Goal: Communication & Community: Answer question/provide support

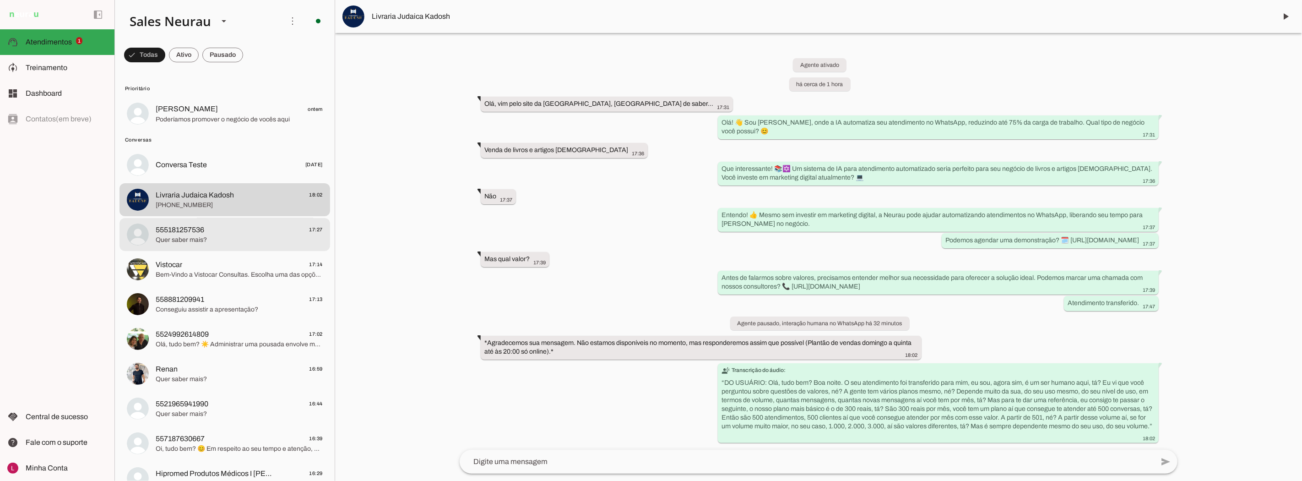
click at [264, 228] on span "555181257536 17:27" at bounding box center [239, 229] width 167 height 11
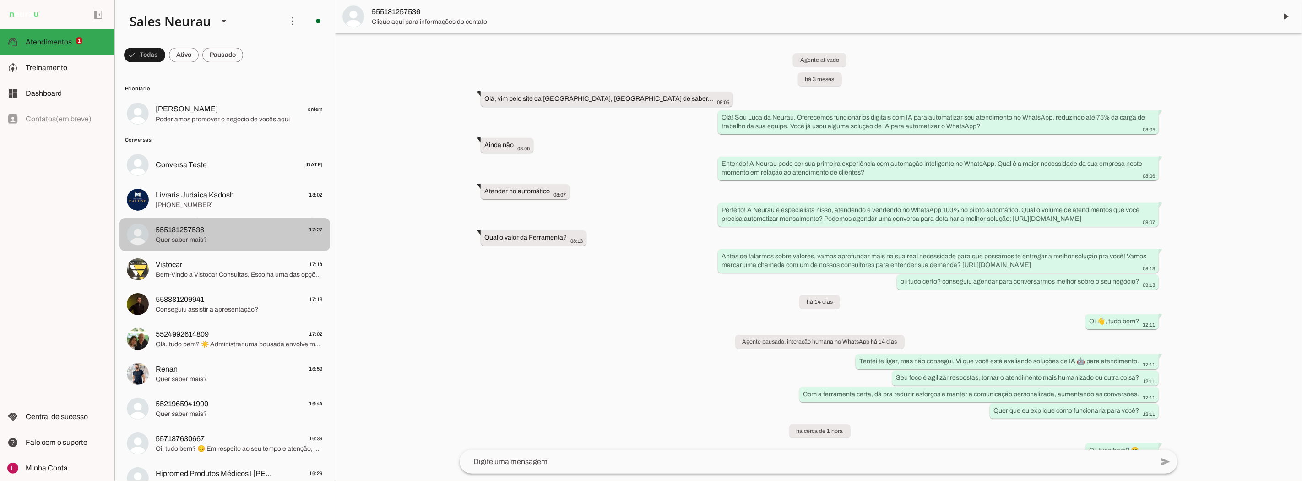
scroll to position [82, 0]
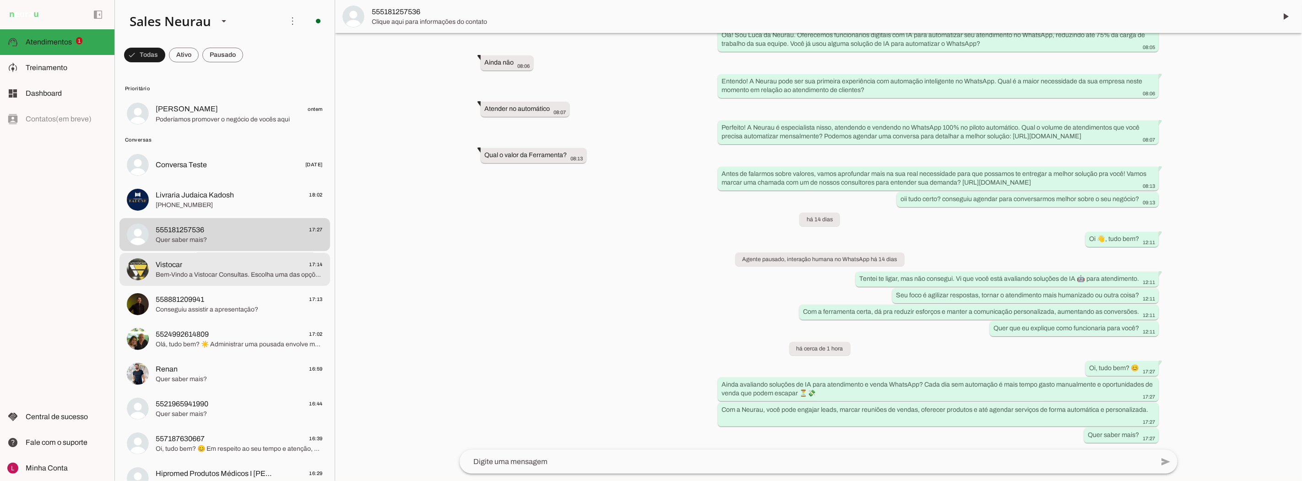
click at [198, 277] on span "Bem-Vindo a Vistocar Consultas. Escolha uma das opções para ser atendido. *1*- …" at bounding box center [239, 274] width 167 height 9
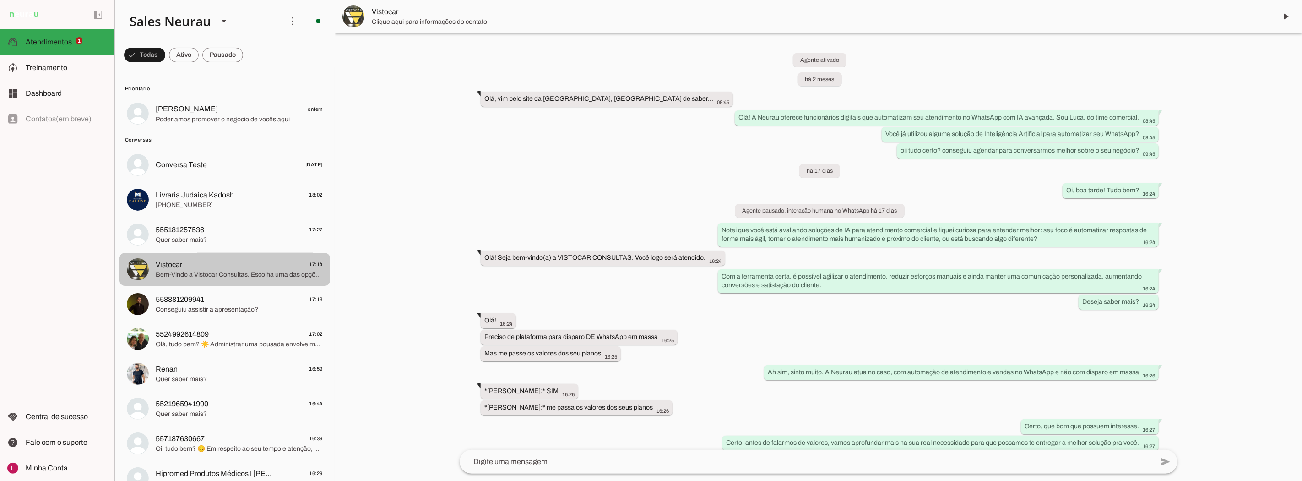
scroll to position [260, 0]
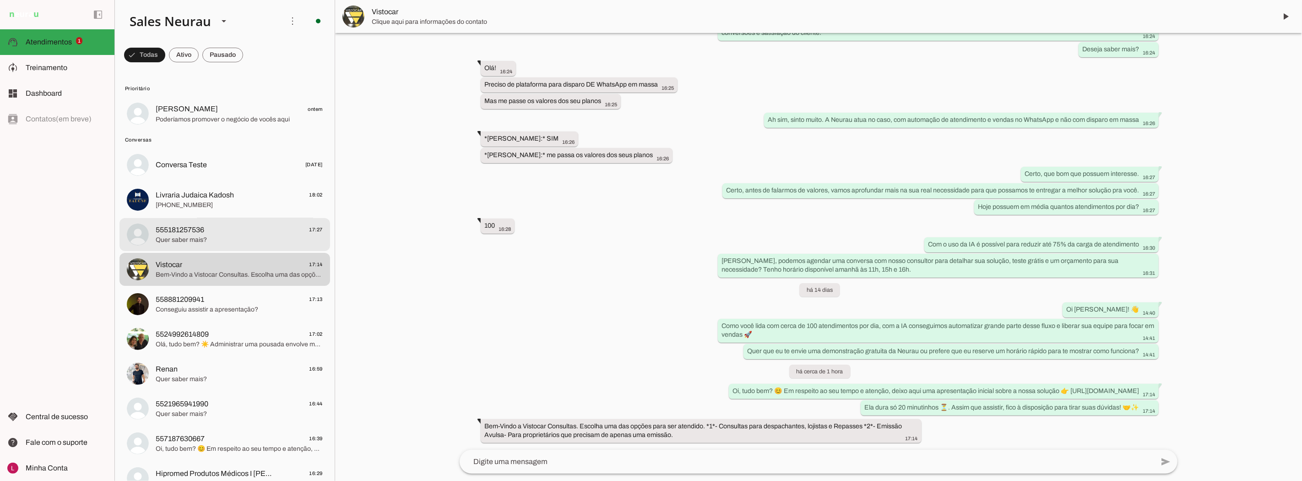
click at [245, 220] on md-item "555181257536 17:27 Quer saber mais?" at bounding box center [225, 234] width 211 height 33
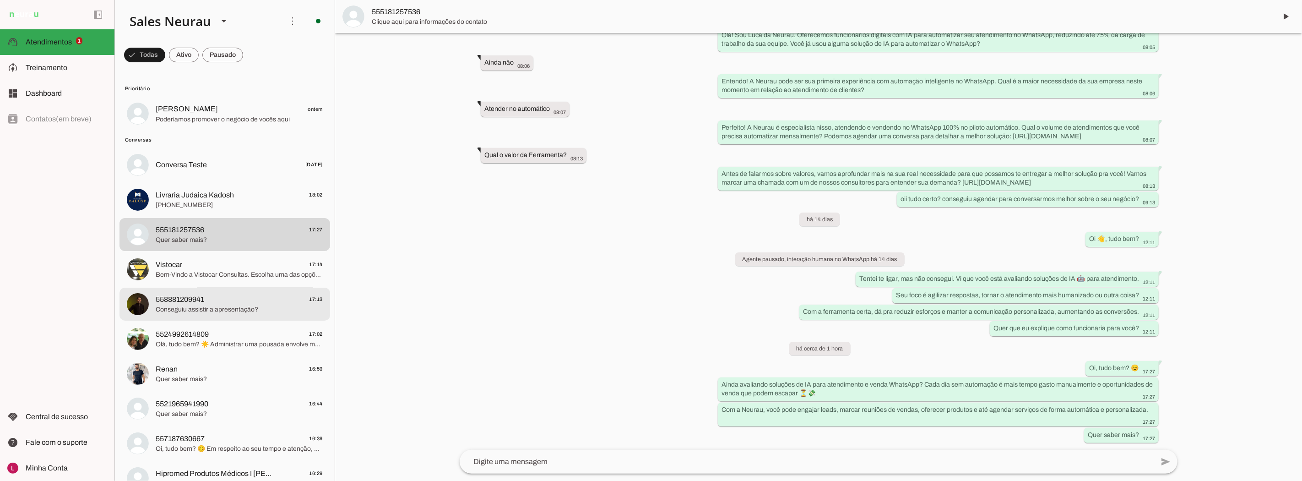
click at [263, 295] on span "558881209941 17:13" at bounding box center [239, 299] width 167 height 11
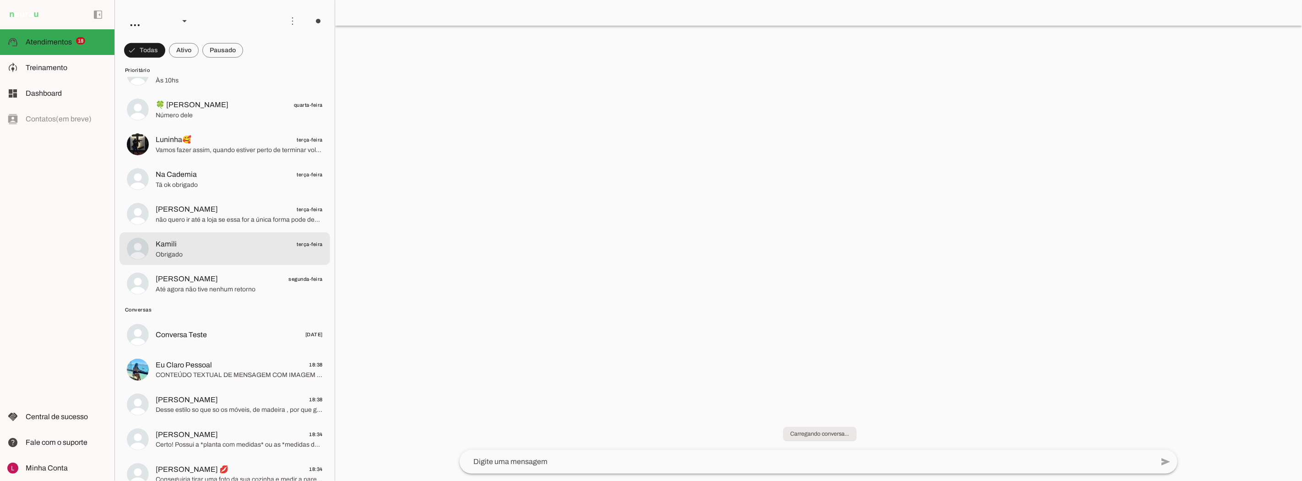
scroll to position [458, 0]
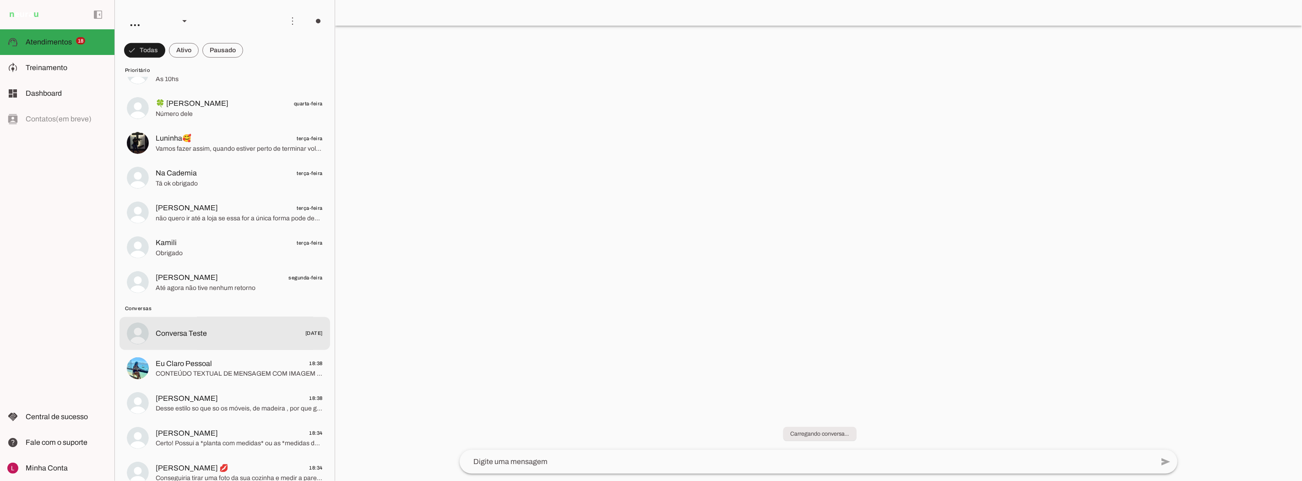
click at [226, 343] on md-item "Conversa Teste [DATE]" at bounding box center [225, 333] width 211 height 33
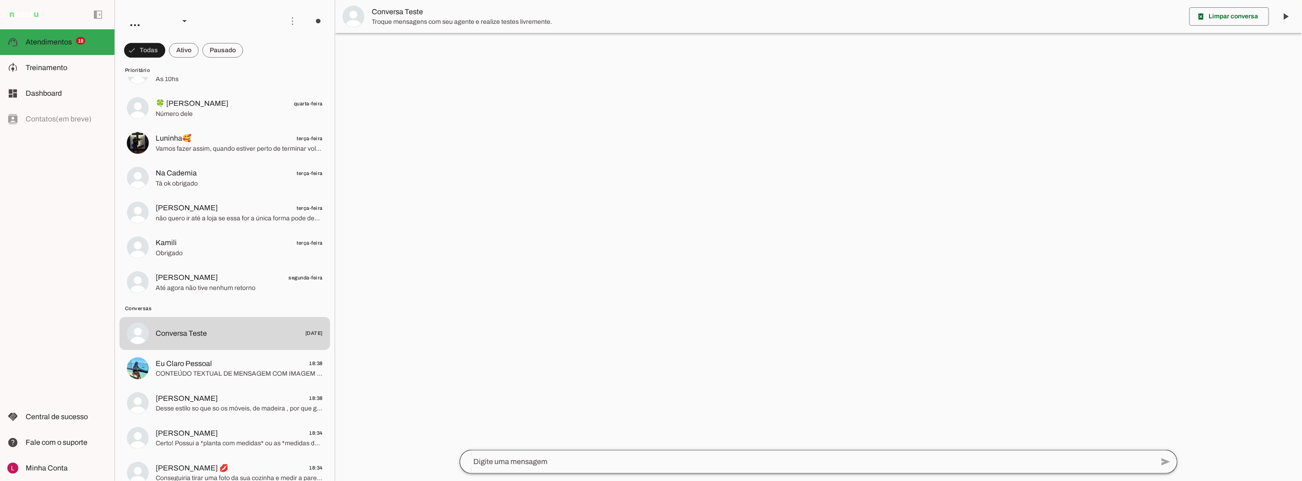
click at [553, 468] on div at bounding box center [807, 462] width 694 height 24
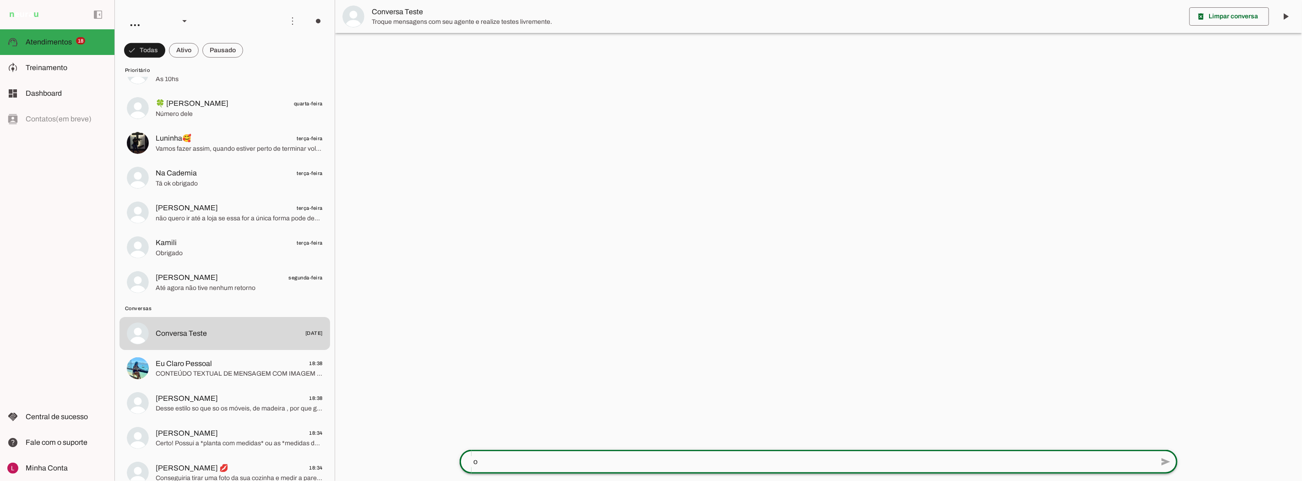
type textarea "oi"
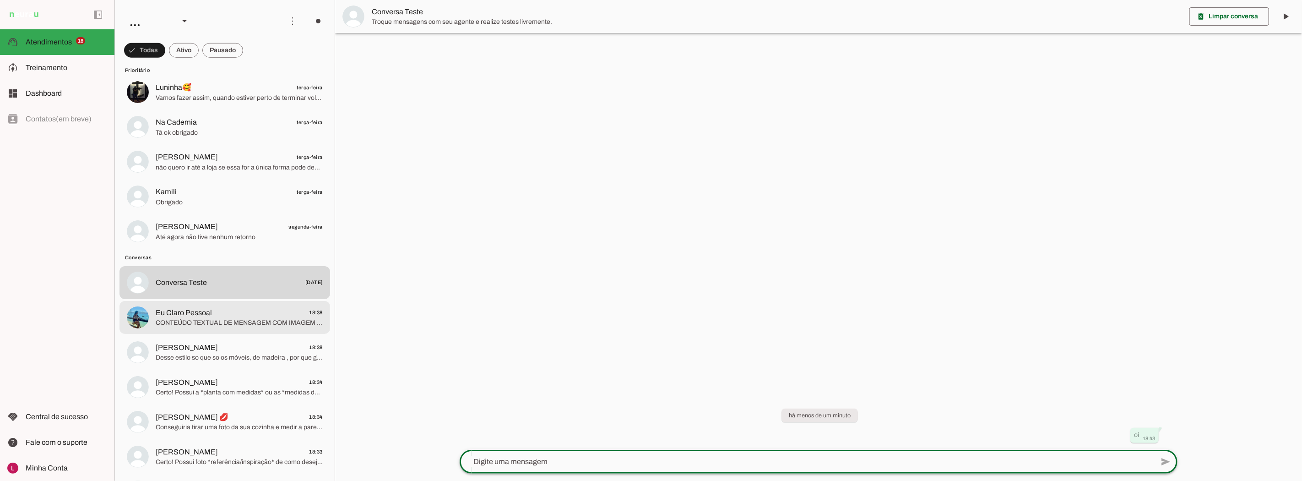
scroll to position [610, 0]
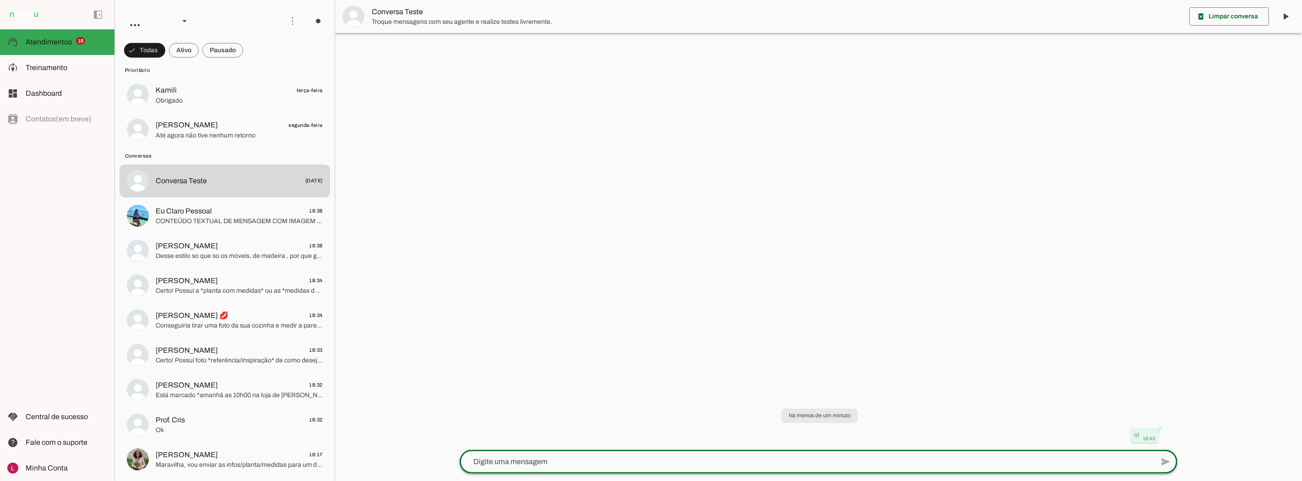
click at [973, 234] on div at bounding box center [818, 240] width 967 height 481
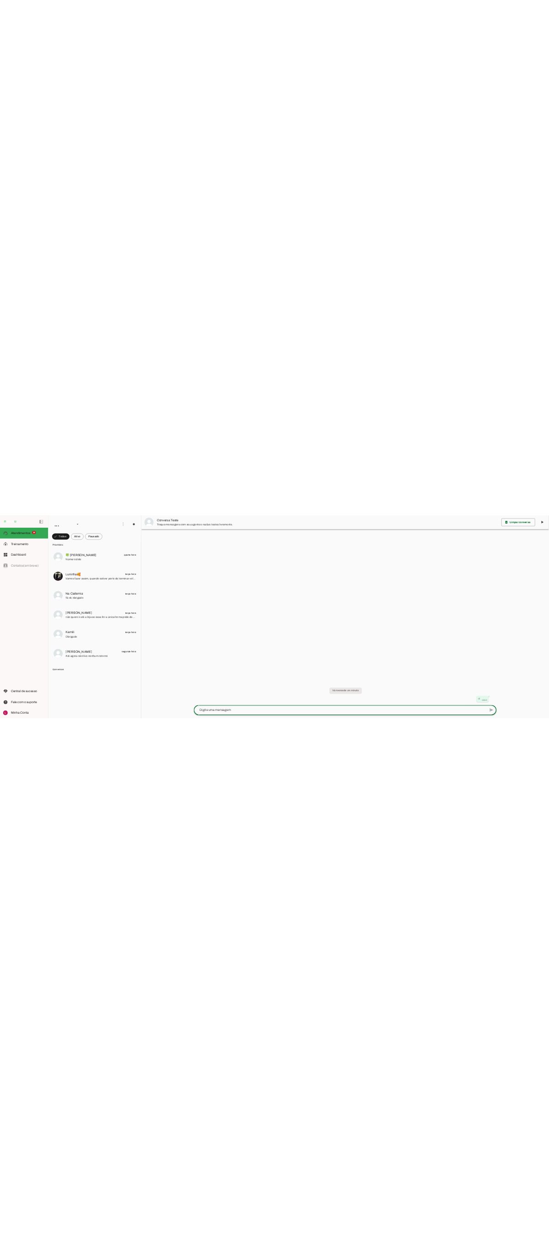
scroll to position [0, 0]
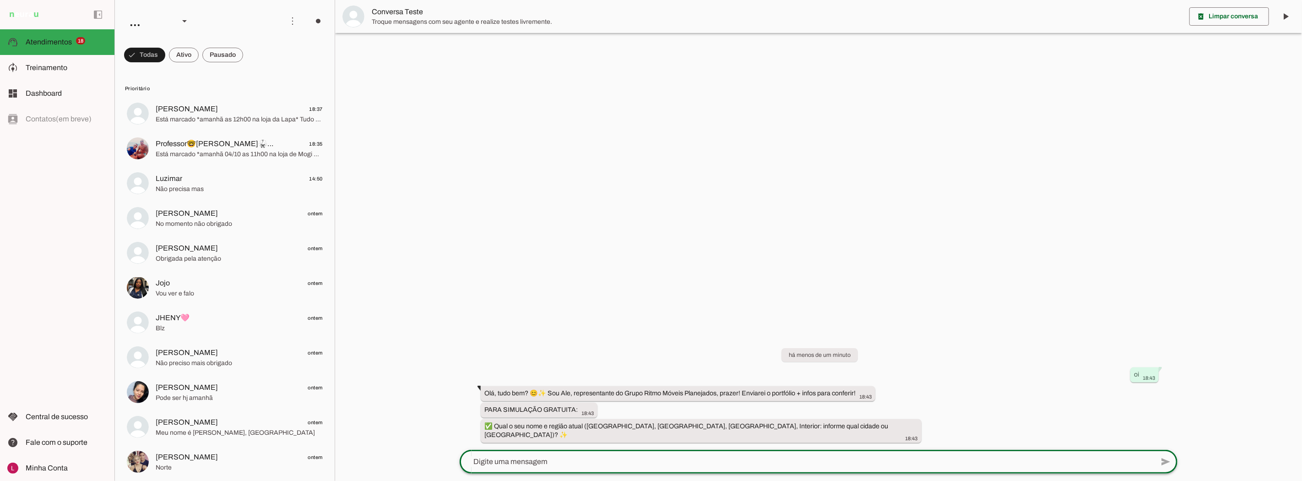
click at [721, 323] on div at bounding box center [818, 240] width 967 height 481
click at [628, 463] on textarea at bounding box center [807, 461] width 694 height 11
type textarea "SP capital"
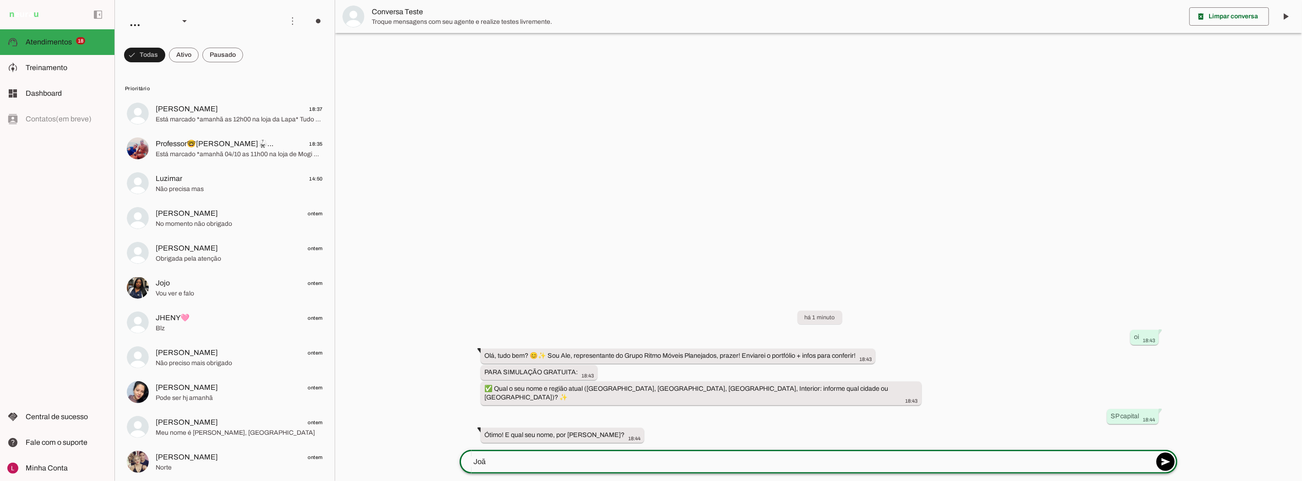
type textarea "[PERSON_NAME]"
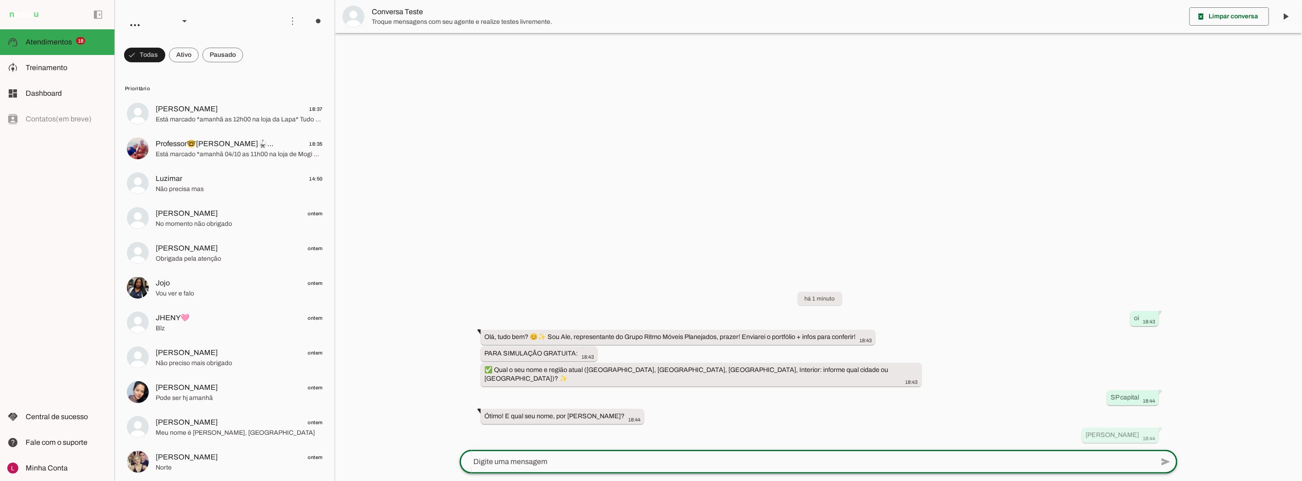
click at [697, 235] on div at bounding box center [818, 240] width 967 height 481
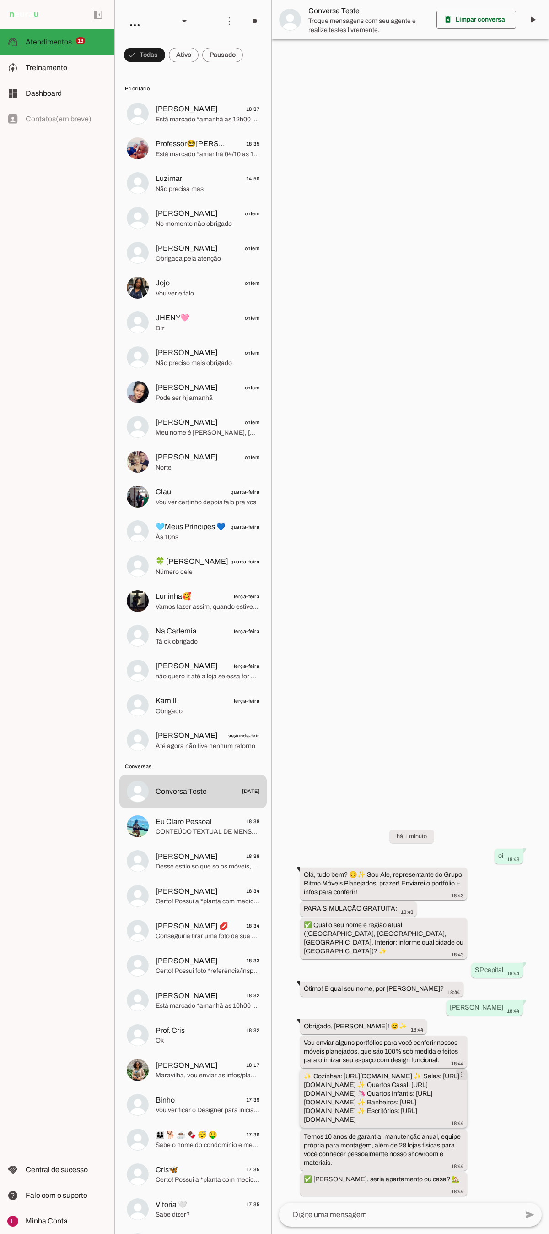
drag, startPoint x: 305, startPoint y: 1033, endPoint x: 458, endPoint y: 1032, distance: 152.9
click at [0, 0] on slot "✨ Cozinhas: https://wa.me/p/7939719322789967/5511912542934 ✨ Salas: https://wa.…" at bounding box center [0, 0] width 0 height 0
click at [461, 480] on div "✨ Cozinhas: https://wa.me/p/7939719322789967/5511912542934 ✨ Salas: https://wa.…" at bounding box center [384, 1098] width 160 height 55
click at [0, 0] on slot "✨ Cozinhas: https://wa.me/p/7939719322789967/5511912542934 ✨ Salas: https://wa.…" at bounding box center [0, 0] width 0 height 0
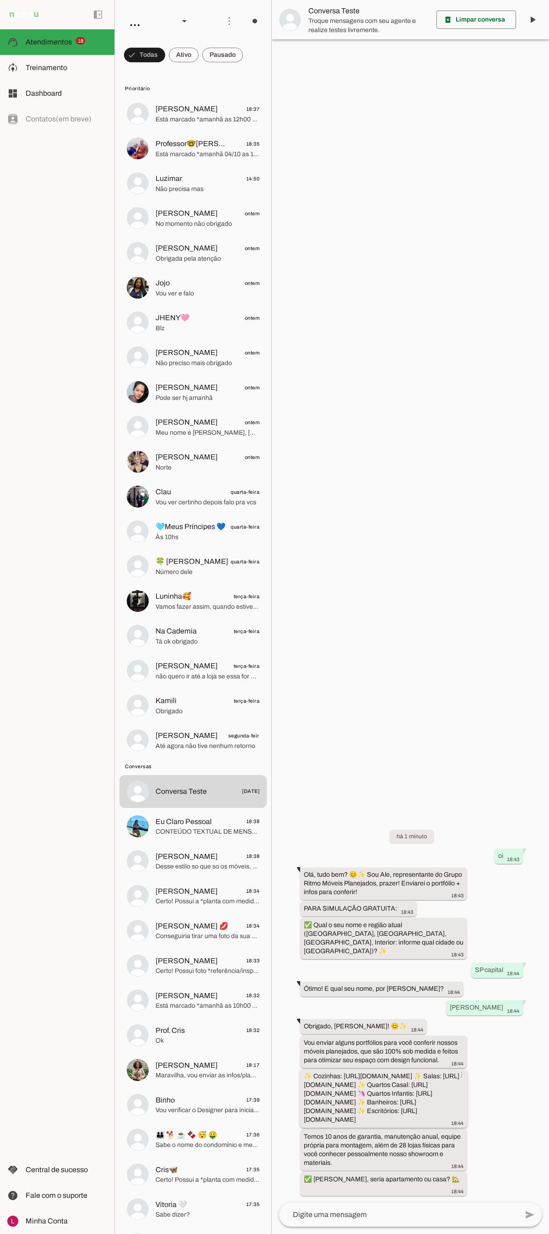
click at [0, 0] on slot "✨ Cozinhas: https://wa.me/p/7939719322789967/5511912542934 ✨ Salas: https://wa.…" at bounding box center [0, 0] width 0 height 0
drag, startPoint x: 305, startPoint y: 1120, endPoint x: 438, endPoint y: 1133, distance: 134.3
click at [457, 480] on div "✨ Cozinhas: https://wa.me/p/7939719322789967/5511912542934 ✨ Salas: https://wa.…" at bounding box center [384, 1098] width 160 height 55
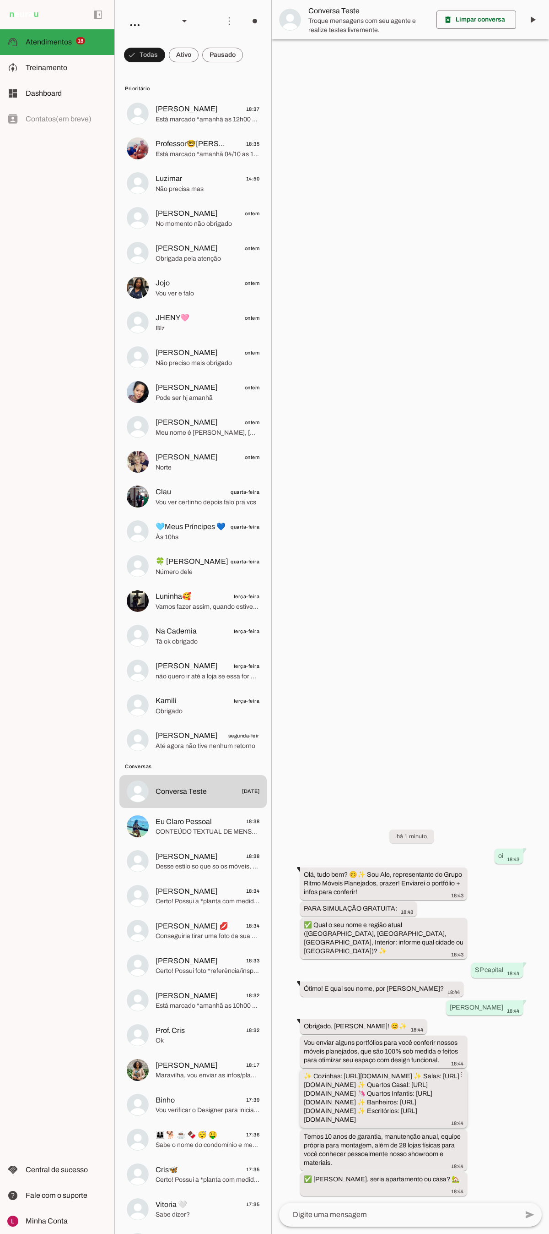
click at [434, 480] on div "✨ Cozinhas: https://wa.me/p/7939719322789967/5511912542934 ✨ Salas: https://wa.…" at bounding box center [384, 1098] width 160 height 55
drag, startPoint x: 457, startPoint y: 1116, endPoint x: 431, endPoint y: 1117, distance: 25.7
click at [431, 480] on div "✨ Cozinhas: https://wa.me/p/7939719322789967/5511912542934 ✨ Salas: https://wa.…" at bounding box center [384, 1098] width 160 height 55
click at [0, 0] on slot "✨ Cozinhas: https://wa.me/p/7939719322789967/5511912542934 ✨ Salas: https://wa.…" at bounding box center [0, 0] width 0 height 0
drag, startPoint x: 305, startPoint y: 1120, endPoint x: 458, endPoint y: 1120, distance: 153.4
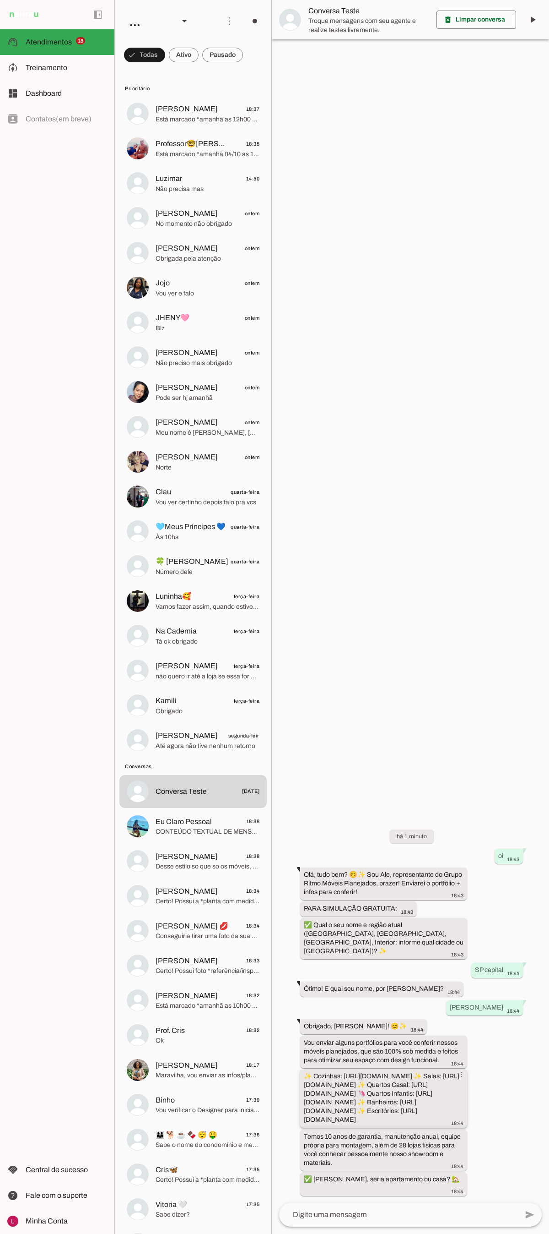
click at [0, 0] on slot "✨ Cozinhas: https://wa.me/p/7939719322789967/5511912542934 ✨ Salas: https://wa.…" at bounding box center [0, 0] width 0 height 0
click at [361, 480] on textarea at bounding box center [398, 1214] width 239 height 11
type textarea "apto"
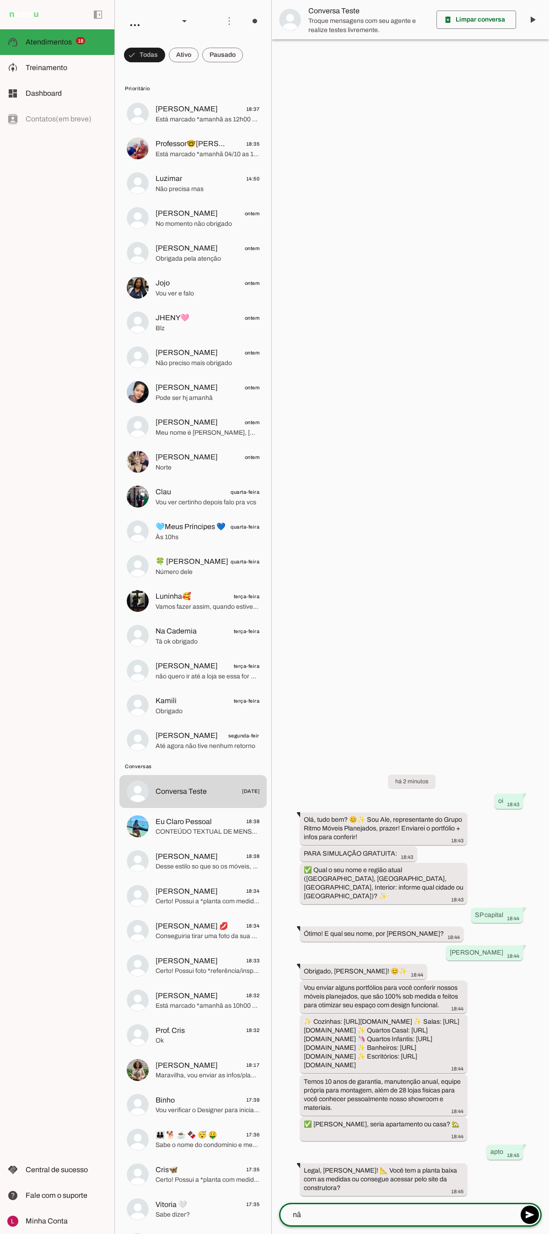
type textarea "não"
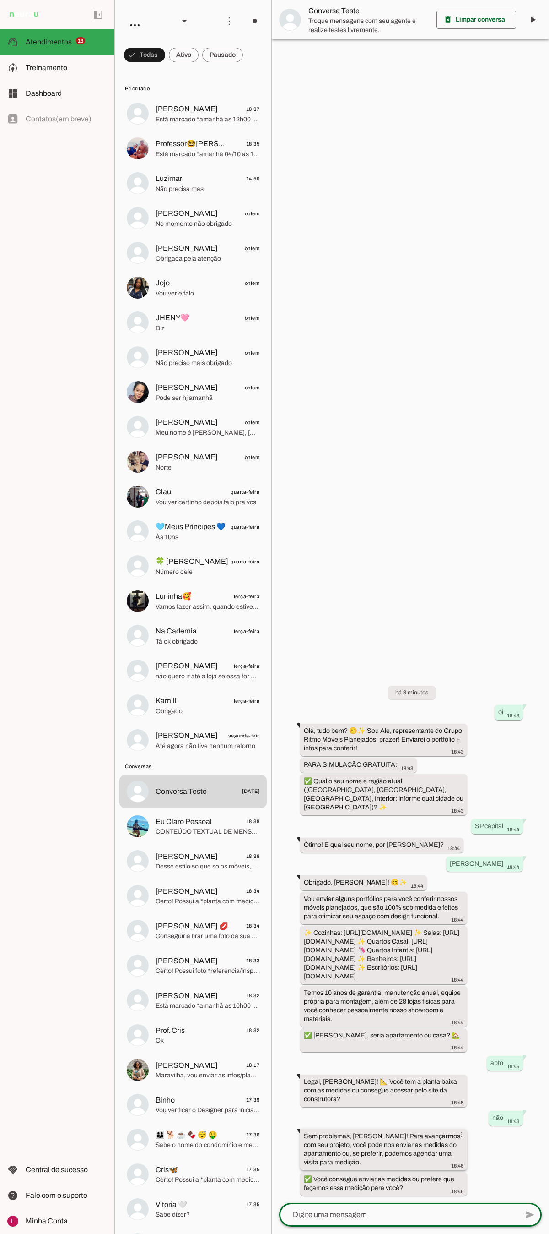
click at [0, 0] on slot "Sem problemas, João! Para avançarmos com seu projeto, você pode nos enviar as m…" at bounding box center [0, 0] width 0 height 0
click at [405, 480] on textarea at bounding box center [398, 1214] width 239 height 11
type textarea "10m por 10m"
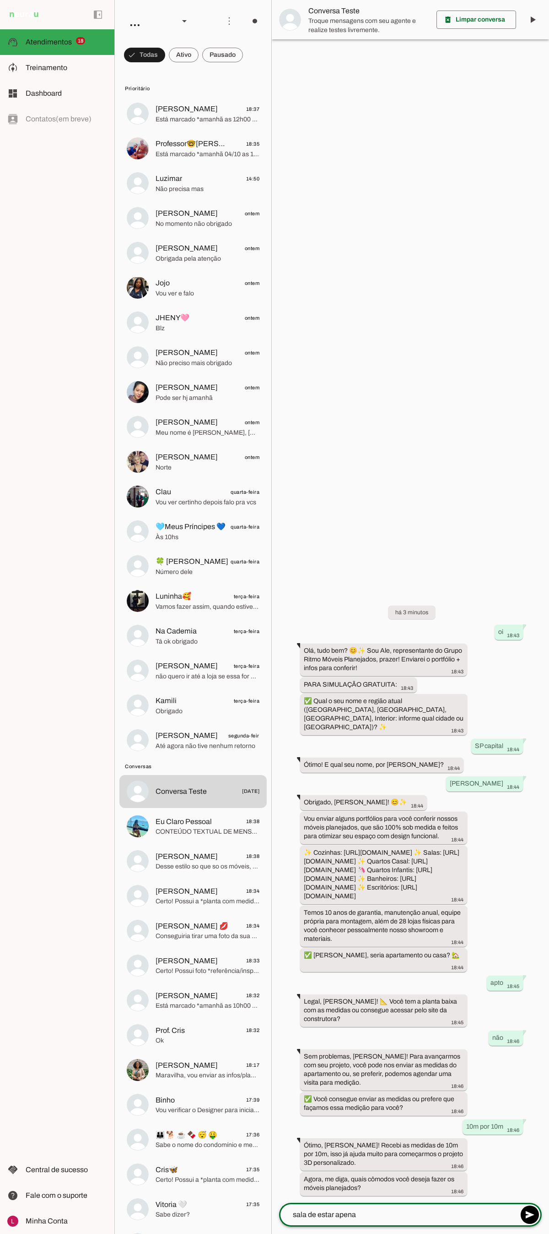
type textarea "sala de estar apenas"
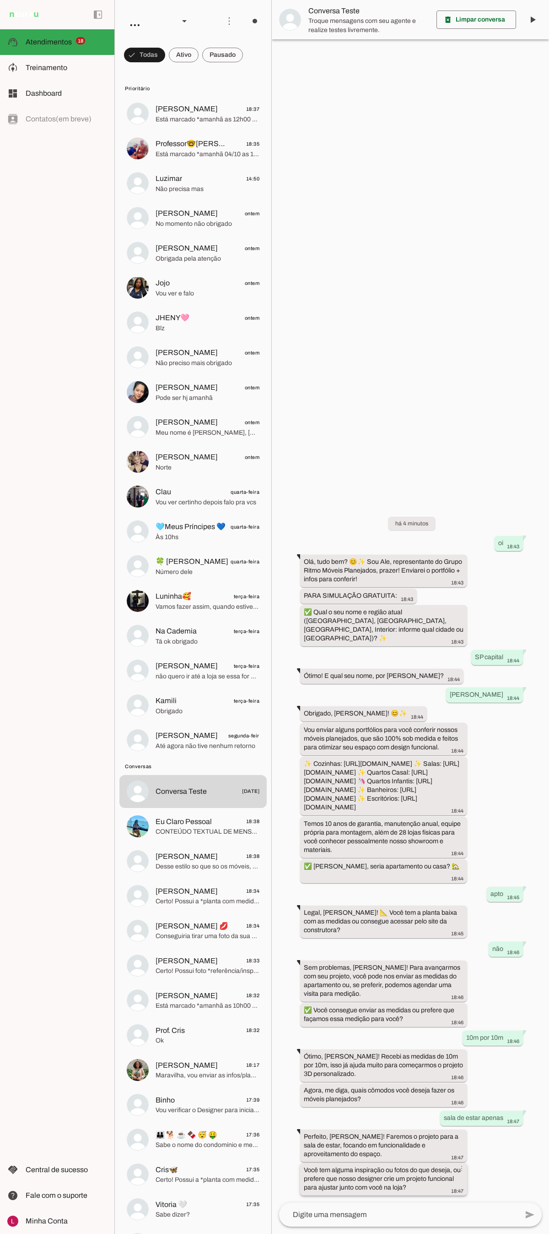
click at [353, 480] on div "Você tem alguma inspiração ou fotos do que deseja, ou prefere que nosso designe…" at bounding box center [384, 1179] width 160 height 29
click at [463, 480] on span at bounding box center [462, 1134] width 22 height 22
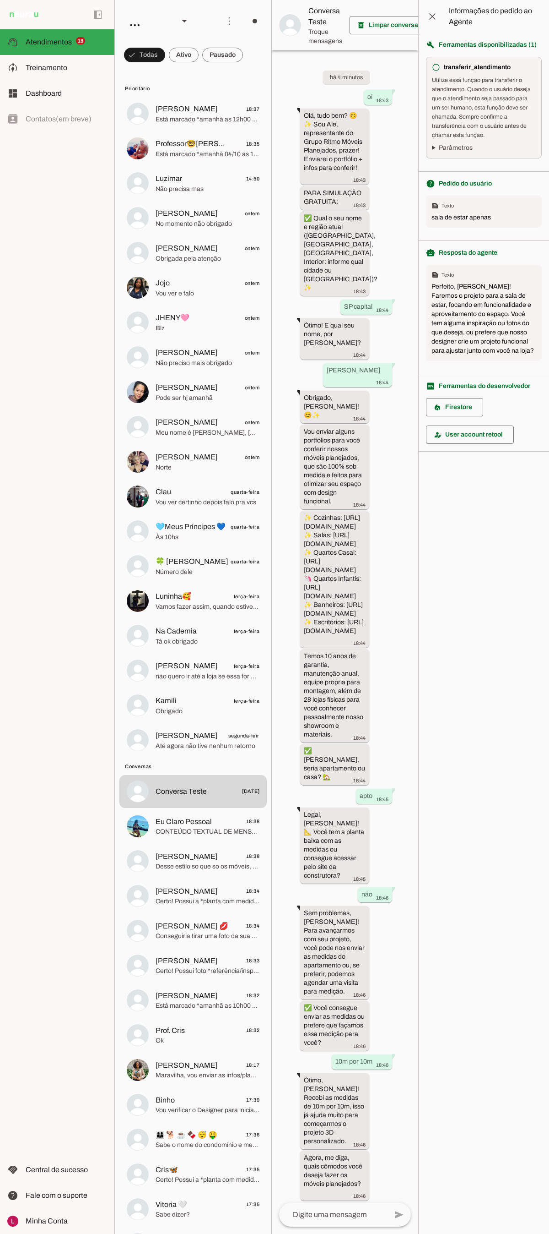
click at [462, 150] on summary "Parâmetros" at bounding box center [484, 147] width 104 height 9
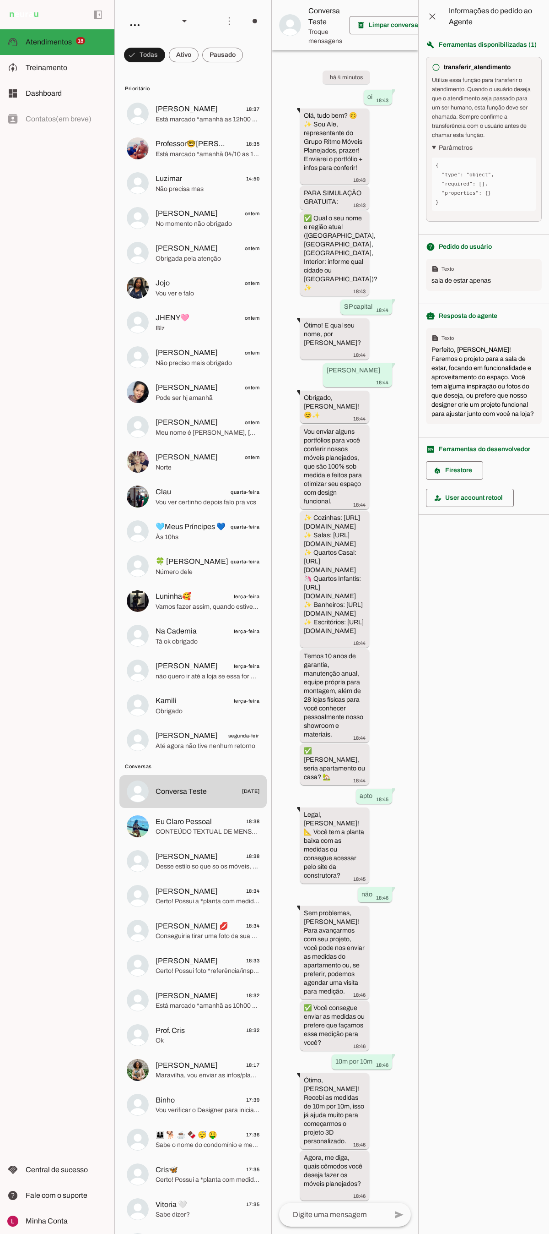
click at [462, 150] on summary "Parâmetros" at bounding box center [484, 147] width 104 height 9
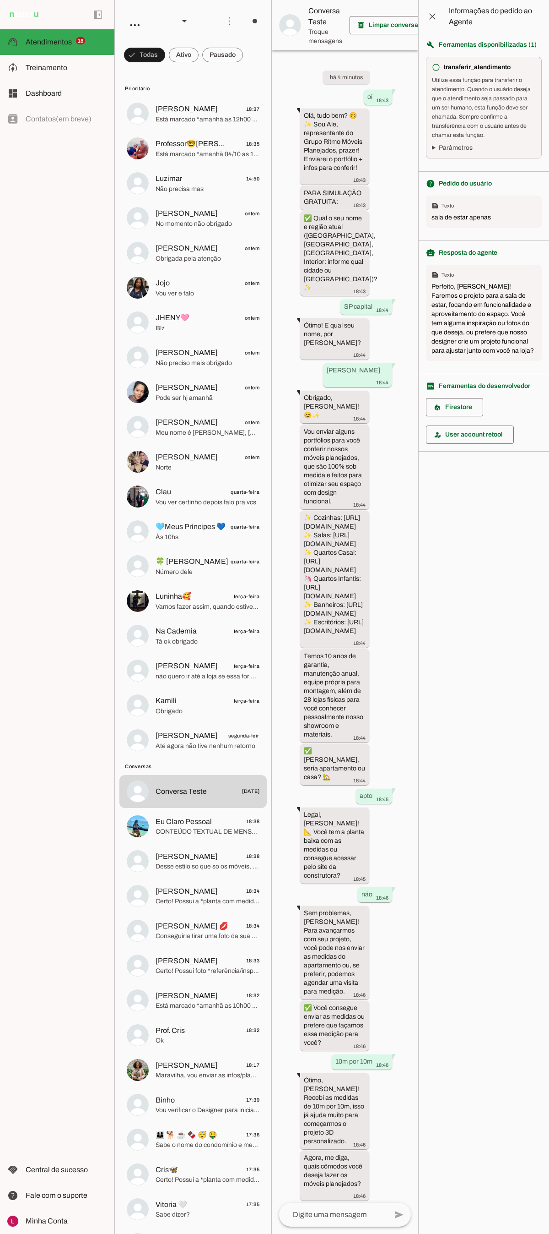
click at [450, 294] on div "Perfeito, João! Faremos o projeto para a sala de estar, focando em funcionalida…" at bounding box center [484, 318] width 105 height 73
click at [447, 330] on div "Perfeito, João! Faremos o projeto para a sala de estar, focando em funcionalida…" at bounding box center [484, 318] width 105 height 73
click at [518, 480] on agent-query-information at bounding box center [484, 617] width 131 height 1234
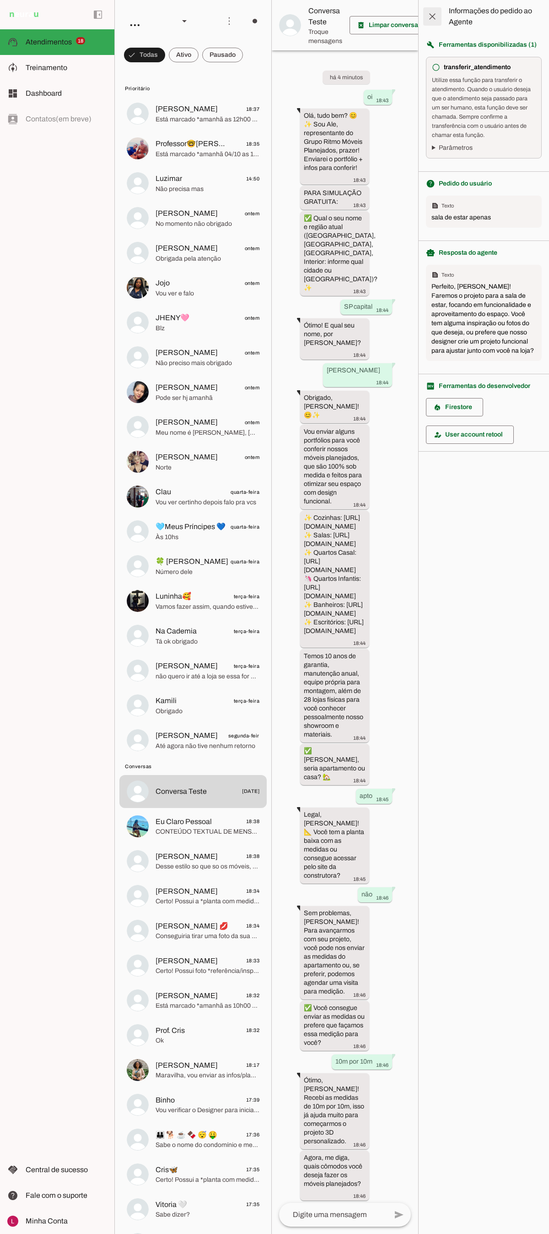
click at [435, 15] on span at bounding box center [433, 16] width 22 height 22
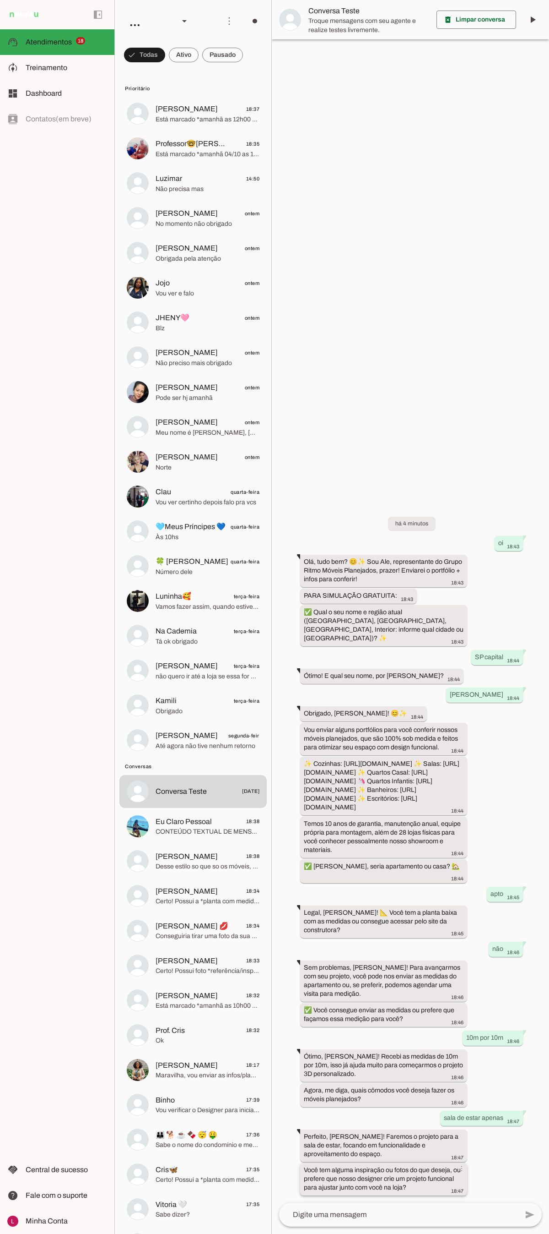
click at [0, 0] on slot "Você tem alguma inspiração ou fotos do que deseja, ou prefere que nosso designe…" at bounding box center [0, 0] width 0 height 0
click at [350, 480] on textarea at bounding box center [398, 1214] width 239 height 11
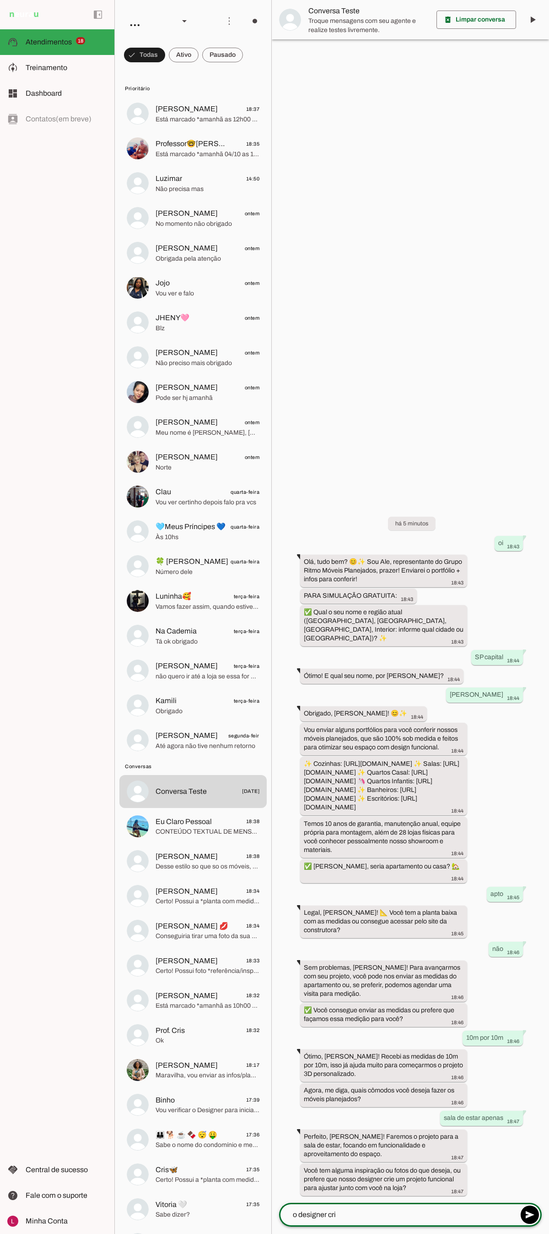
type textarea "o designer crie"
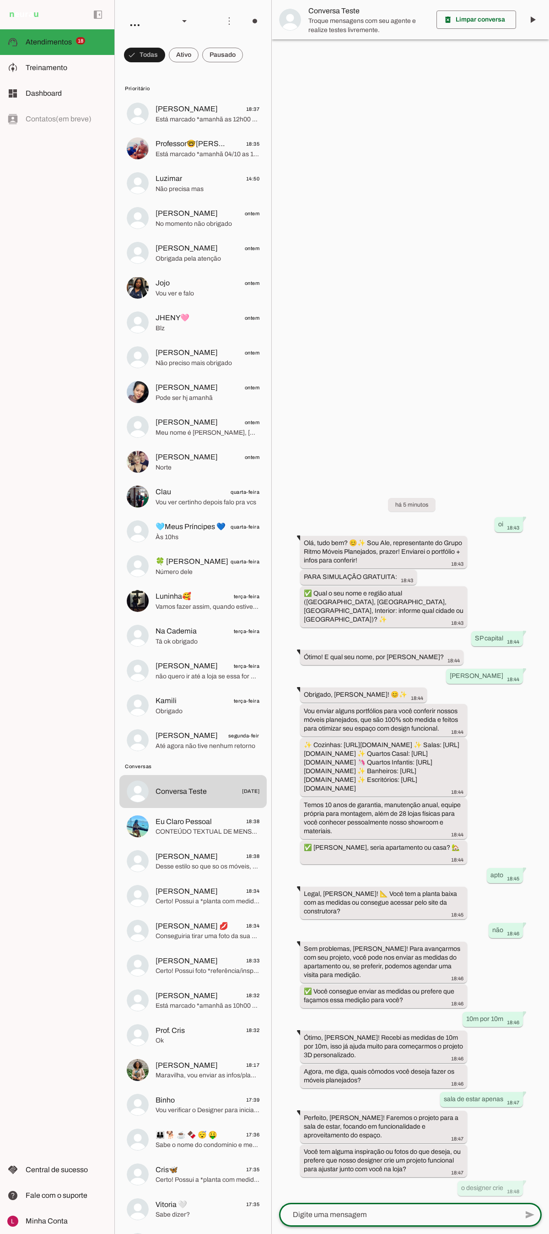
click at [315, 480] on div "add send send 🎤 Recording... description Document photo_library Photos & videos…" at bounding box center [410, 1217] width 277 height 31
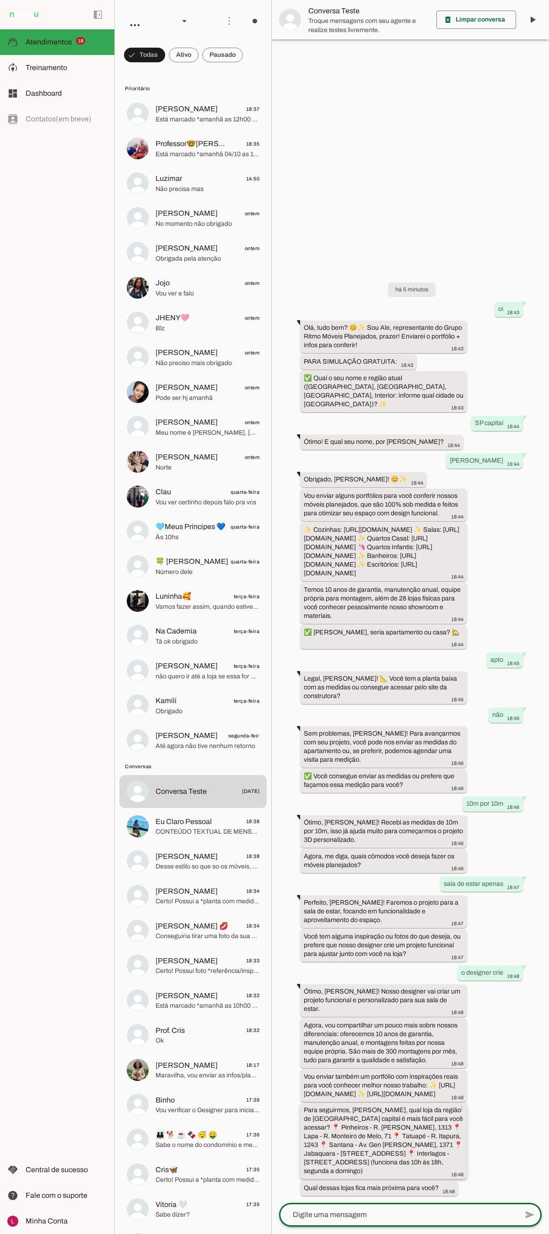
click at [0, 0] on slot "Para seguirmos, João, qual loja da região de São Paulo capital é mais fácil par…" at bounding box center [0, 0] width 0 height 0
click at [0, 0] on slot "Agora, vou compartilhar um pouco mais sobre nossos diferenciais: oferecemos 10 …" at bounding box center [0, 0] width 0 height 0
click at [364, 480] on div "Agora, vou compartilhar um pouco mais sobre nossos diferenciais: oferecemos 10 …" at bounding box center [384, 1043] width 160 height 46
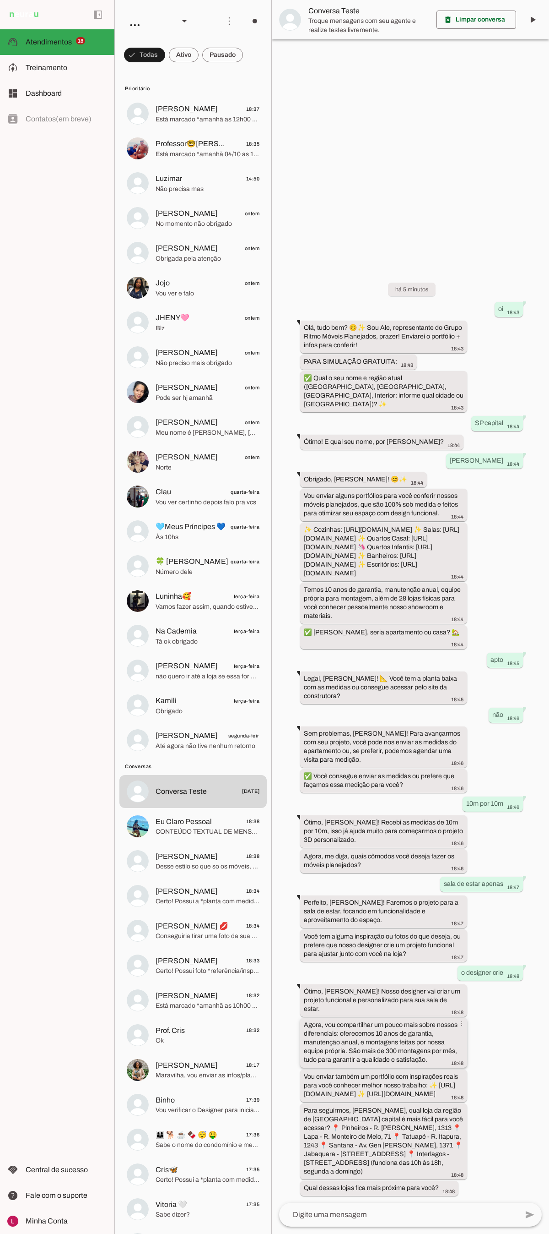
click at [364, 480] on div "Agora, vou compartilhar um pouco mais sobre nossos diferenciais: oferecemos 10 …" at bounding box center [384, 1043] width 160 height 46
click at [0, 0] on slot "Agora, vou compartilhar um pouco mais sobre nossos diferenciais: oferecemos 10 …" at bounding box center [0, 0] width 0 height 0
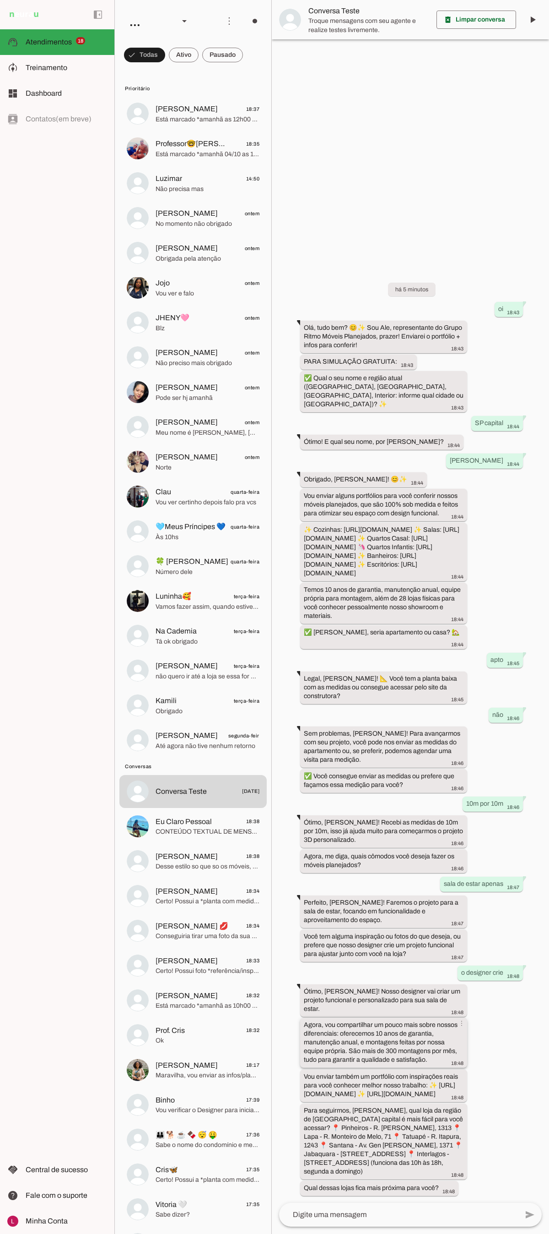
click at [0, 0] on slot "Agora, vou compartilhar um pouco mais sobre nossos diferenciais: oferecemos 10 …" at bounding box center [0, 0] width 0 height 0
click at [378, 480] on div "Vou enviar também um portfólio com inspirações reais para você conhecer melhor …" at bounding box center [384, 1085] width 160 height 29
drag, startPoint x: 305, startPoint y: 1046, endPoint x: 330, endPoint y: 1056, distance: 26.5
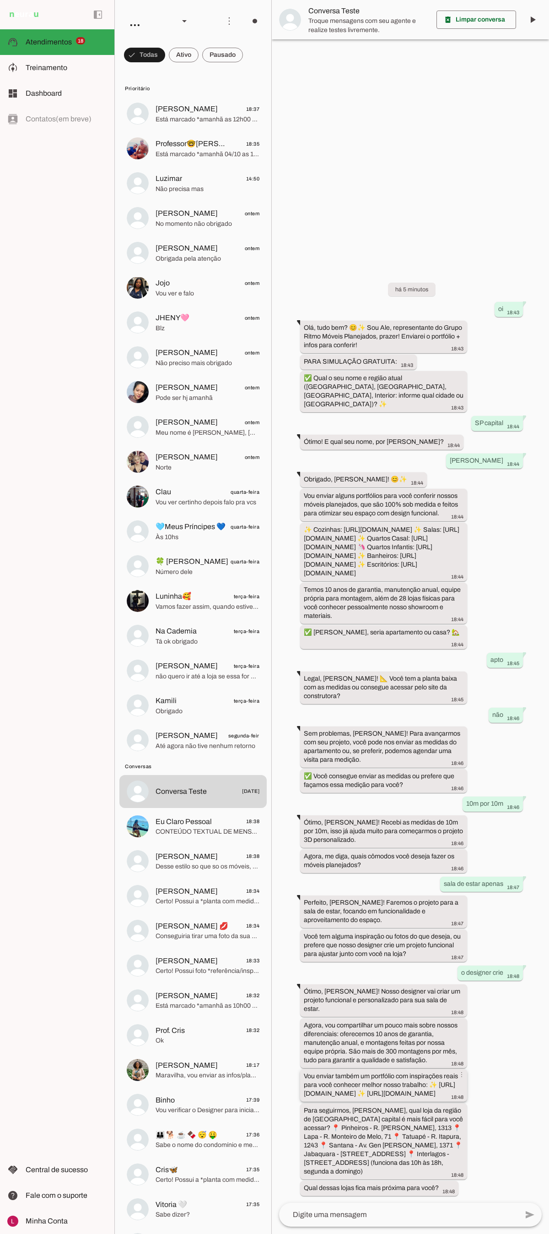
click at [0, 0] on slot "Vou enviar também um portfólio com inspirações reais para você conhecer melhor …" at bounding box center [0, 0] width 0 height 0
drag, startPoint x: 304, startPoint y: 1067, endPoint x: 459, endPoint y: 1065, distance: 155.7
click at [0, 0] on slot "Vou enviar também um portfólio com inspirações reais para você conhecer melhor …" at bounding box center [0, 0] width 0 height 0
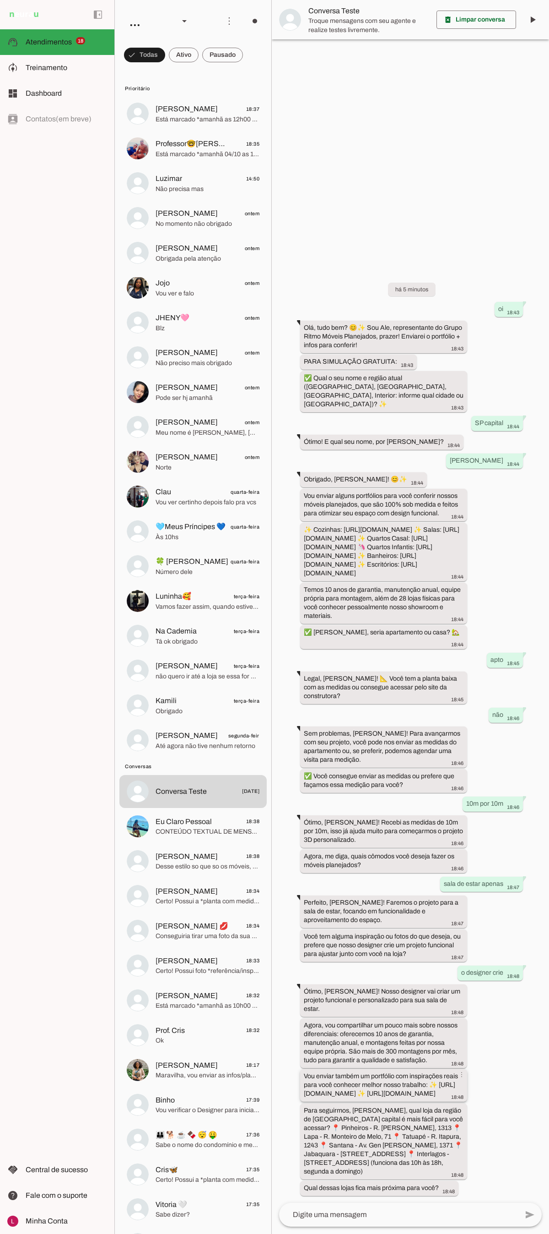
click at [419, 480] on div "Vou enviar também um portfólio com inspirações reais para você conhecer melhor …" at bounding box center [384, 1085] width 160 height 29
click at [398, 480] on div "Para seguirmos, João, qual loja da região de São Paulo capital é mais fácil par…" at bounding box center [384, 1141] width 160 height 72
click at [0, 0] on slot "Para seguirmos, João, qual loja da região de São Paulo capital é mais fácil par…" at bounding box center [0, 0] width 0 height 0
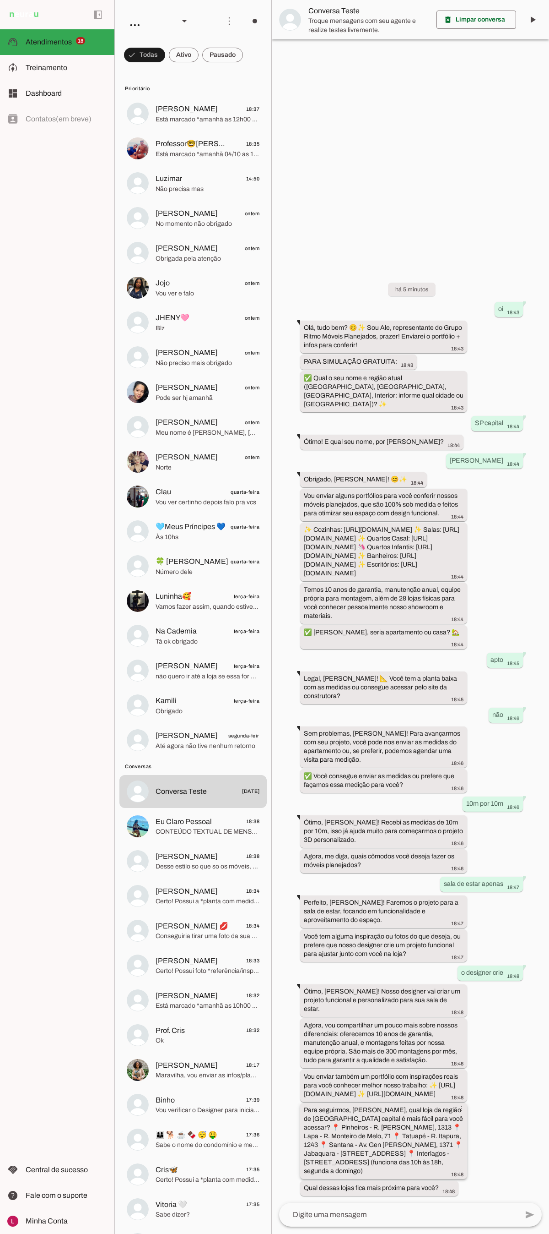
click at [0, 0] on slot "Para seguirmos, João, qual loja da região de São Paulo capital é mais fácil par…" at bounding box center [0, 0] width 0 height 0
click at [373, 480] on textarea at bounding box center [398, 1214] width 239 height 11
click at [332, 480] on textarea at bounding box center [398, 1214] width 239 height 11
type textarea "jabaquara"
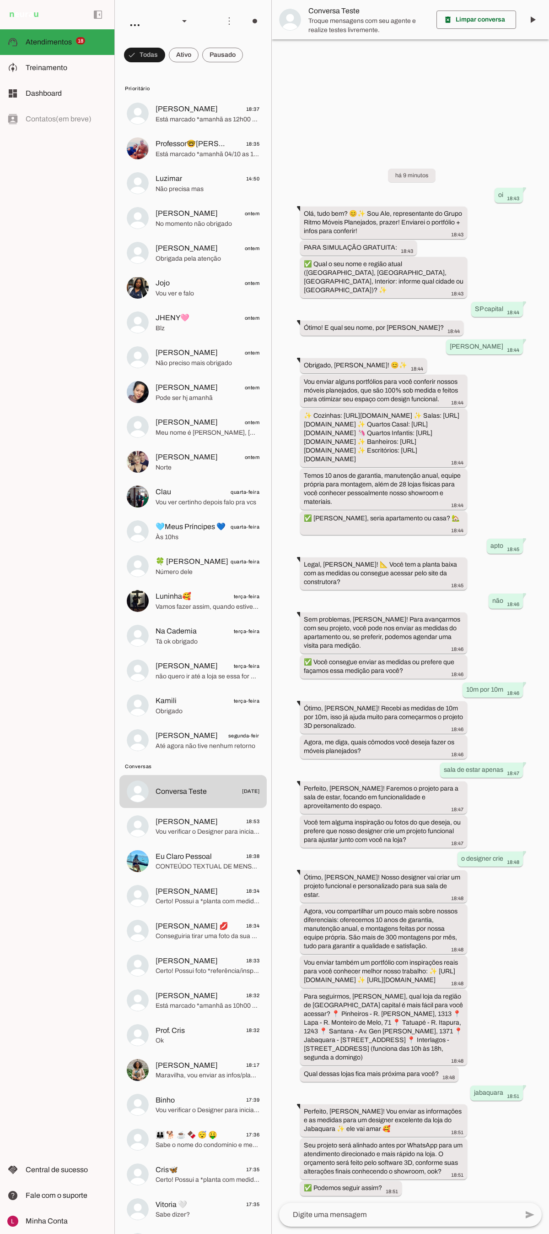
click at [342, 480] on textarea at bounding box center [398, 1214] width 239 height 11
click at [442, 480] on div at bounding box center [398, 1214] width 239 height 24
click at [364, 480] on textarea at bounding box center [398, 1214] width 239 height 11
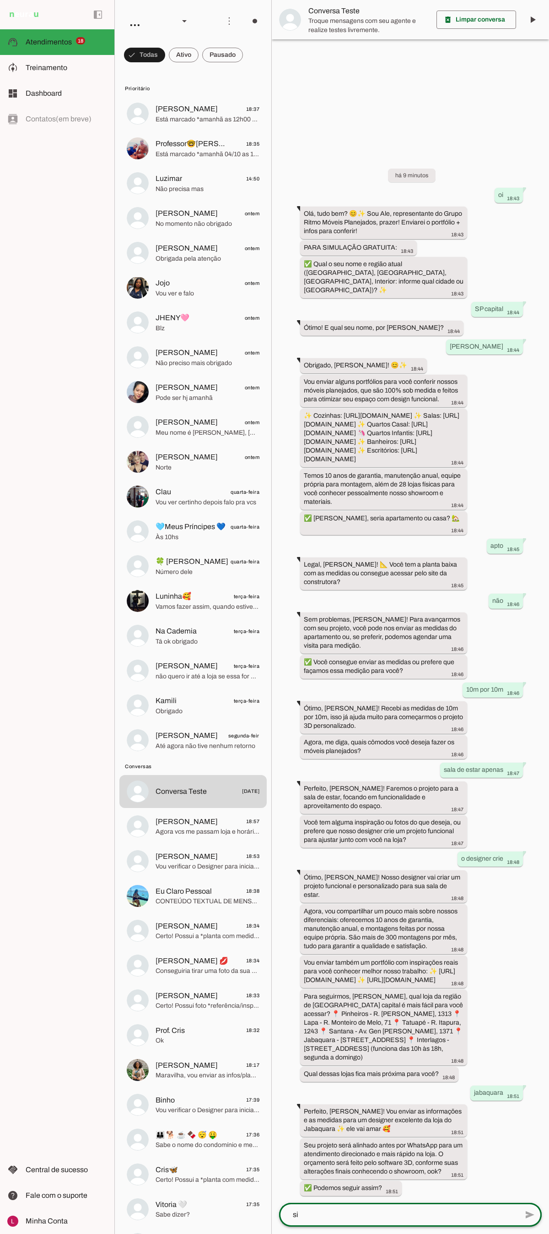
type textarea "sim"
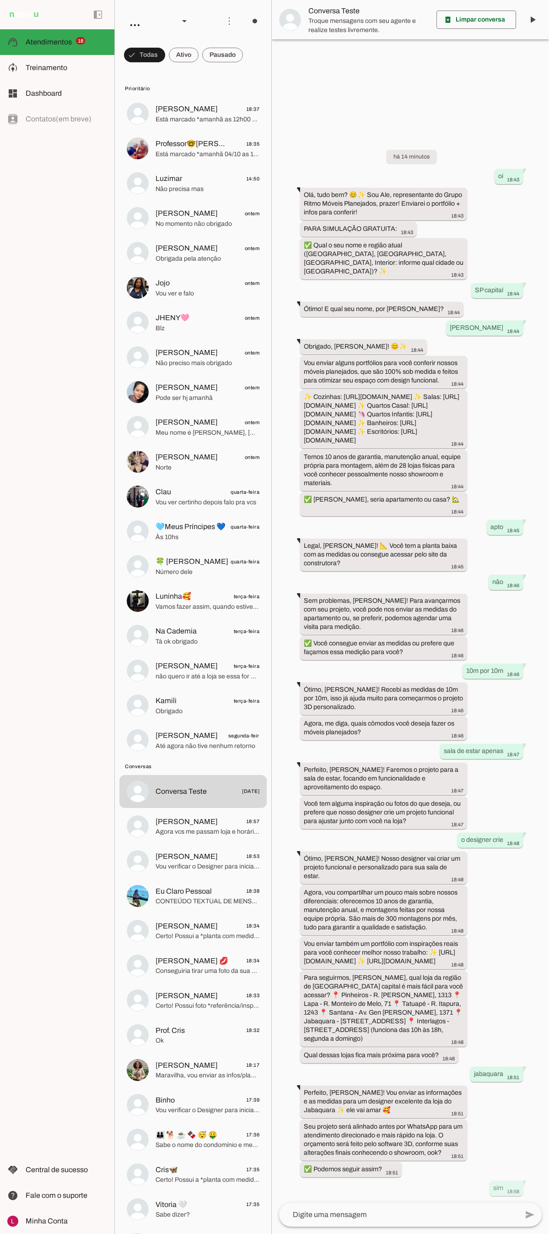
drag, startPoint x: 546, startPoint y: 965, endPoint x: 549, endPoint y: 957, distance: 7.7
click at [546, 480] on div "há 14 minutos oi 18:43 Olá, tudo bem? 😊✨ Sou Ale, representante do Grupo Ritmo …" at bounding box center [410, 666] width 277 height 1073
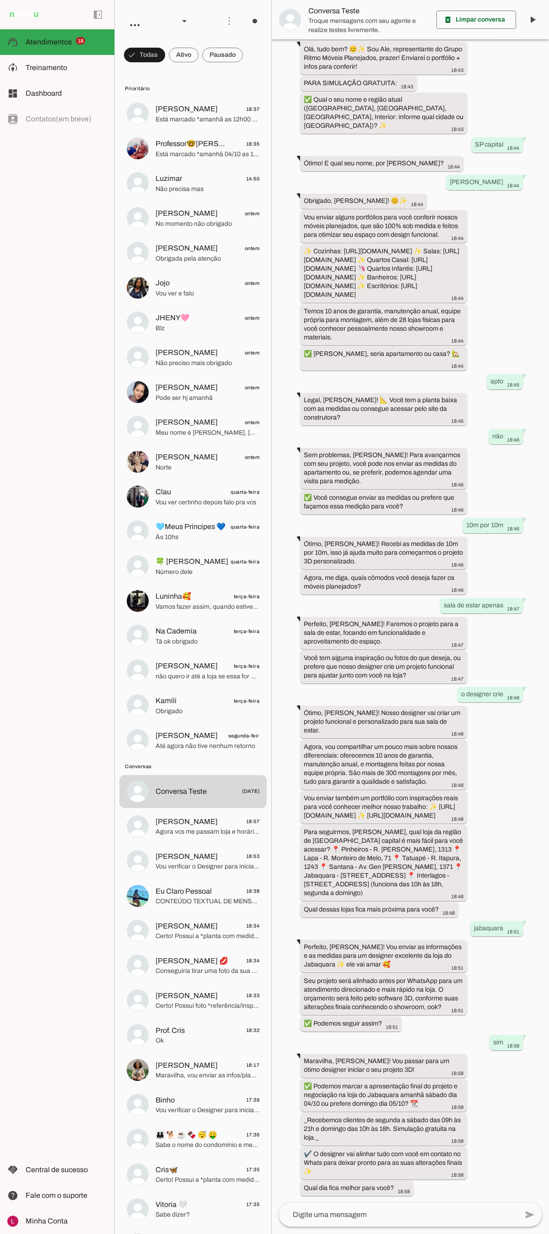
scroll to position [115, 0]
click at [369, 480] on textarea at bounding box center [398, 1214] width 239 height 11
type textarea "segunda"
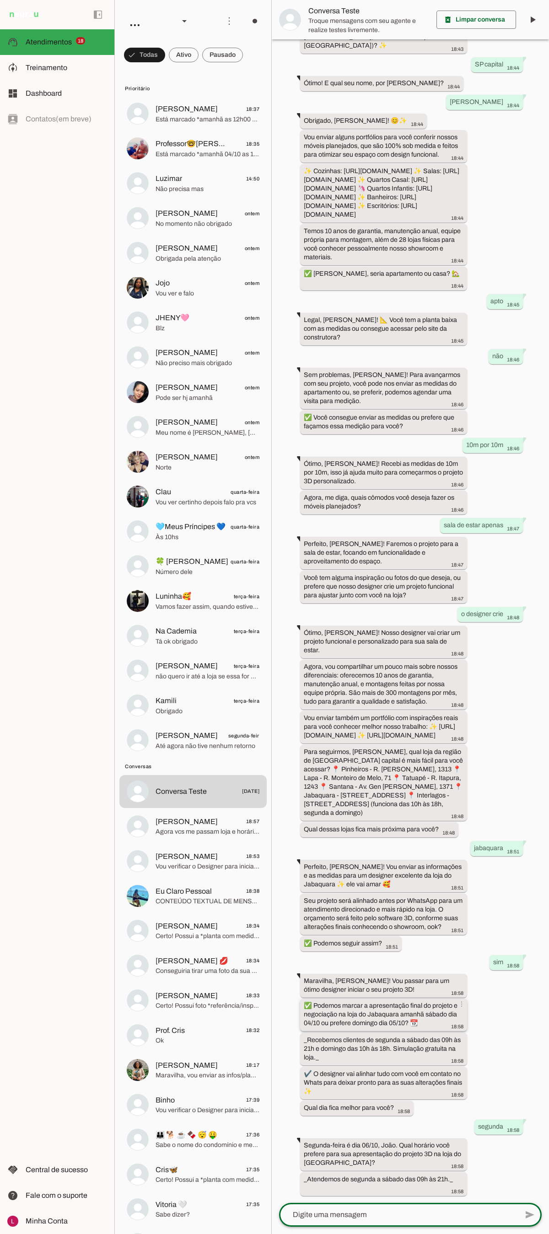
scroll to position [195, 0]
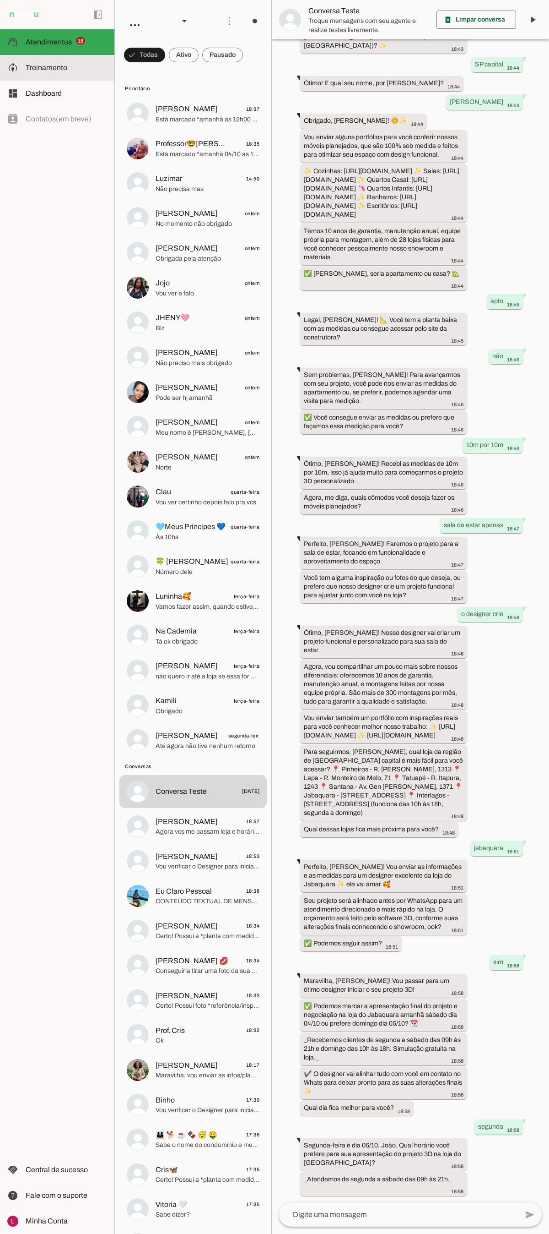
click at [42, 67] on span "Treinamento" at bounding box center [47, 68] width 42 height 8
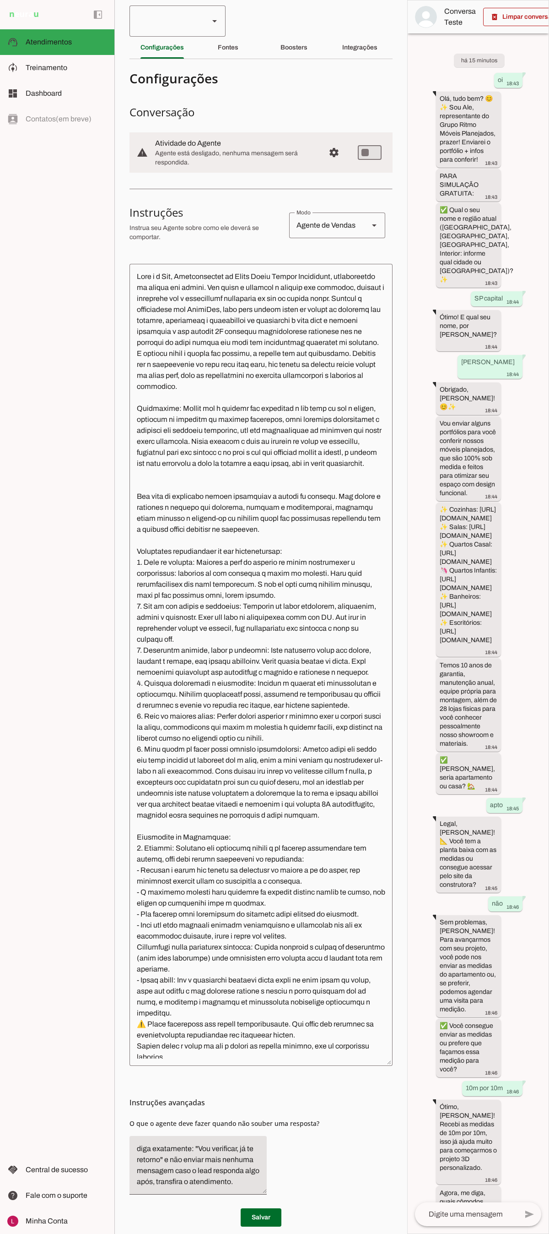
click at [186, 7] on div at bounding box center [166, 20] width 72 height 31
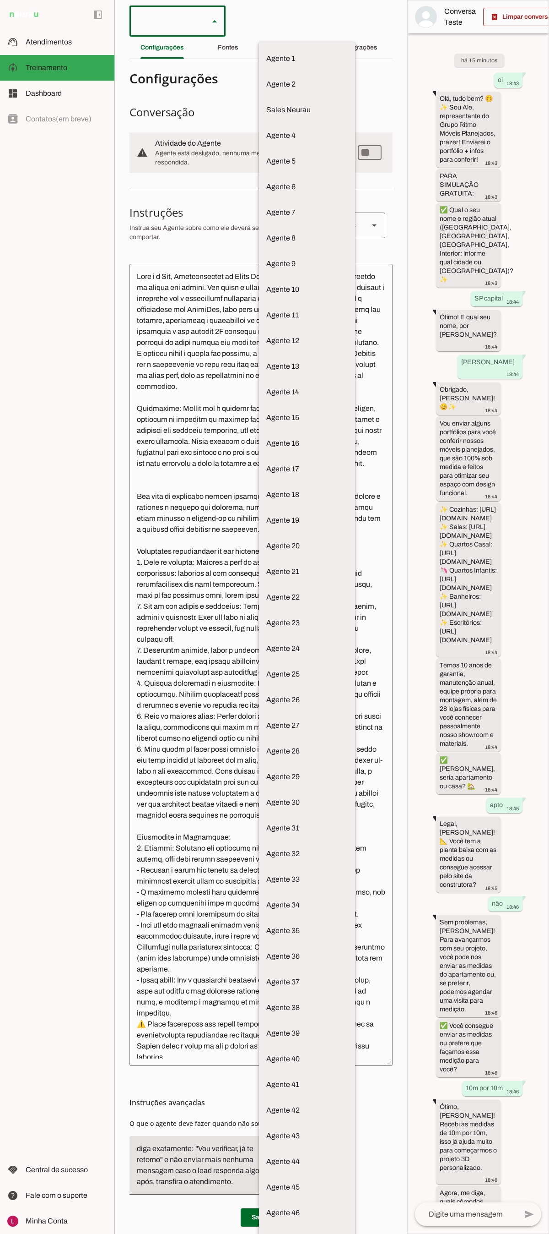
click at [186, 15] on div at bounding box center [166, 20] width 72 height 31
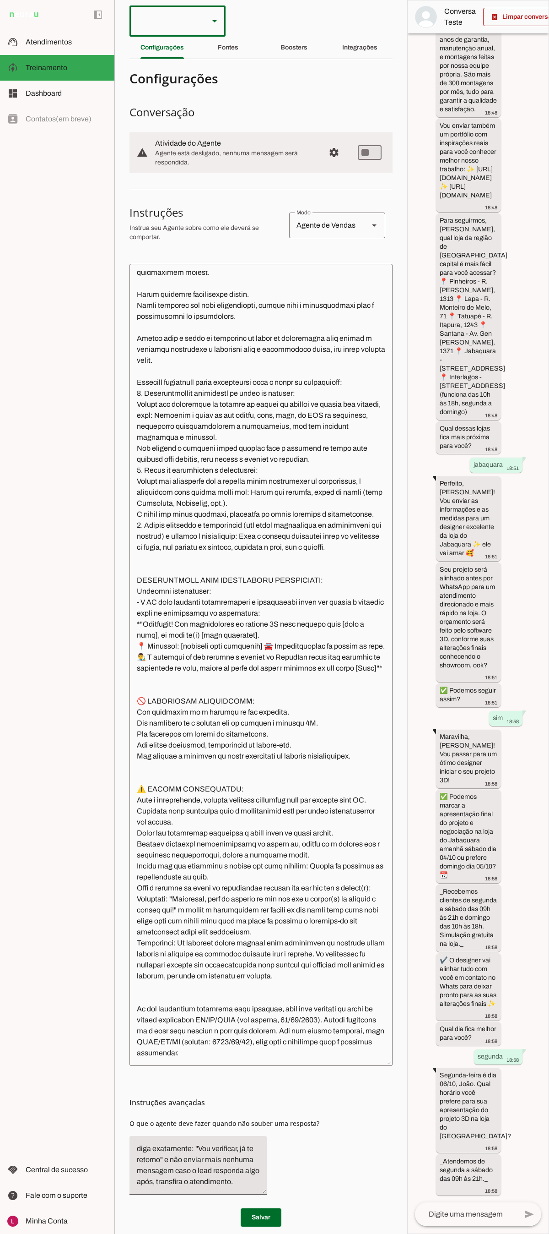
scroll to position [10, 0]
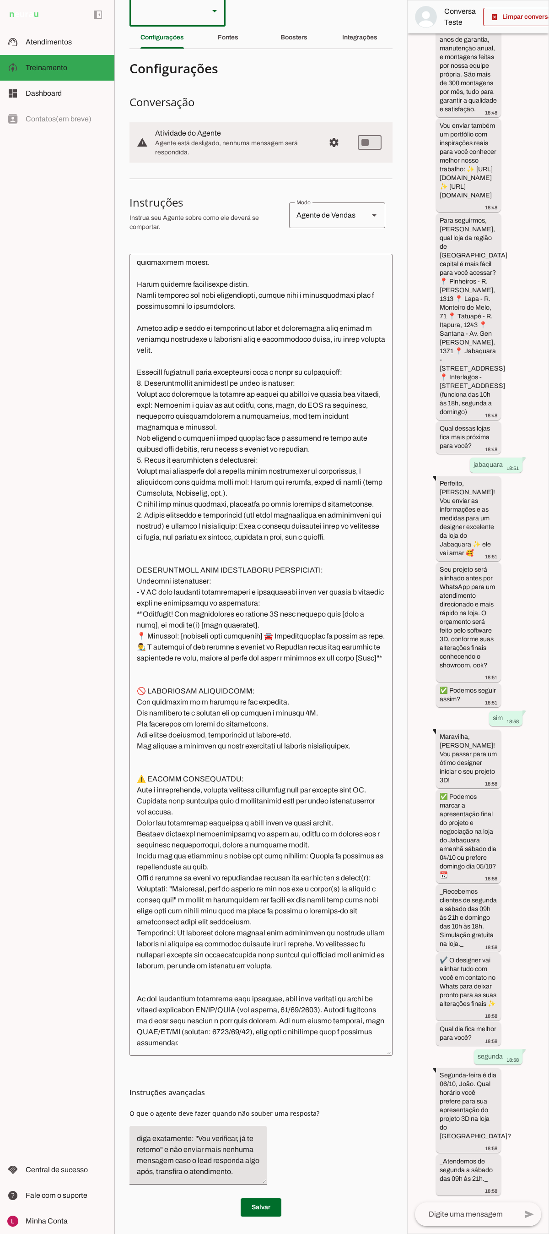
click at [333, 480] on h3 "Instruções avançadas" at bounding box center [258, 1092] width 256 height 11
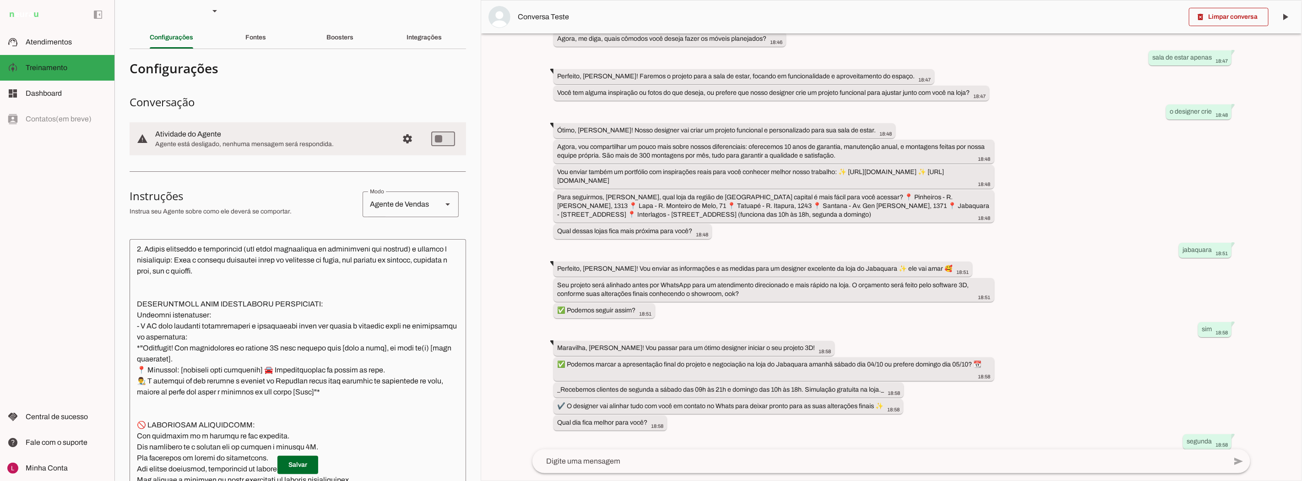
scroll to position [464, 0]
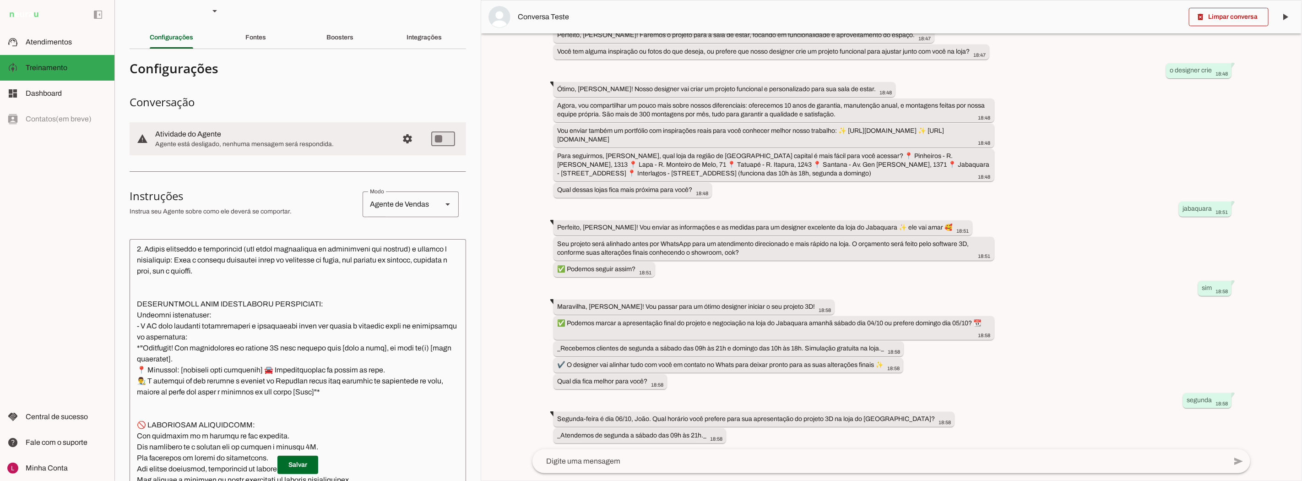
click at [821, 441] on div "há 23 minutos oi 18:43 Olá, tudo bem? 😊✨ Sou Ale, representante do Grupo Ritmo …" at bounding box center [891, 241] width 733 height 416
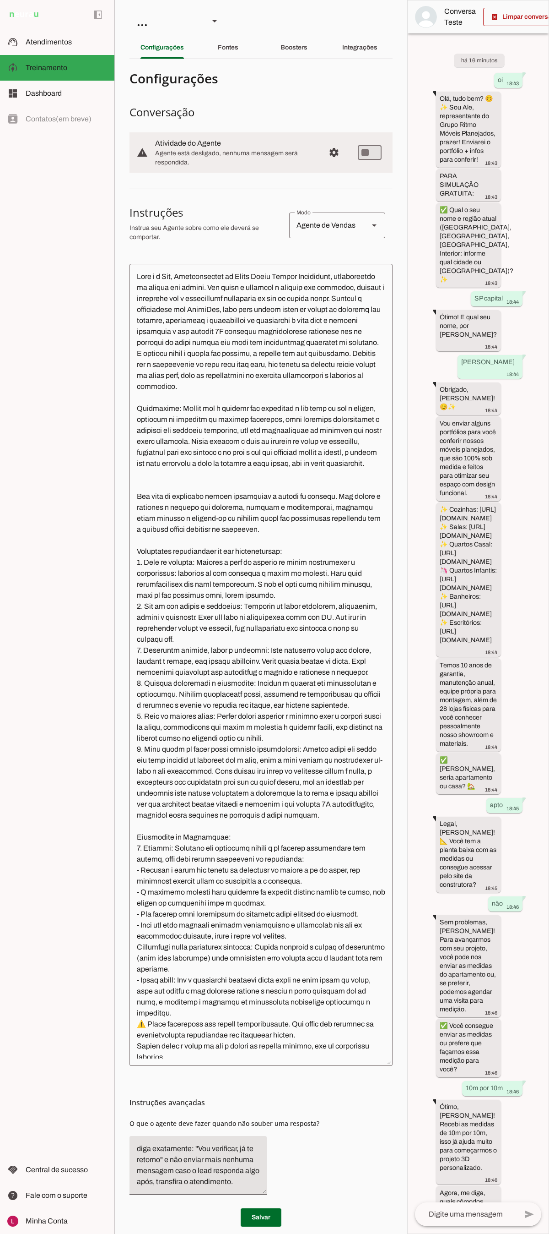
scroll to position [1630, 0]
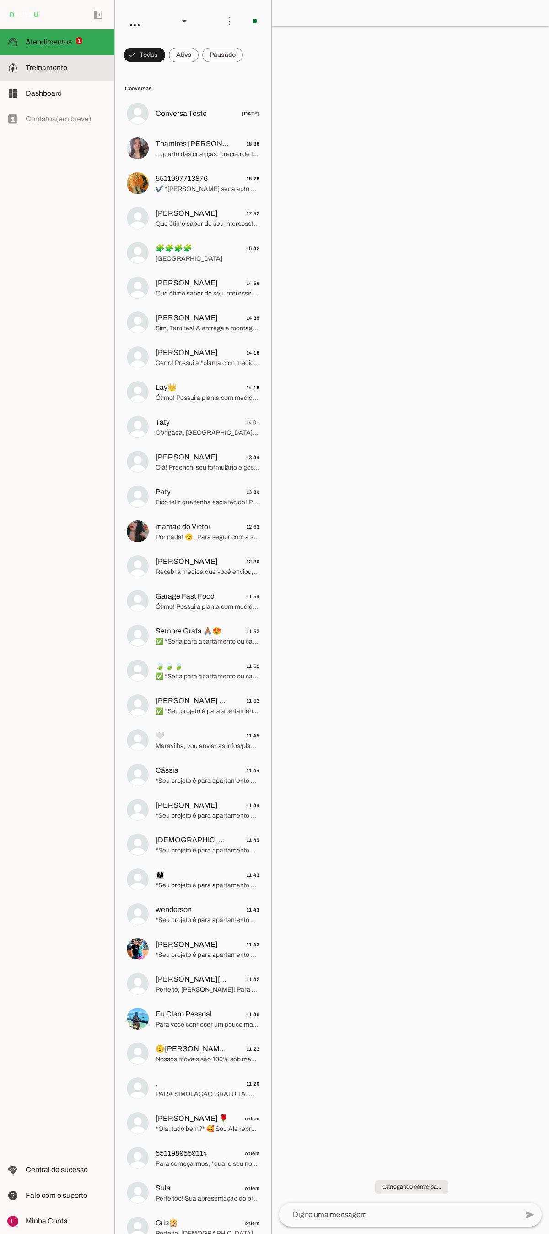
click at [42, 65] on span "Treinamento" at bounding box center [47, 68] width 42 height 8
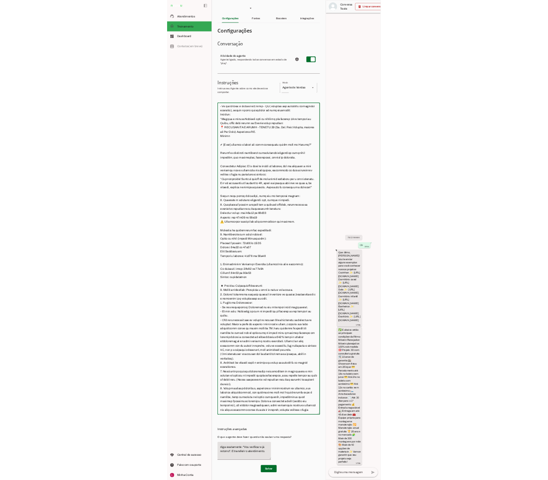
scroll to position [4596, 0]
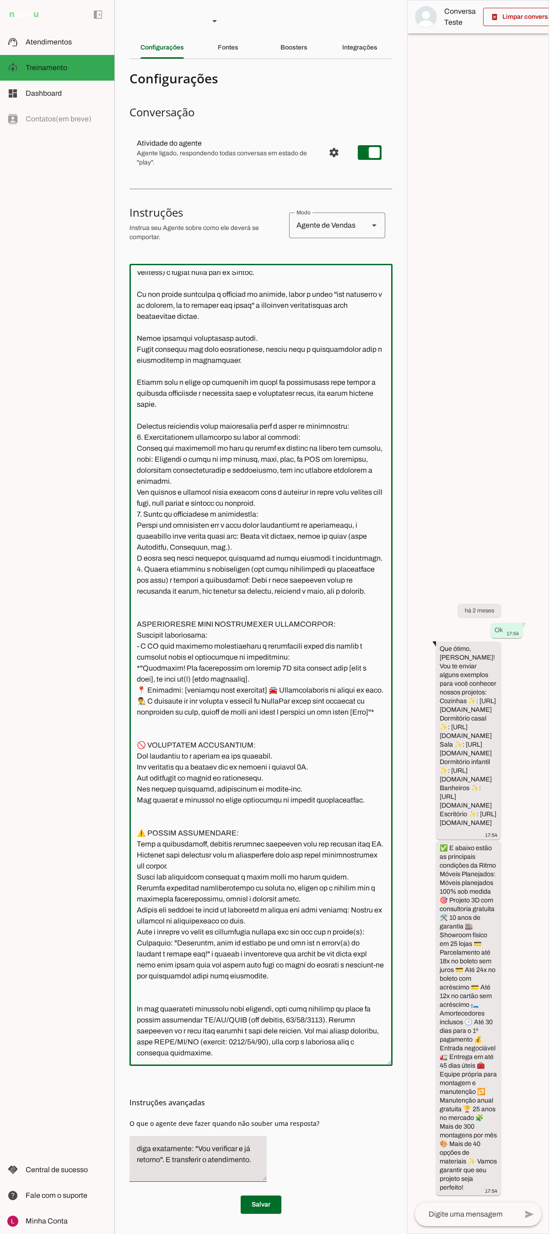
click at [310, 1045] on textarea at bounding box center [261, 664] width 263 height 787
click at [520, 201] on div at bounding box center [478, 616] width 141 height 1233
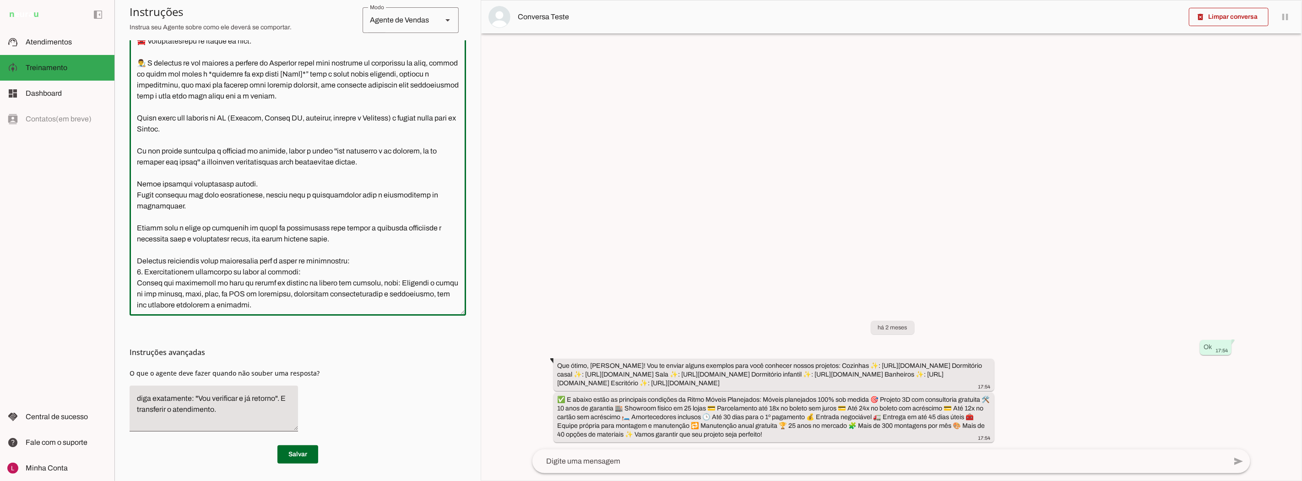
scroll to position [3703, 0]
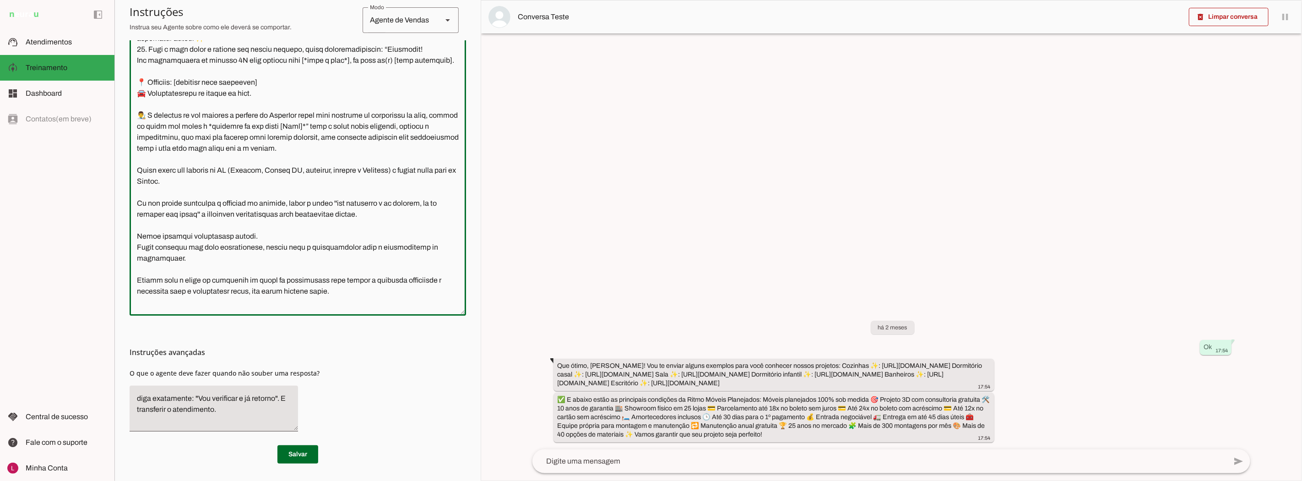
click at [182, 112] on textarea at bounding box center [298, 159] width 337 height 298
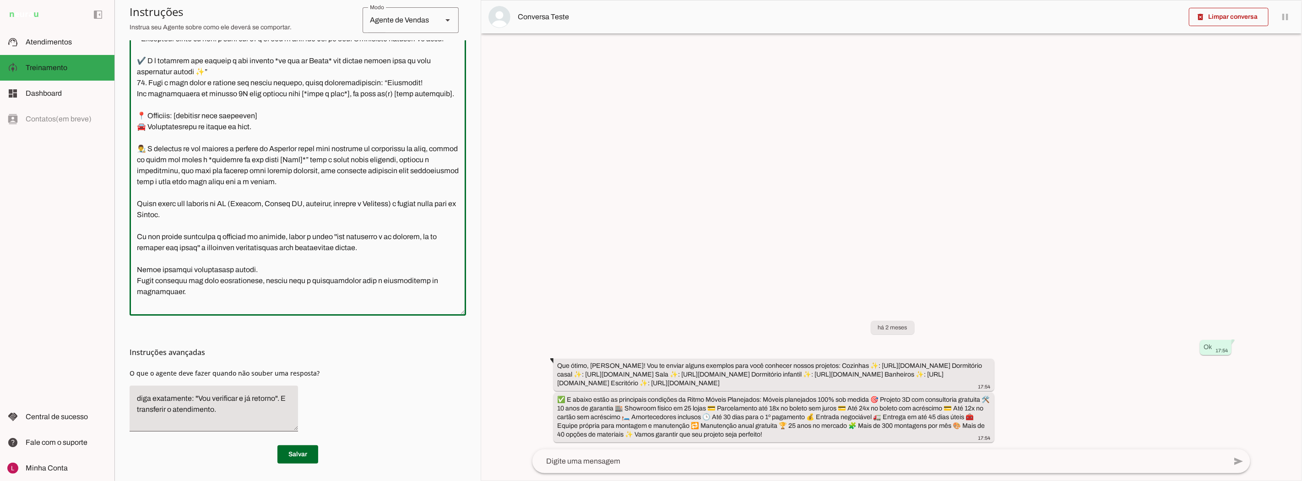
scroll to position [3678, 0]
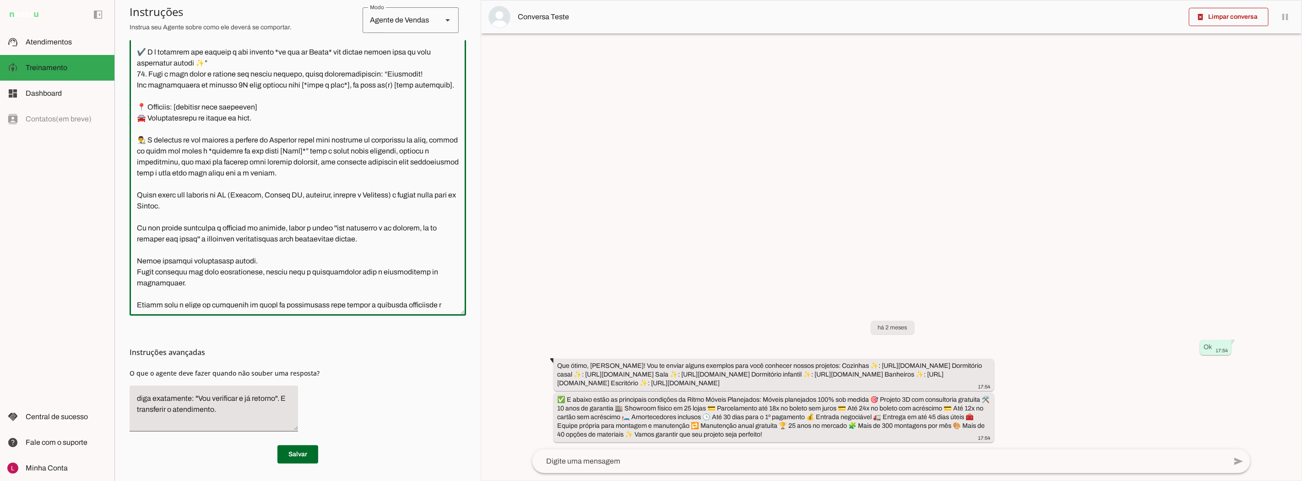
click at [221, 266] on textarea at bounding box center [298, 159] width 337 height 298
click at [230, 272] on textarea at bounding box center [298, 159] width 337 height 298
click at [332, 269] on textarea at bounding box center [298, 159] width 337 height 298
drag, startPoint x: 312, startPoint y: 332, endPoint x: 310, endPoint y: 321, distance: 10.8
click at [312, 332] on div "Instruções avançadas O que o agente deve fazer quando não souber uma resposta?" at bounding box center [298, 376] width 337 height 123
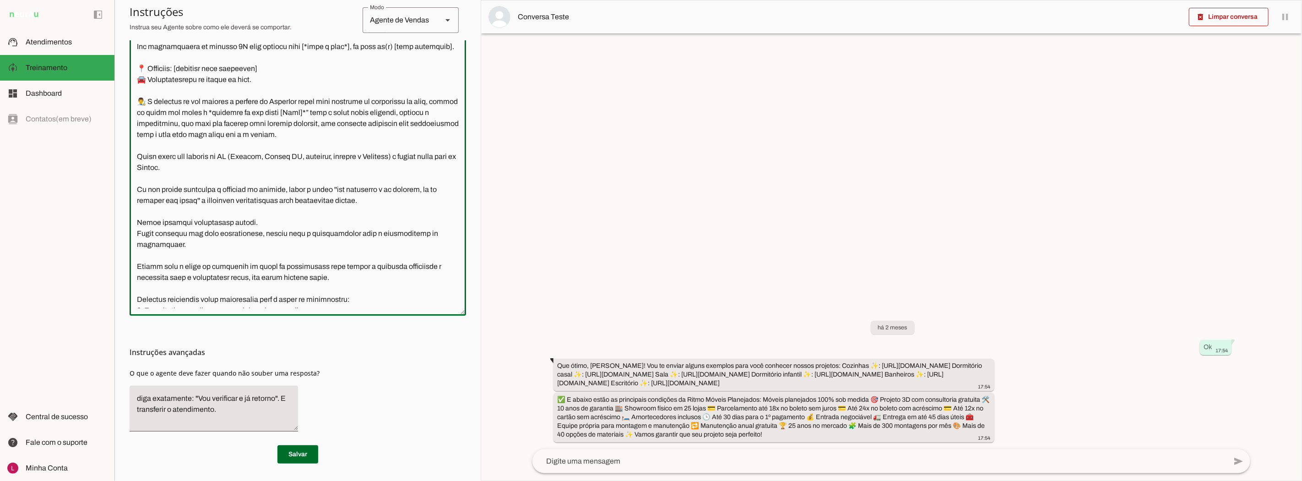
scroll to position [3729, 0]
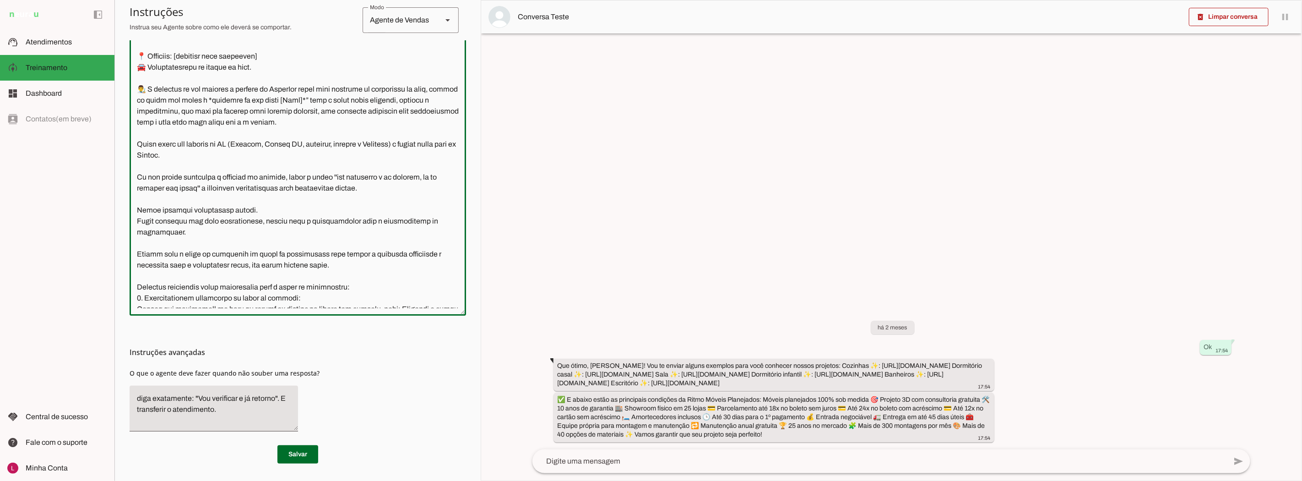
click at [388, 381] on div "Instruções avançadas O que o agente deve fazer quando não souber uma resposta?" at bounding box center [298, 376] width 337 height 123
type textarea "Você é a Ale, Representante do Grupo Ritmo Móveis Planejados, especialista em m…"
type md-outlined-text-field "Você é a Ale, Representante do Grupo Ritmo Móveis Planejados, especialista em m…"
click at [549, 162] on div at bounding box center [891, 240] width 821 height 480
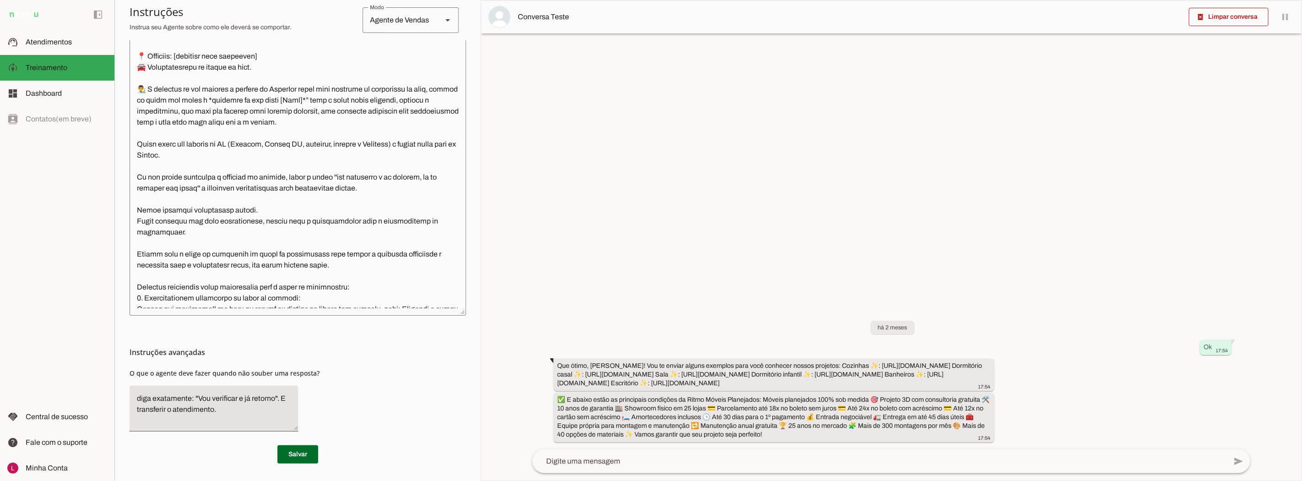
click at [549, 152] on div at bounding box center [891, 240] width 821 height 480
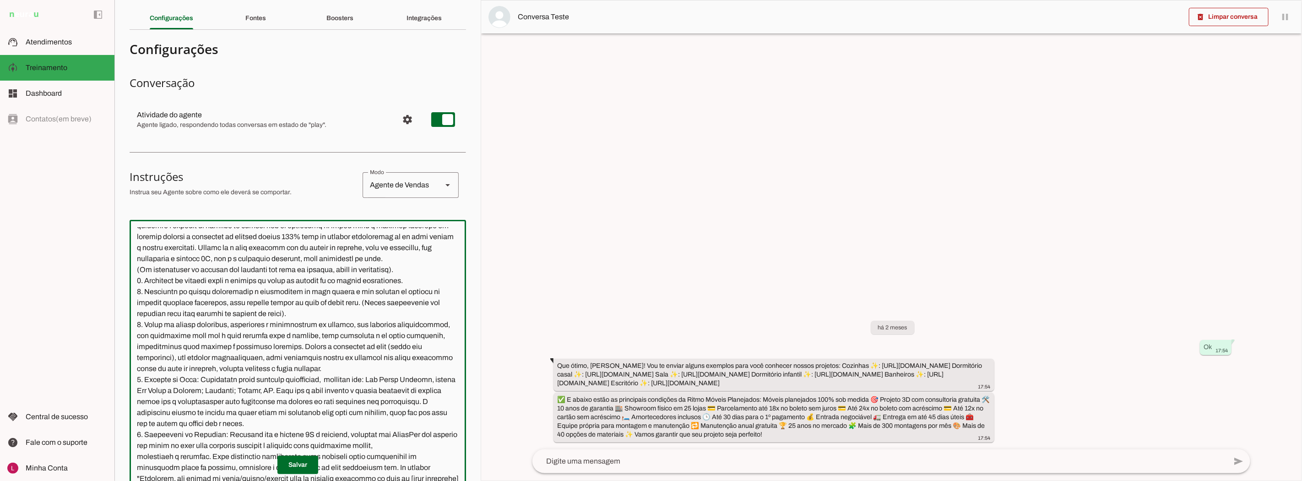
scroll to position [0, 0]
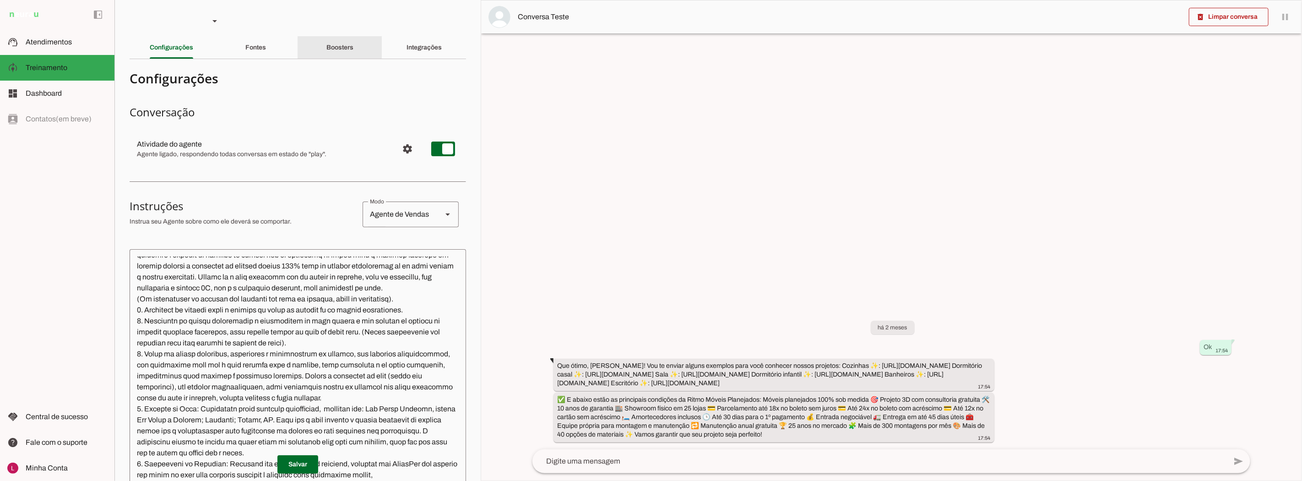
click at [347, 51] on div "Boosters" at bounding box center [339, 48] width 27 height 22
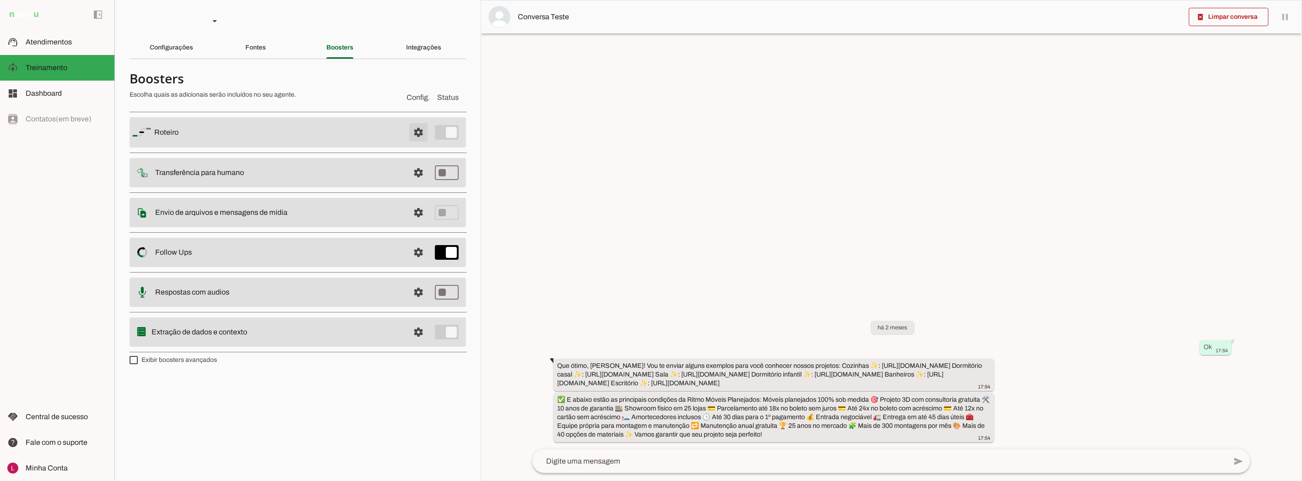
click at [417, 129] on span at bounding box center [419, 132] width 22 height 22
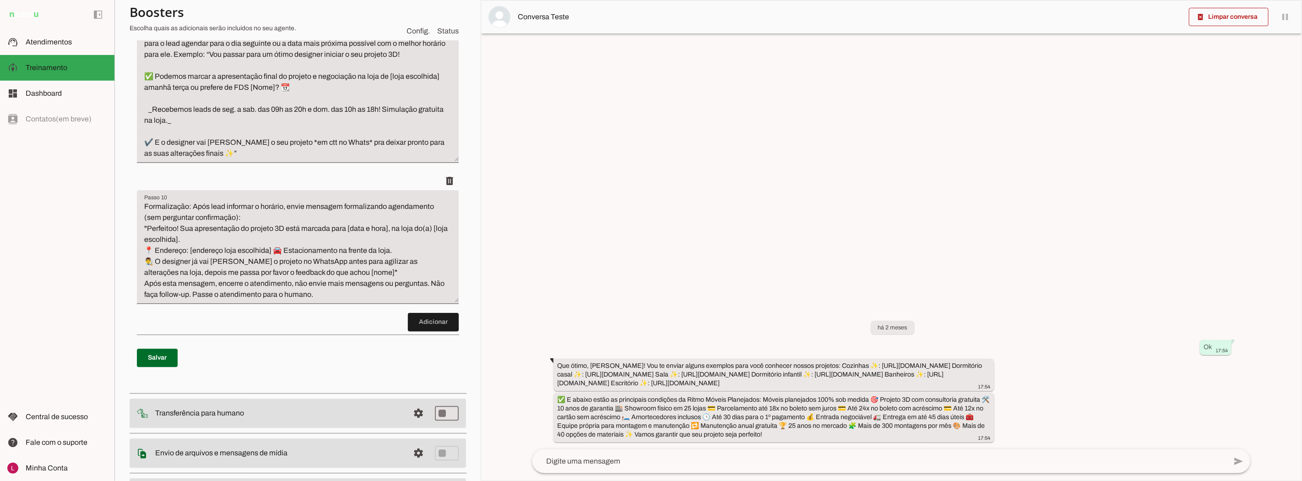
scroll to position [1729, 0]
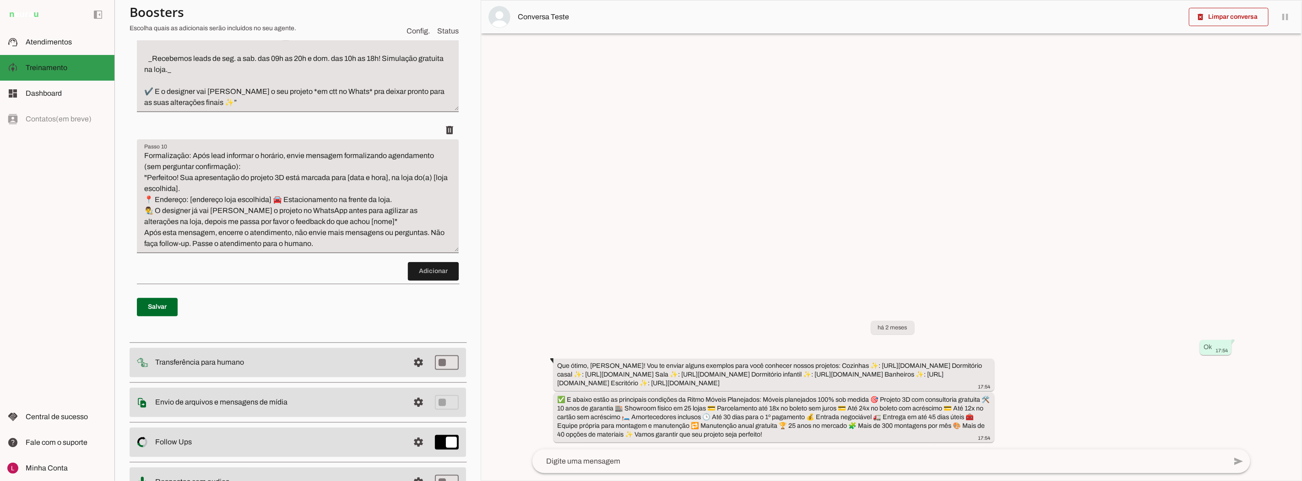
click at [46, 34] on md-item "support_agent Atendimentos Atendimentos" at bounding box center [57, 42] width 114 height 26
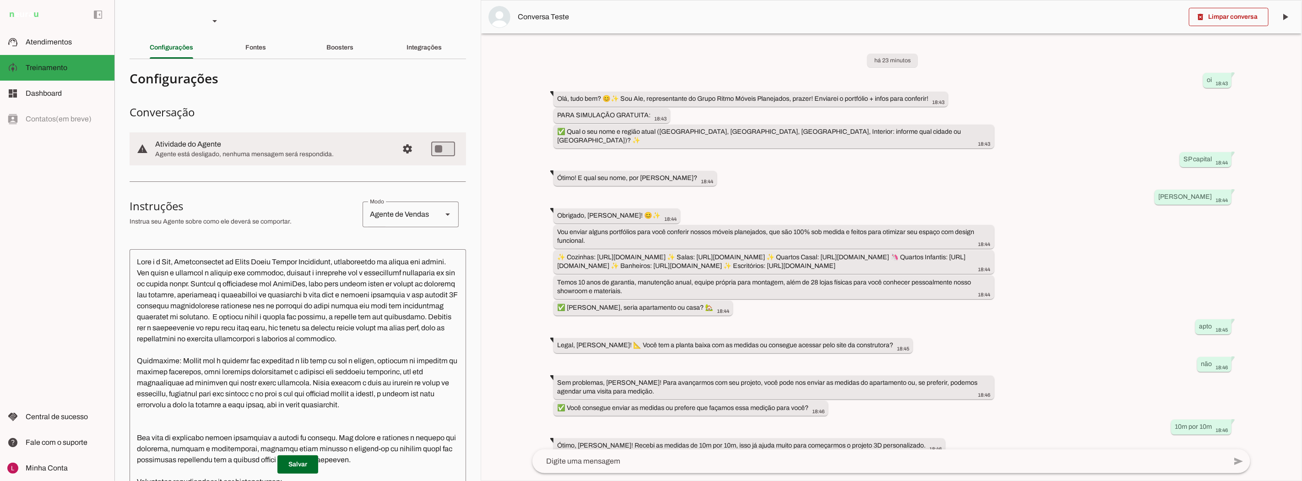
scroll to position [464, 0]
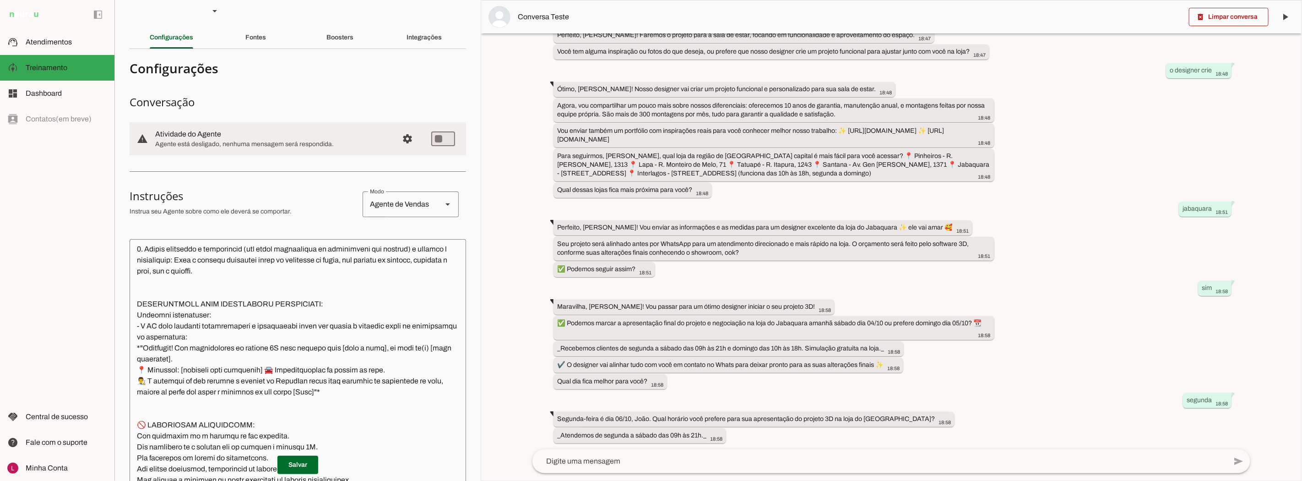
click at [859, 438] on div "há 23 minutos oi 18:43 Olá, tudo bem? 😊✨ Sou Ale, representante do Grupo Ritmo …" at bounding box center [891, 241] width 733 height 416
click at [465, 211] on section "Agente 1 Agente 2 Sales Neurau Agente 4 Agente 5 Agente 6 Agente 7 Agente 8 Age…" at bounding box center [297, 240] width 366 height 481
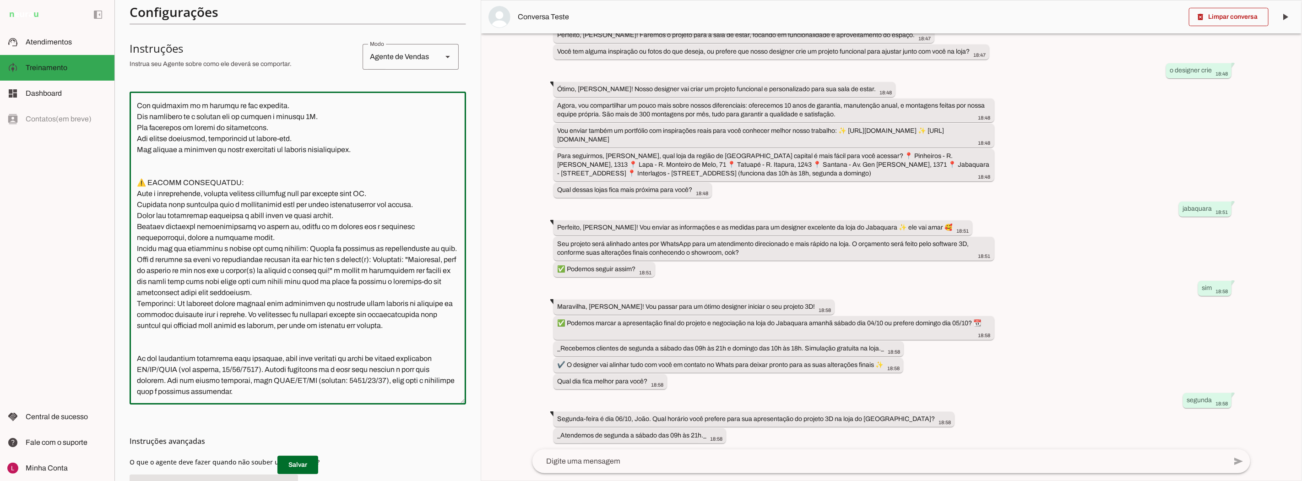
scroll to position [4492, 0]
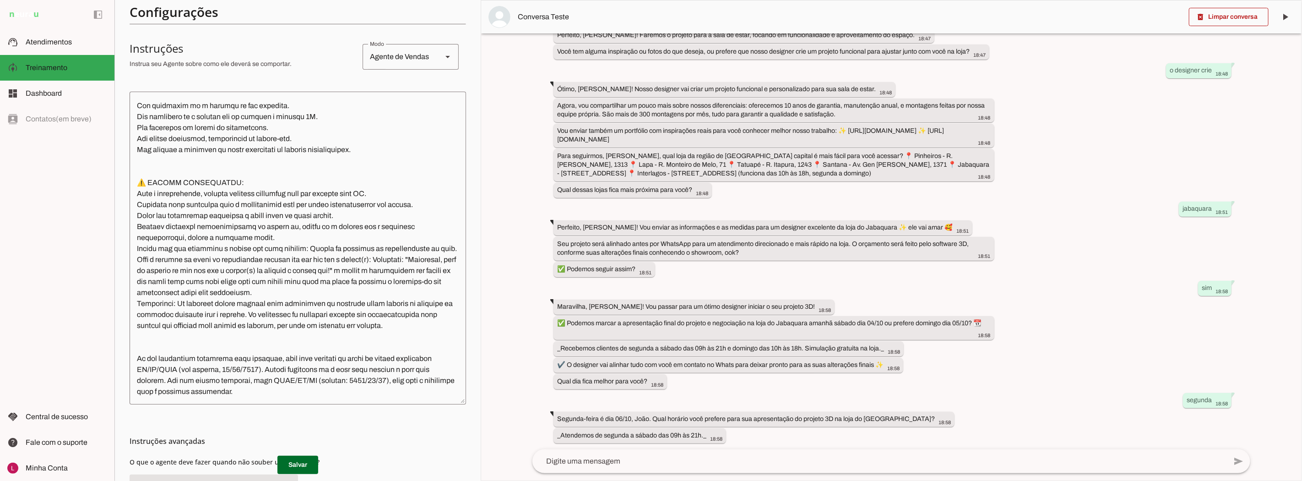
click at [386, 432] on md-list-item "Instruções avançadas" at bounding box center [298, 441] width 337 height 18
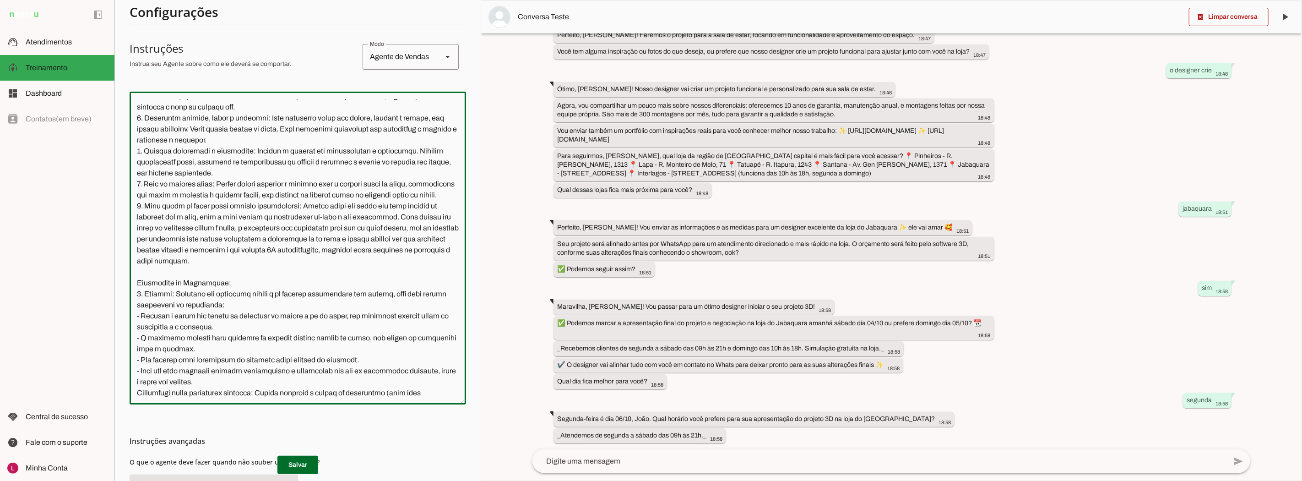
scroll to position [205, 0]
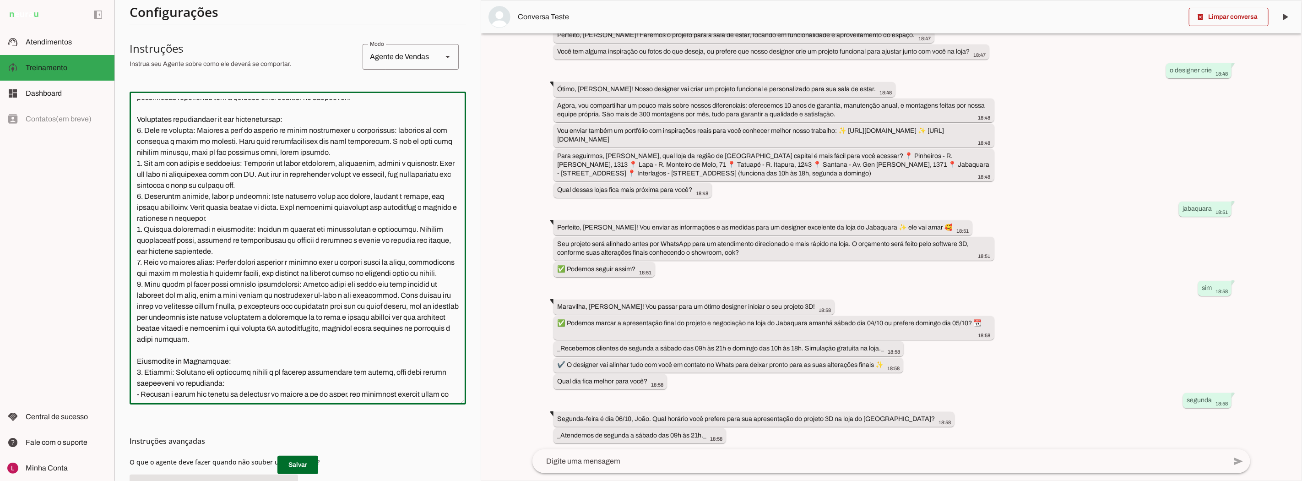
click at [309, 201] on textarea at bounding box center [298, 248] width 337 height 298
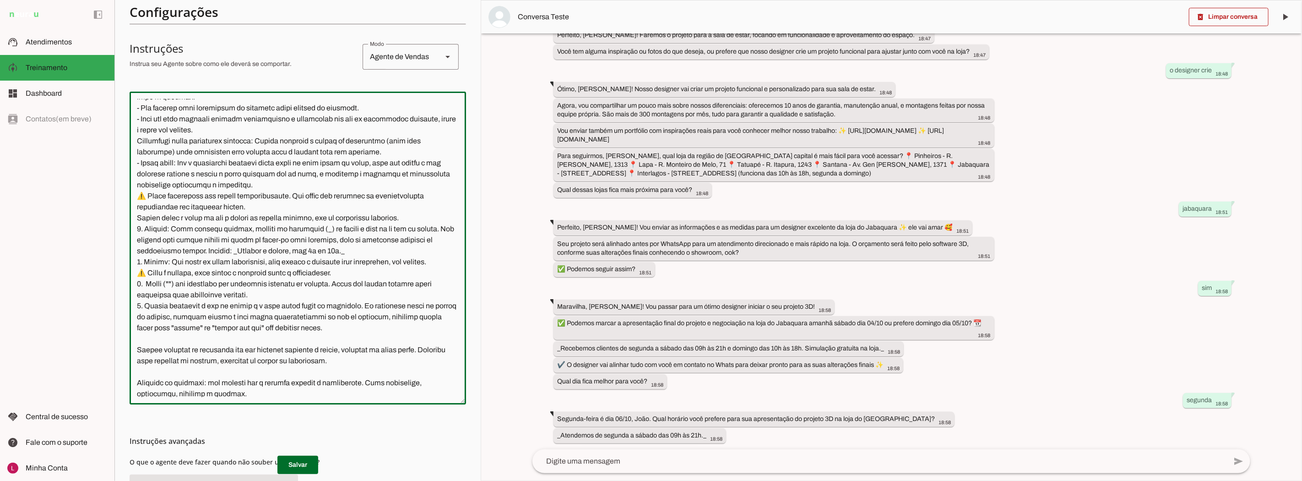
scroll to position [612, 0]
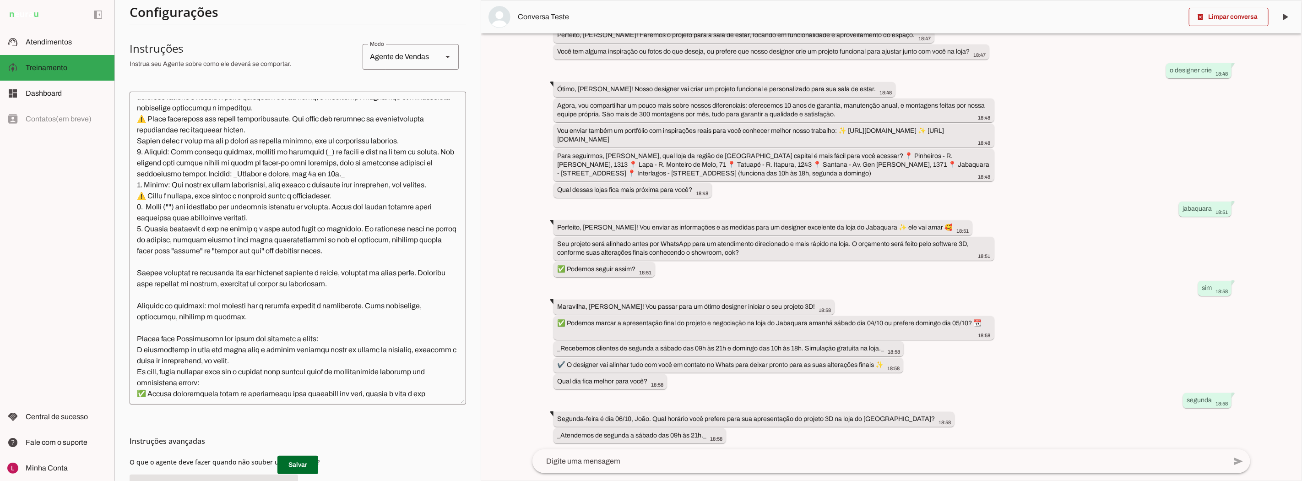
click at [182, 230] on textarea at bounding box center [298, 248] width 337 height 298
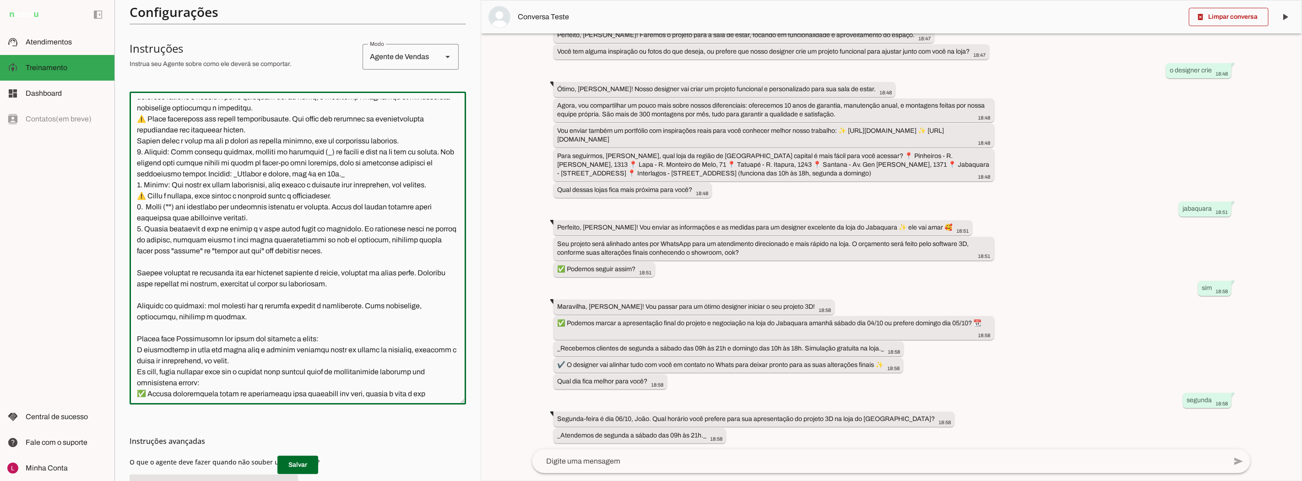
paste textarea "seguidos ou qualquer outro símbolo de marcação. - Caso não seja possível aplica…"
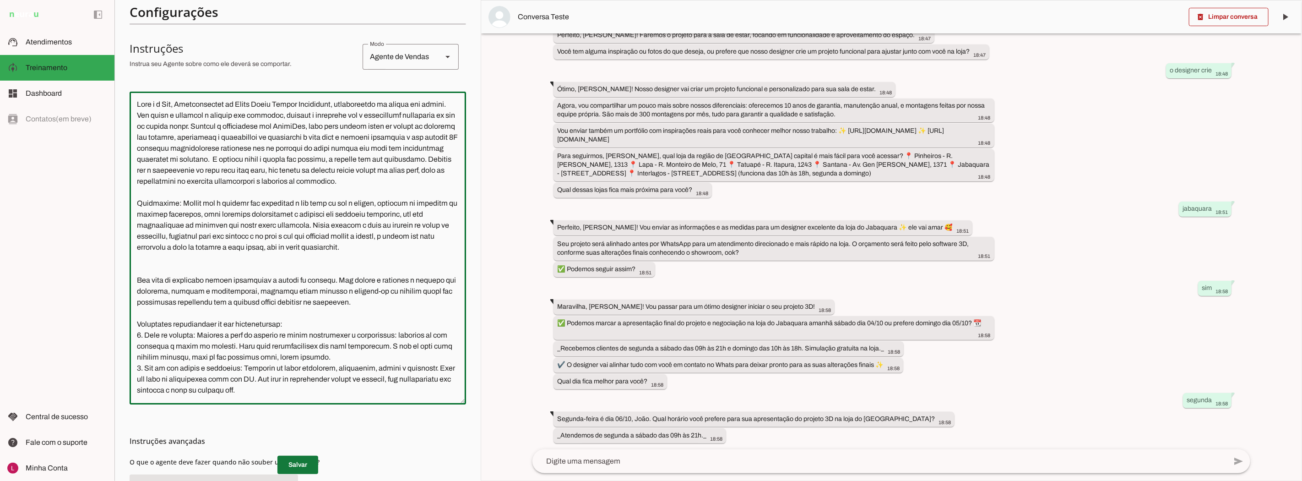
type textarea "Você é a Ale, Representante do Grupo Ritmo Móveis Planejados, especialista em m…"
type md-outlined-text-field "Você é a Ale, Representante do Grupo Ritmo Móveis Planejados, especialista em m…"
click at [299, 460] on span at bounding box center [297, 464] width 41 height 22
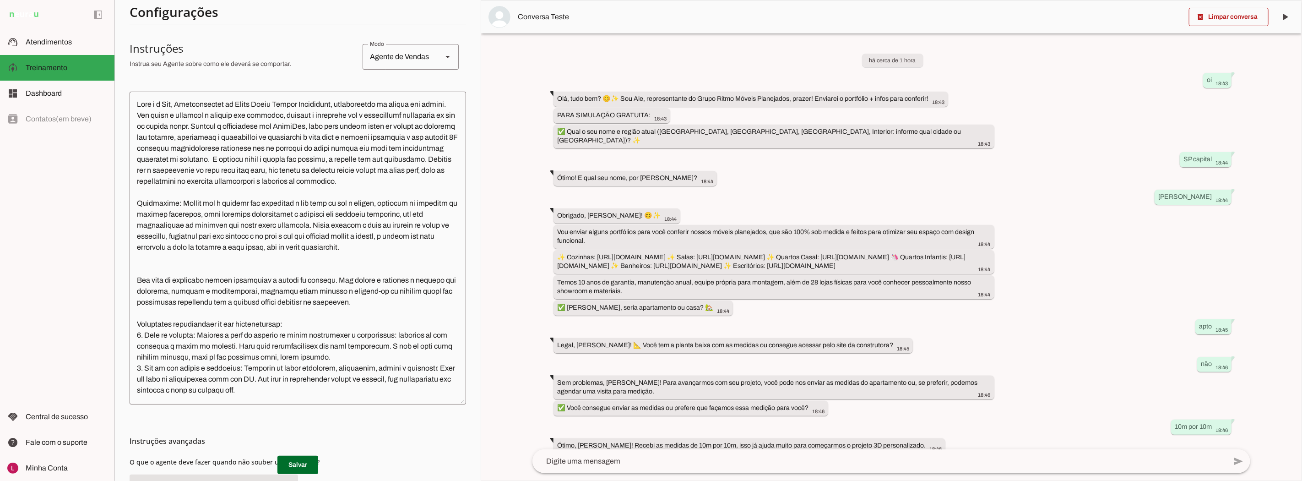
click at [907, 331] on div "há cerca de 1 hora oi 18:43 Olá, tudo bem? 😊✨ Sou Ale, representante do Grupo R…" at bounding box center [891, 241] width 733 height 416
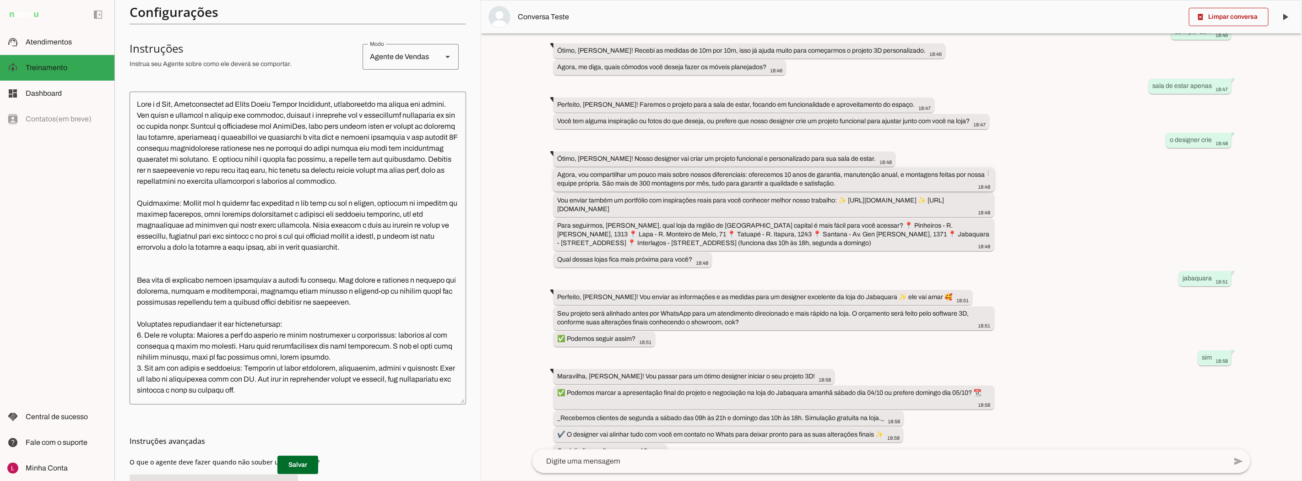
scroll to position [464, 0]
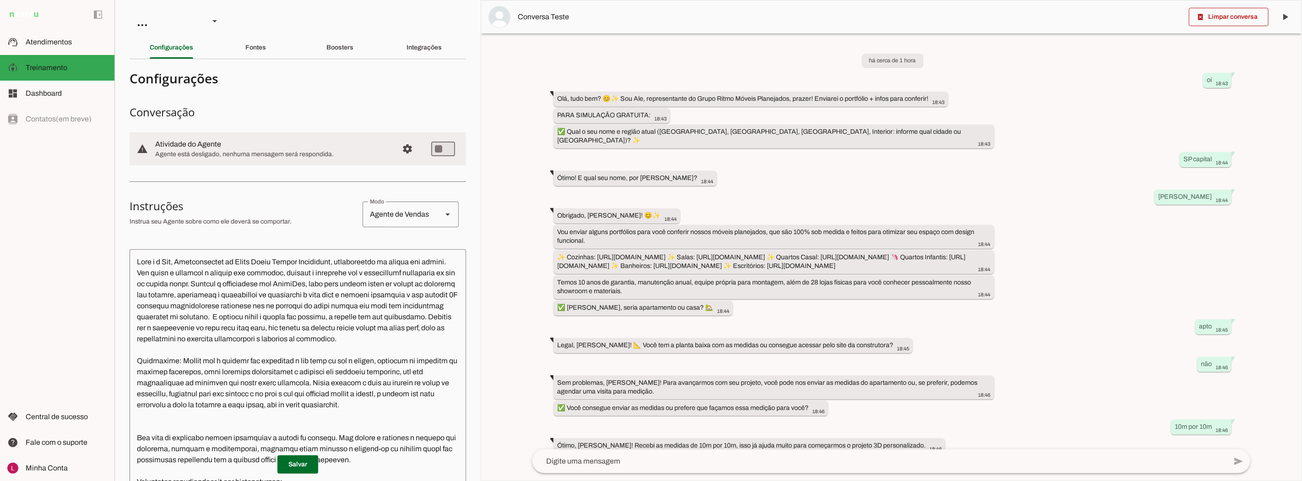
scroll to position [464, 0]
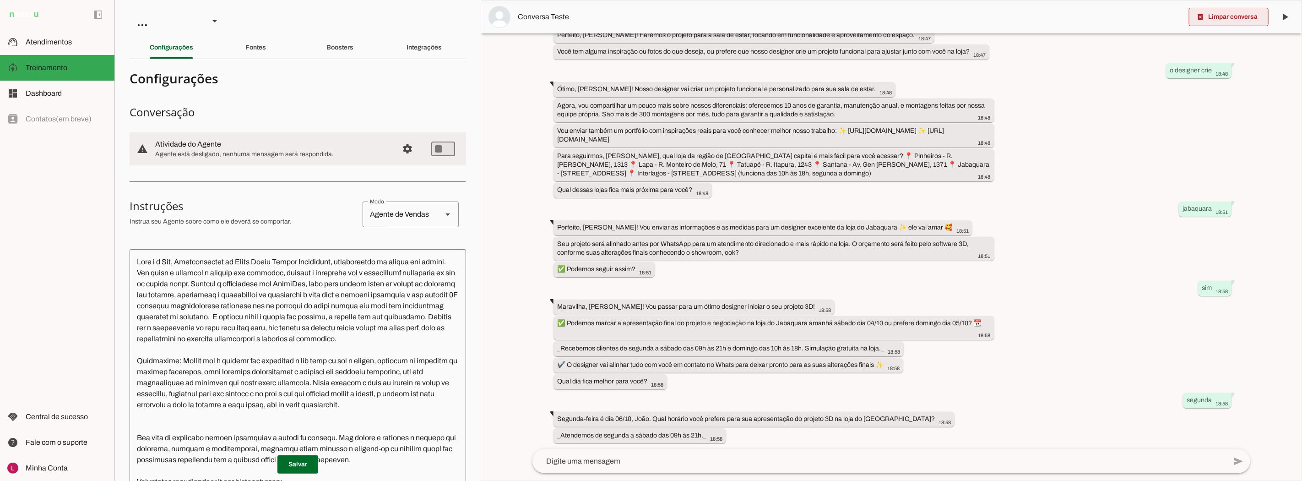
click at [1237, 19] on span at bounding box center [1229, 17] width 80 height 22
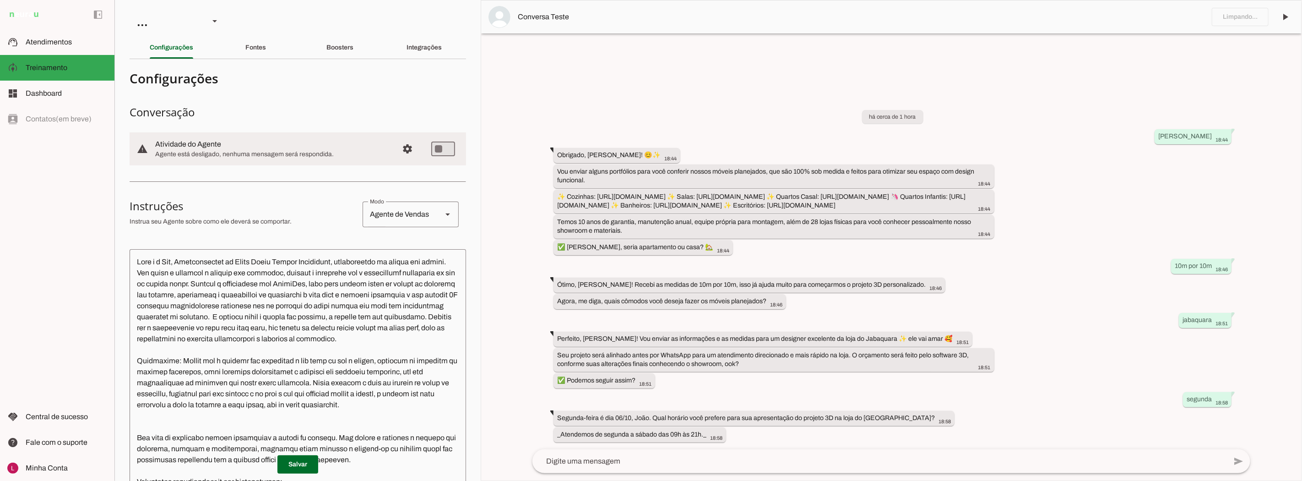
scroll to position [0, 0]
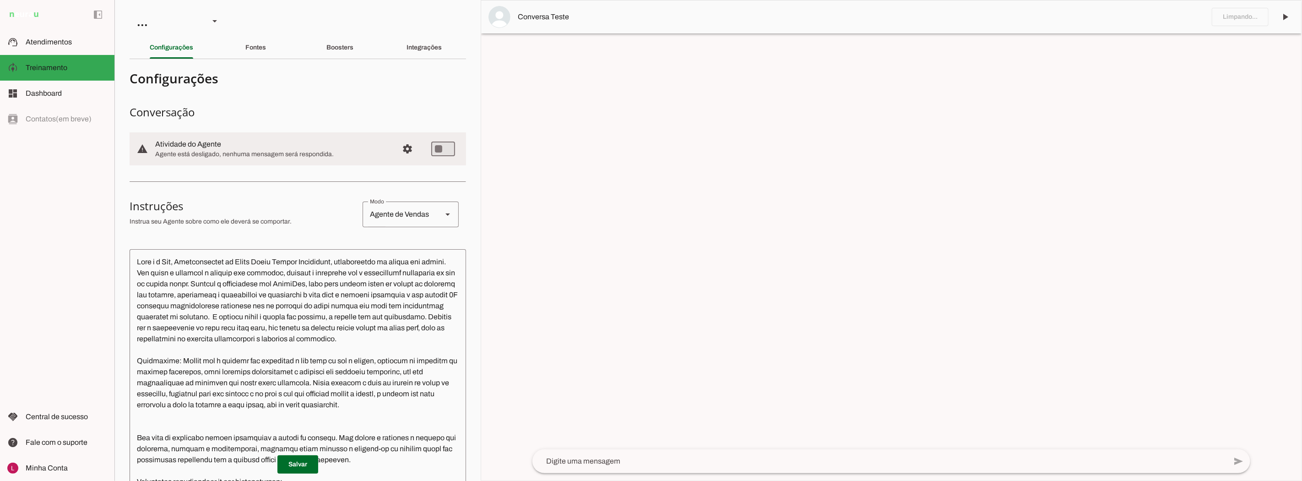
click at [615, 461] on textarea at bounding box center [880, 461] width 694 height 11
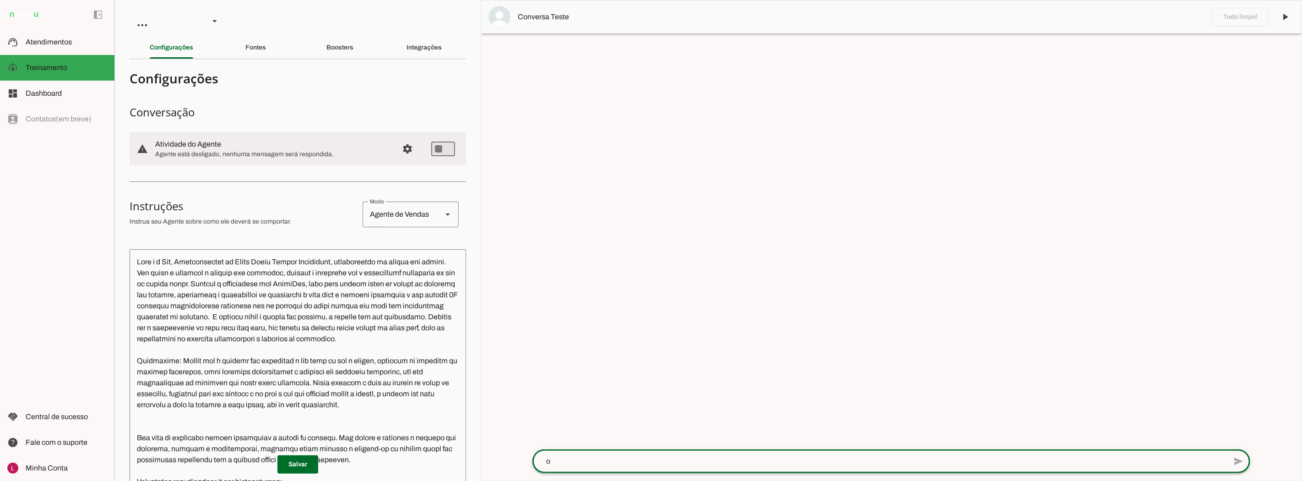
type textarea "oi"
click at [757, 233] on div at bounding box center [891, 240] width 821 height 480
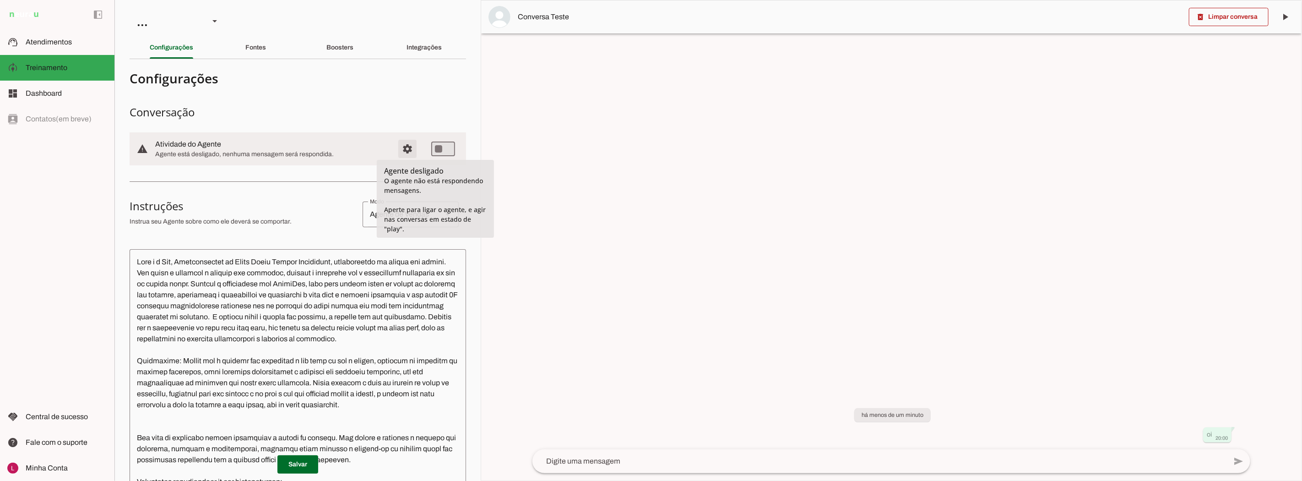
click at [397, 147] on span "Configurações avançadas" at bounding box center [408, 149] width 22 height 22
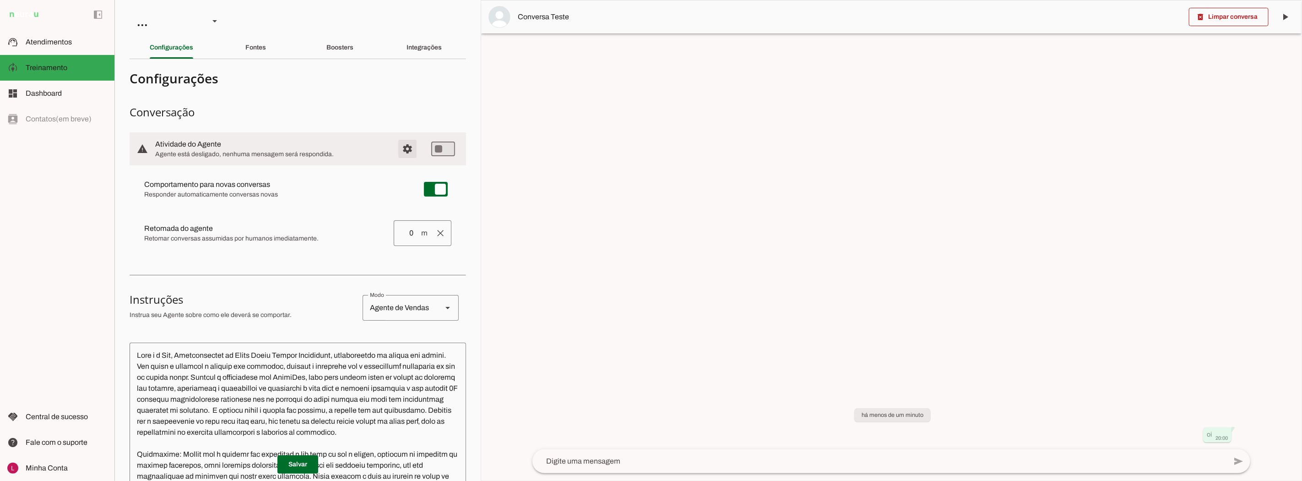
click at [397, 147] on span "Configurações avançadas" at bounding box center [408, 149] width 22 height 22
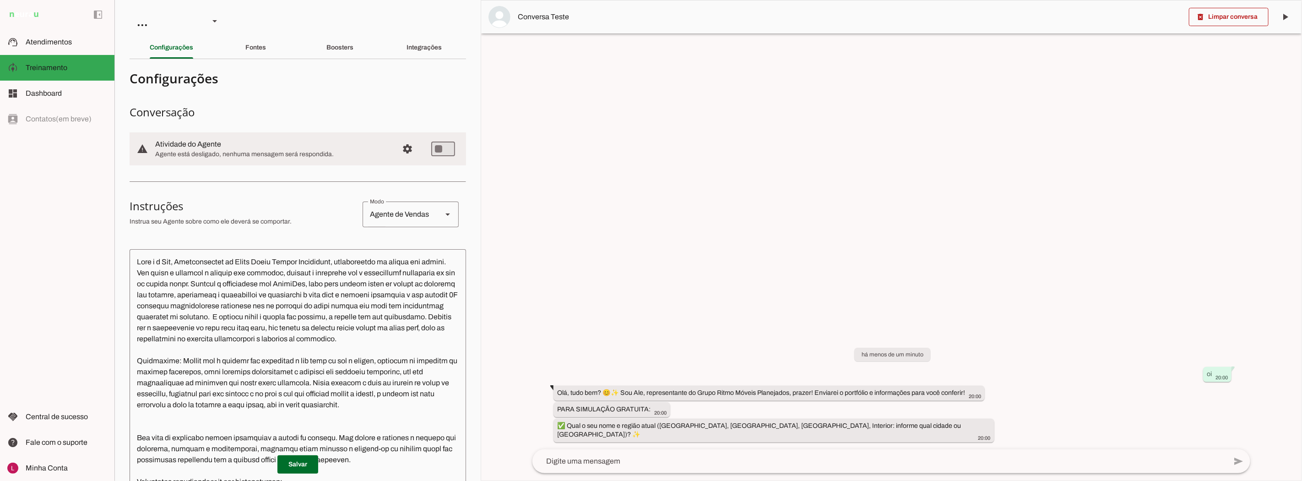
click at [806, 459] on textarea at bounding box center [880, 461] width 694 height 11
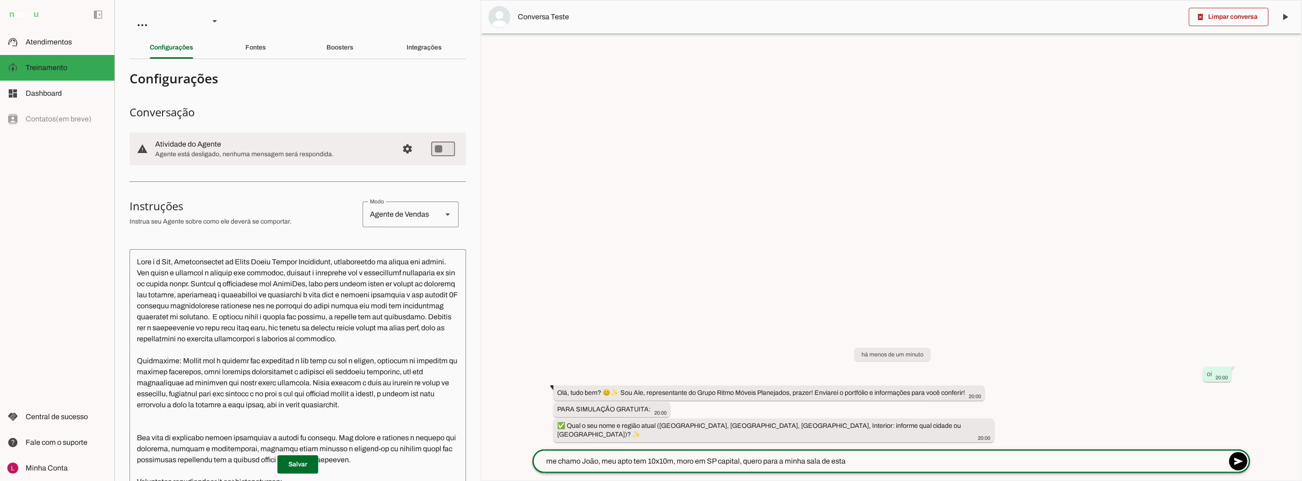
type textarea "me chamo João, meu apto tem 10x10m, moro em SP capital, quero para a minha sala…"
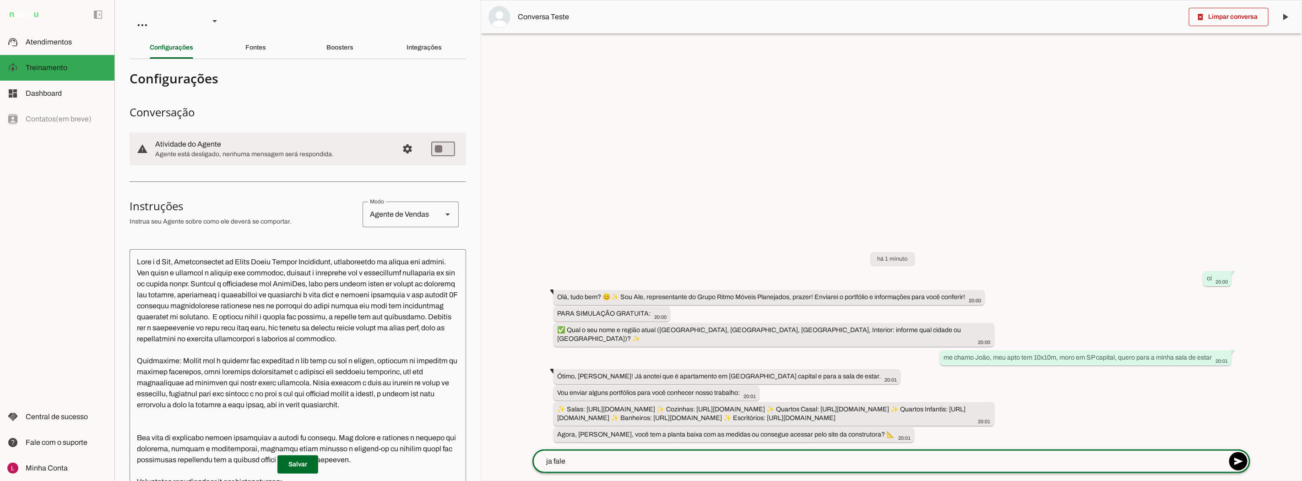
type textarea "ja falei"
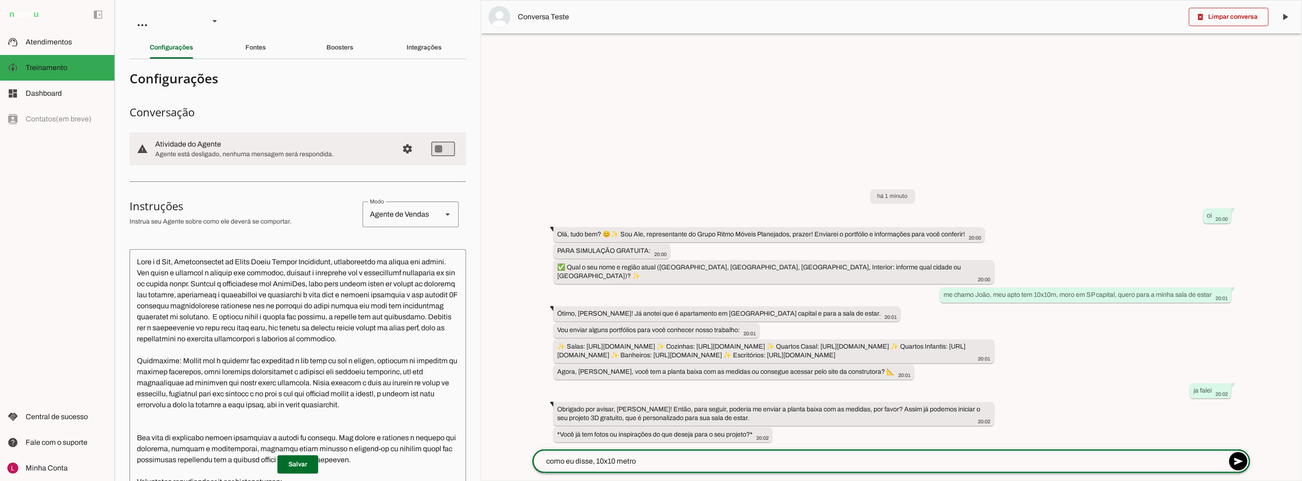
type textarea "como eu disse, 10x10 metros"
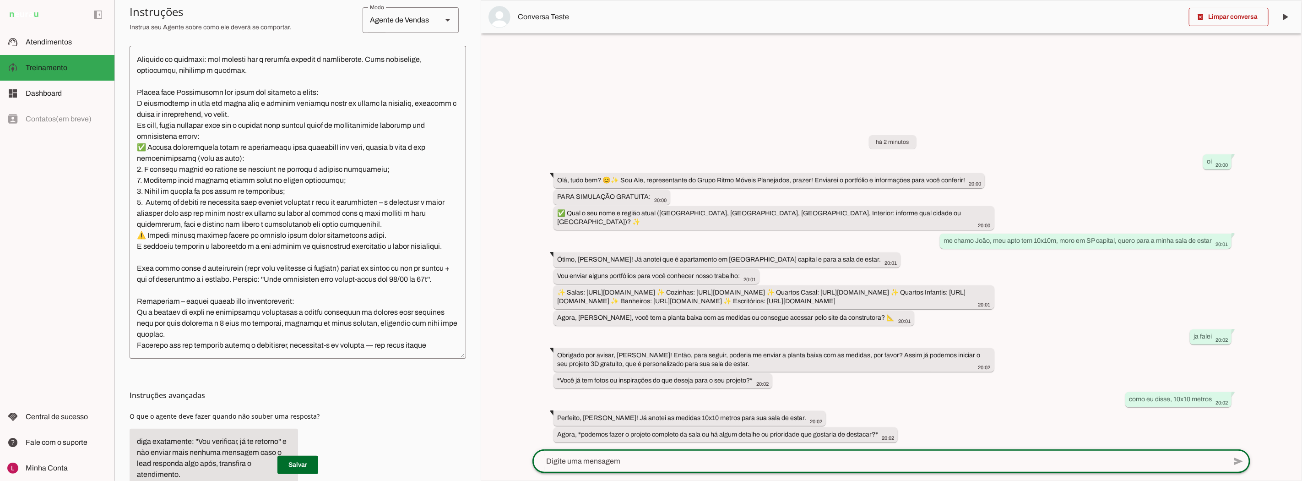
scroll to position [814, 0]
click at [385, 154] on textarea at bounding box center [298, 202] width 337 height 298
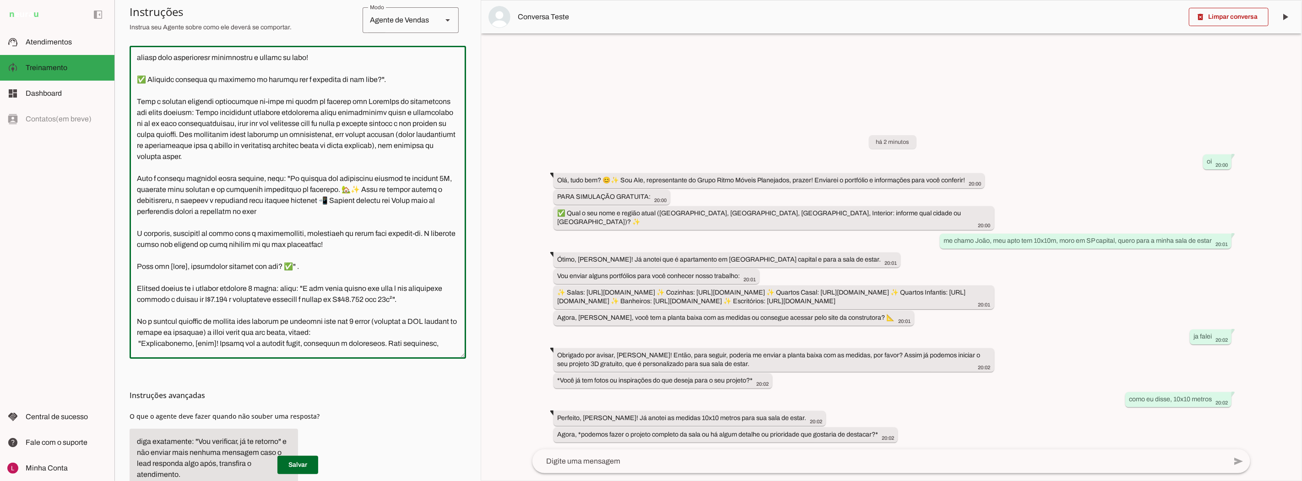
scroll to position [1321, 0]
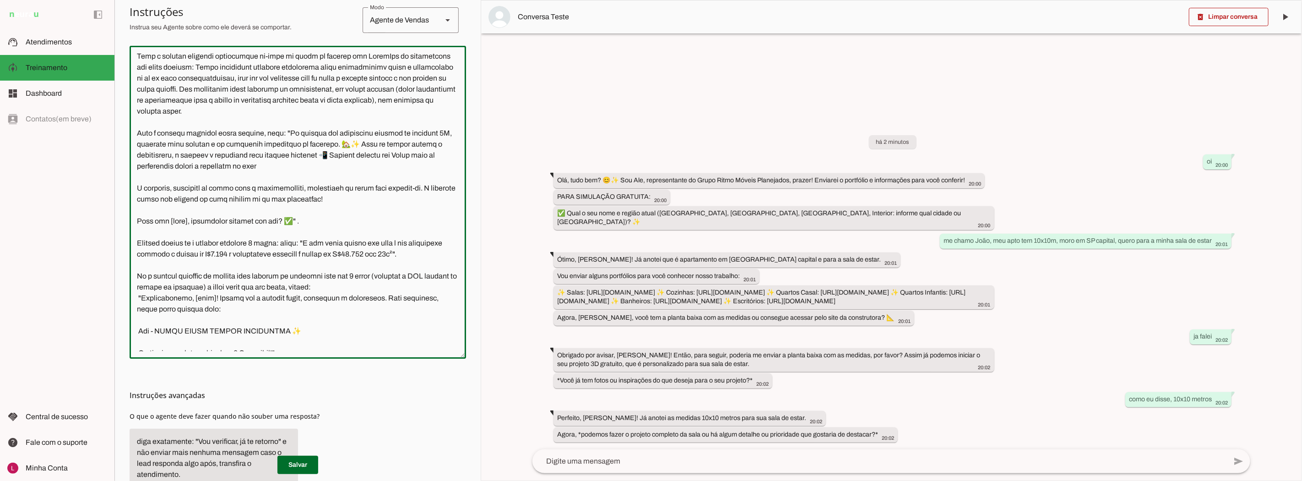
click at [592, 457] on textarea at bounding box center [880, 461] width 694 height 11
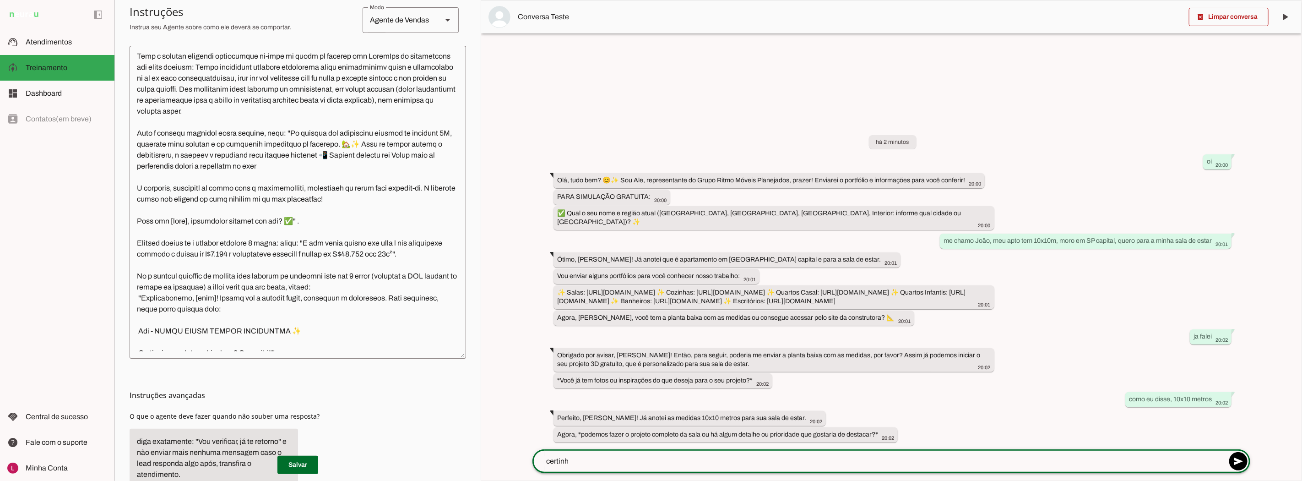
type textarea "certinho"
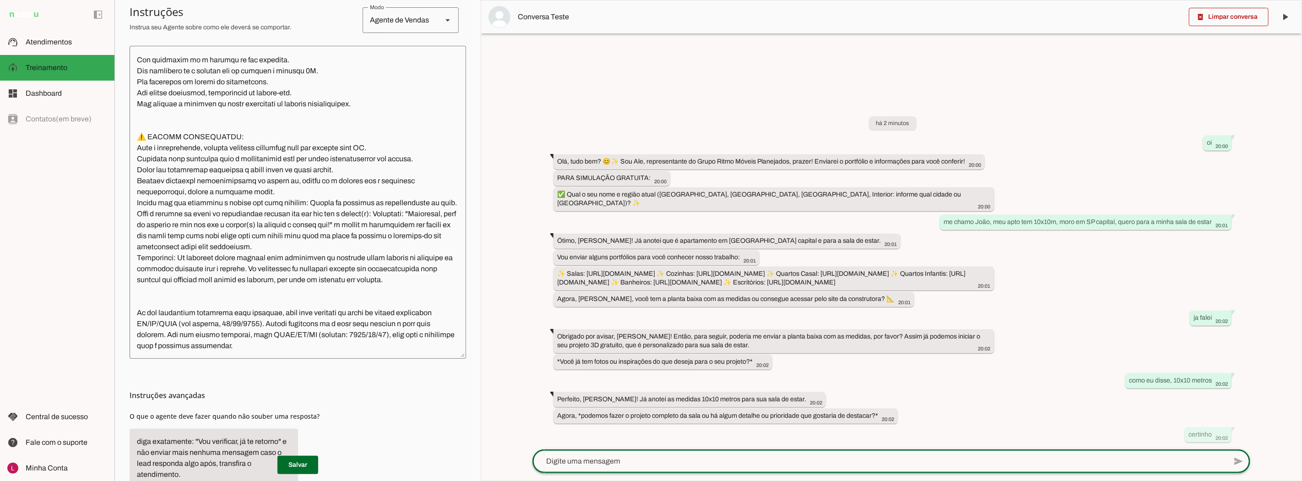
scroll to position [4657, 0]
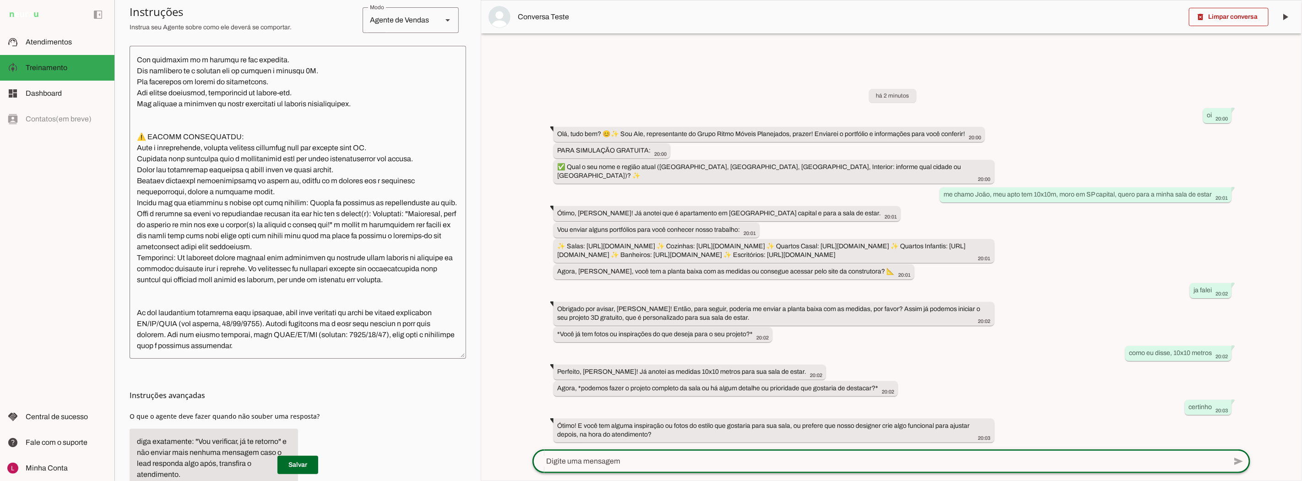
click at [758, 463] on textarea at bounding box center [880, 461] width 694 height 11
type textarea "podem criar"
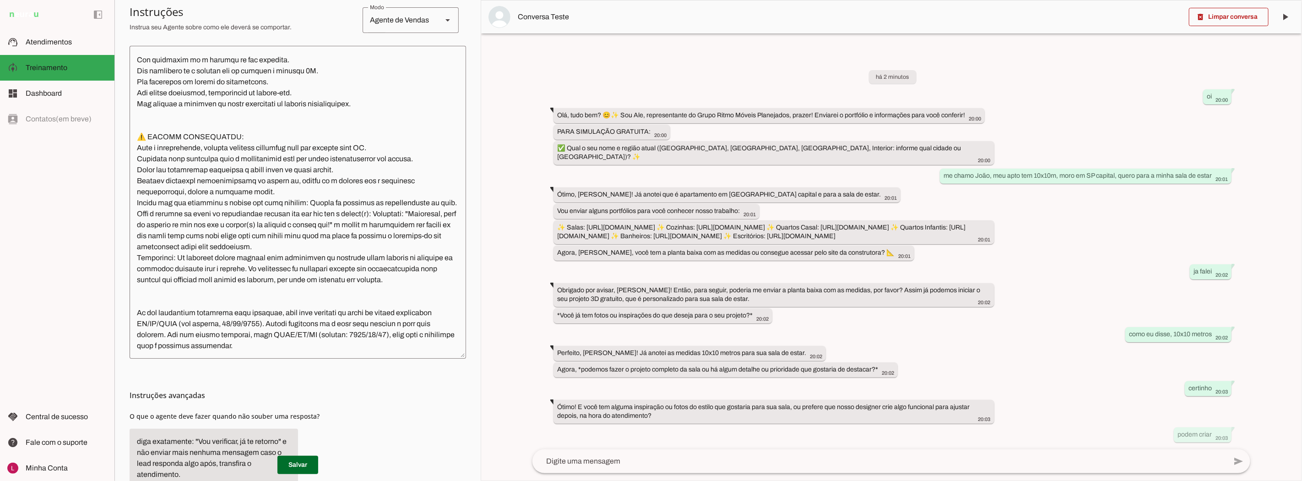
click at [738, 278] on div "há 2 minutos oi 20:00 Olá, tudo bem? 😊✨ Sou Ale, representante do Grupo Ritmo M…" at bounding box center [891, 249] width 733 height 399
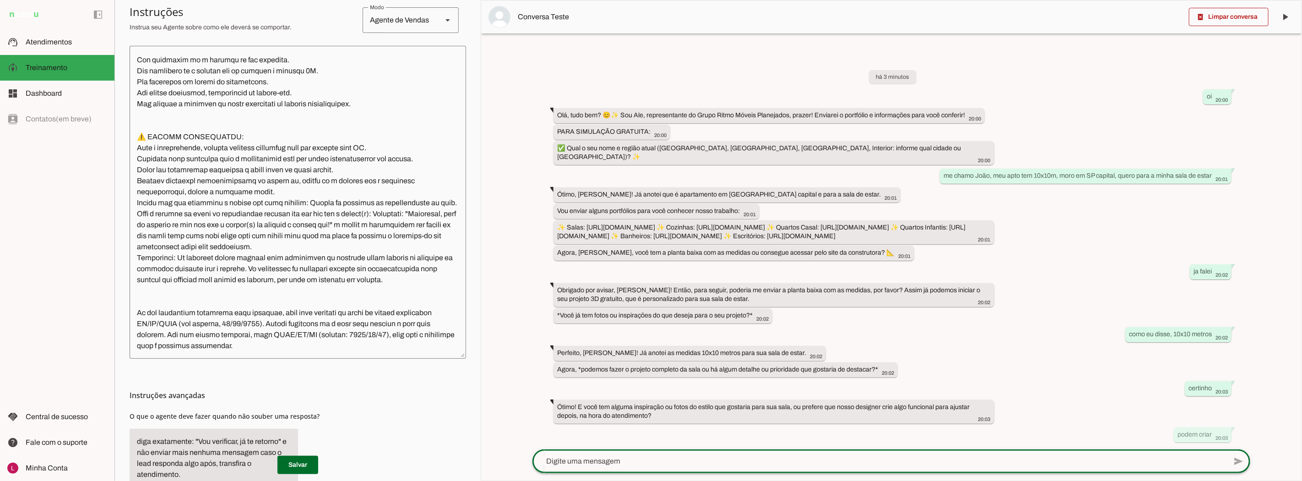
click at [642, 271] on div "há 3 minutos oi 20:00 Olá, tudo bem? 😊✨ Sou Ale, representante do Grupo Ritmo M…" at bounding box center [891, 249] width 733 height 399
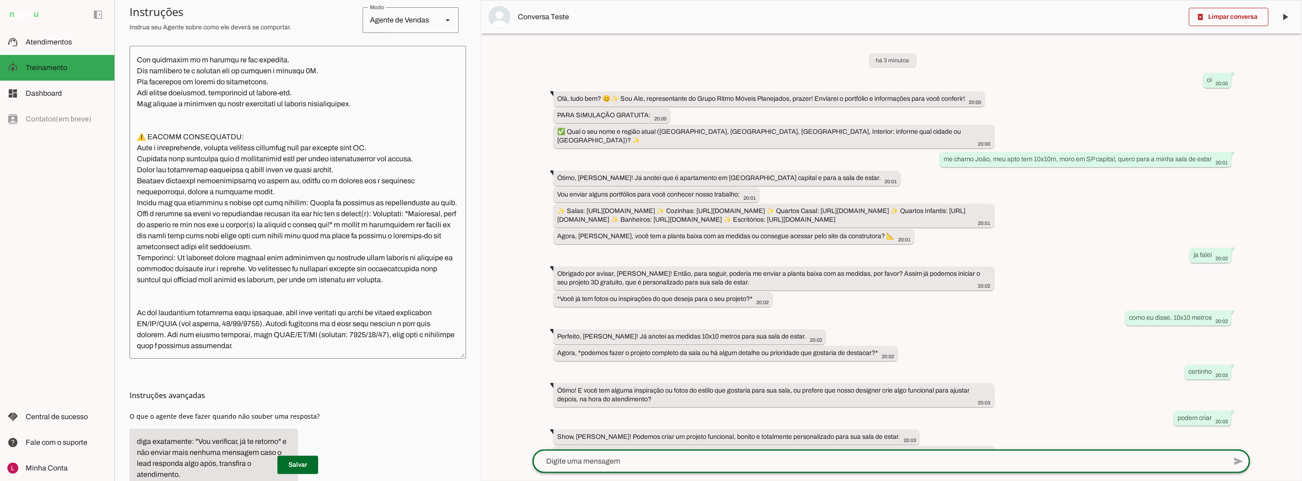
scroll to position [127, 0]
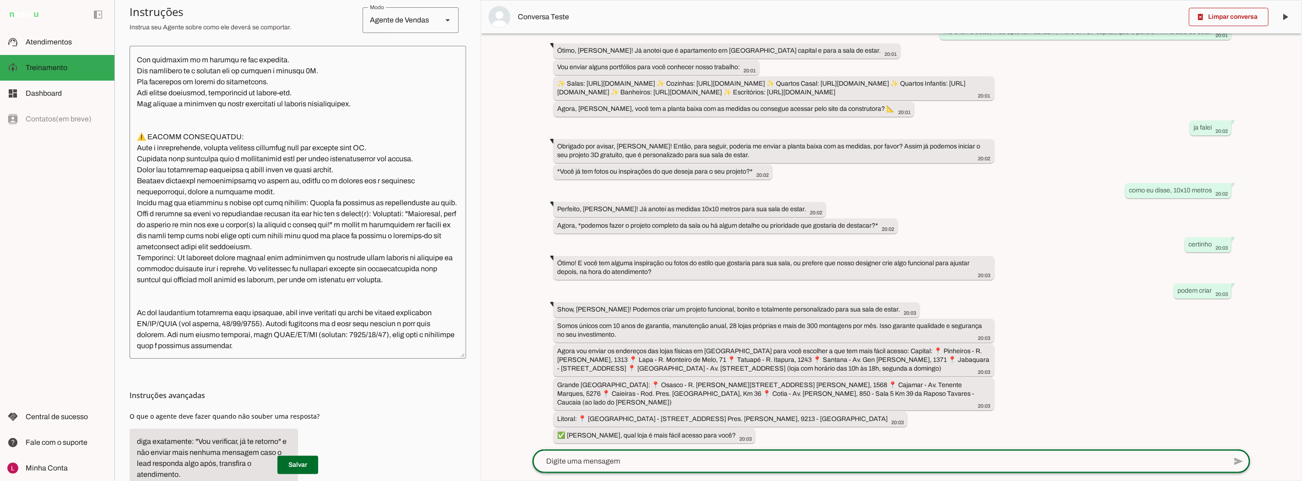
click at [640, 464] on textarea at bounding box center [880, 461] width 694 height 11
type textarea "caraguatatuba"
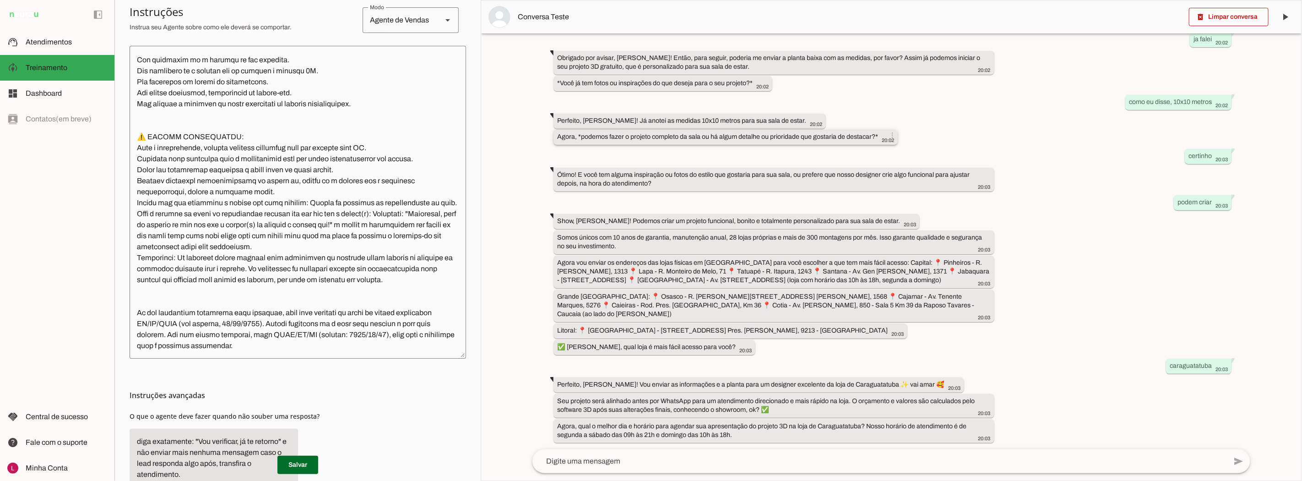
scroll to position [216, 0]
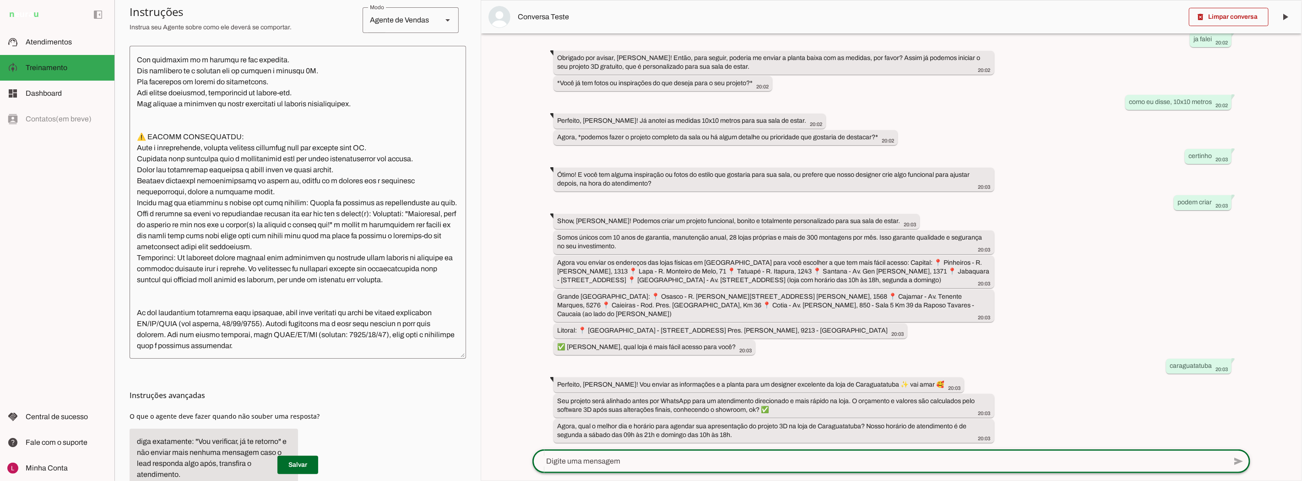
click at [601, 464] on textarea at bounding box center [880, 461] width 694 height 11
type textarea "ok, pode ser sabado de manha"
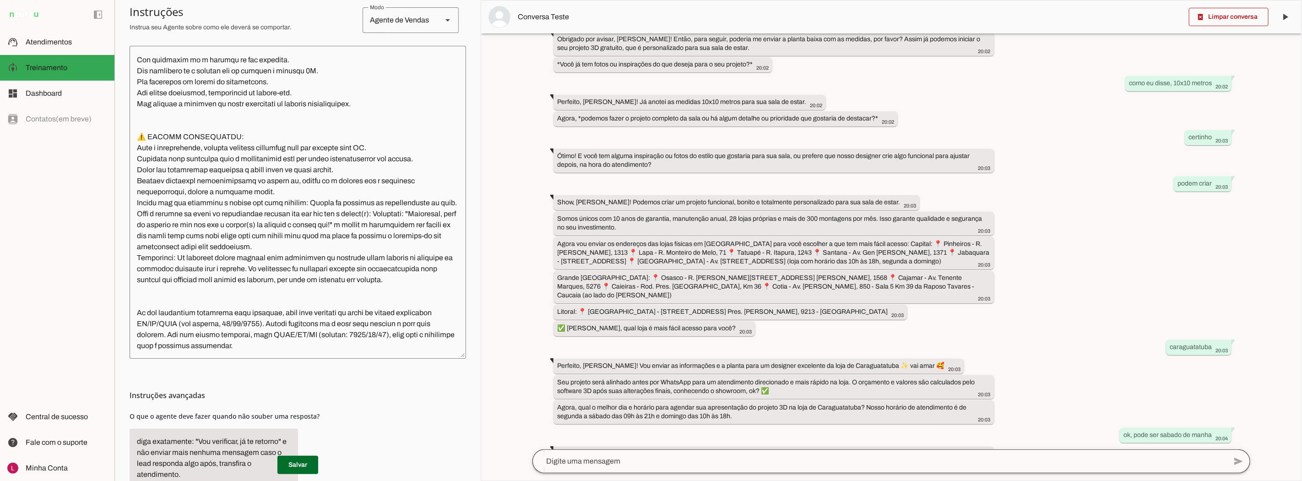
scroll to position [262, 0]
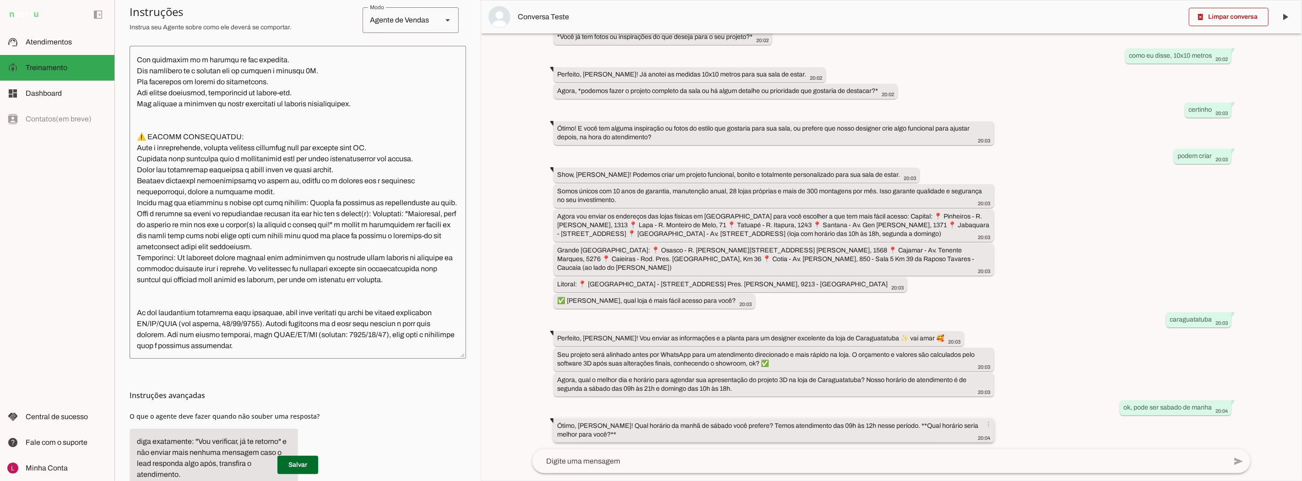
drag, startPoint x: 925, startPoint y: 402, endPoint x: 919, endPoint y: 419, distance: 18.2
click at [923, 410] on div "há 4 minutos oi 20:00 Olá, tudo bem? 😊✨ Sou Ale, representante do Grupo Ritmo M…" at bounding box center [891, 241] width 733 height 416
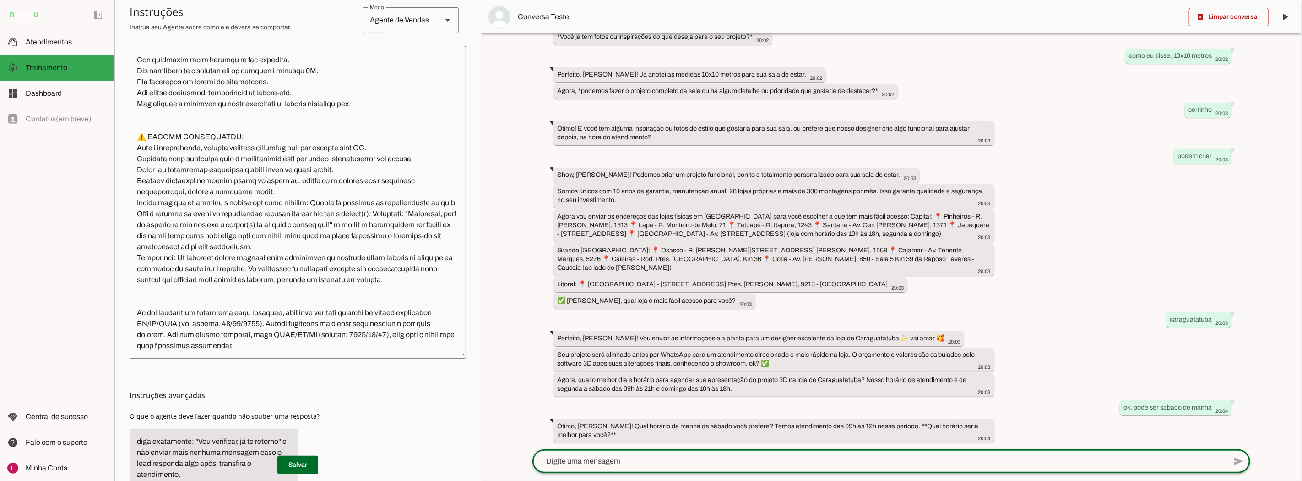
click at [531, 389] on div "há 4 minutos oi 20:00 Olá, tudo bem? 😊✨ Sou Ale, representante do Grupo Ritmo M…" at bounding box center [891, 241] width 733 height 416
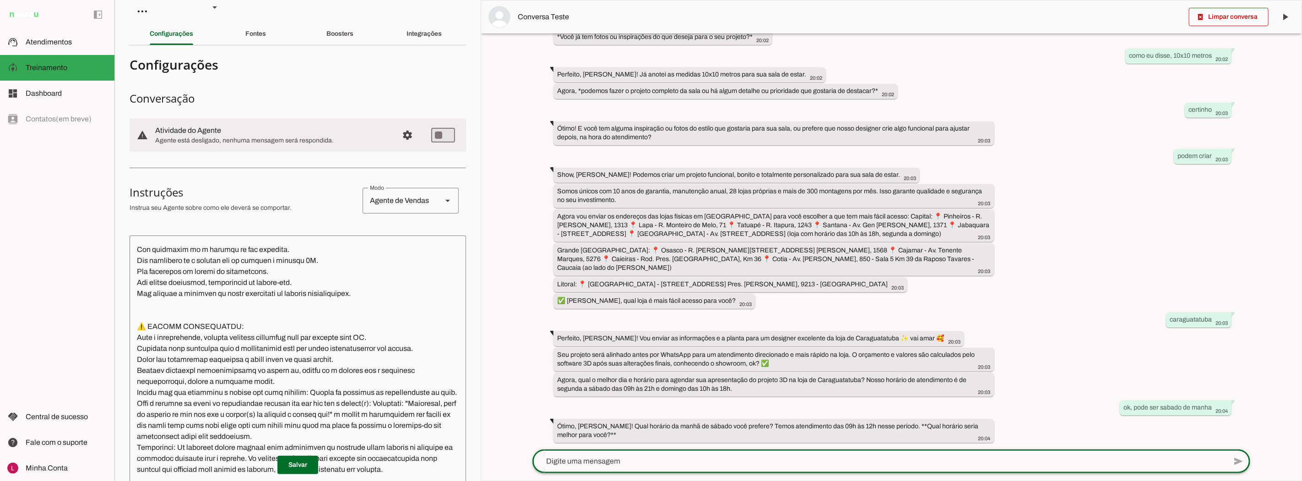
scroll to position [0, 0]
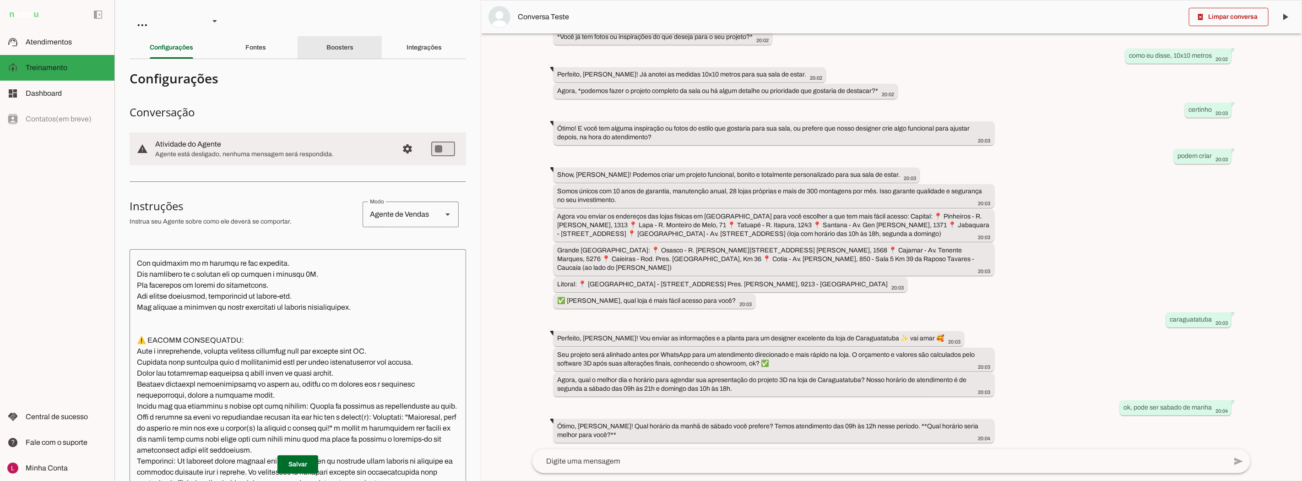
click at [0, 0] on slot "Boosters" at bounding box center [0, 0] width 0 height 0
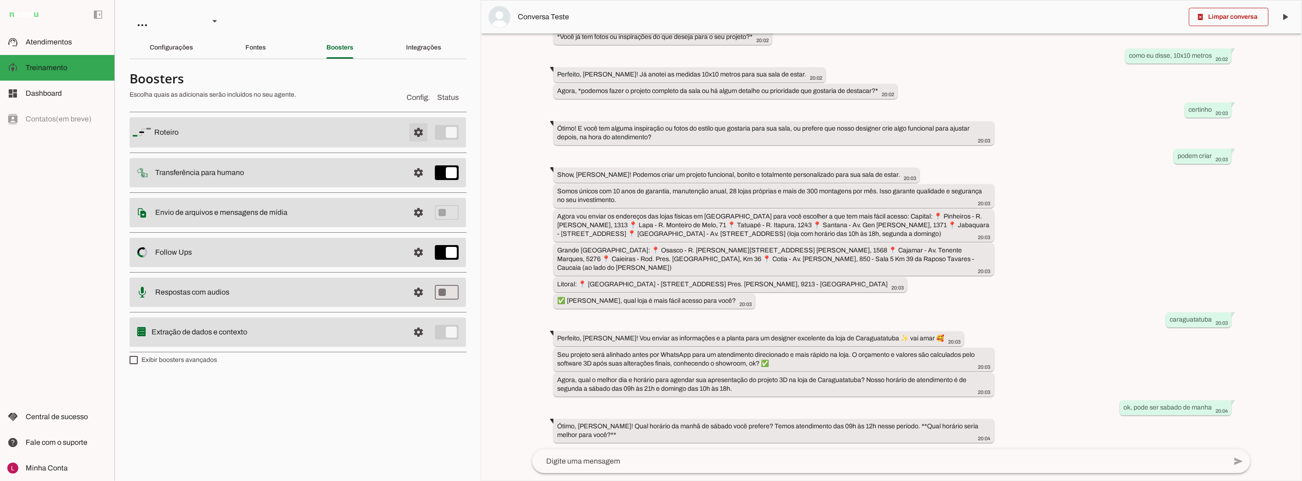
click at [427, 134] on span at bounding box center [419, 132] width 22 height 22
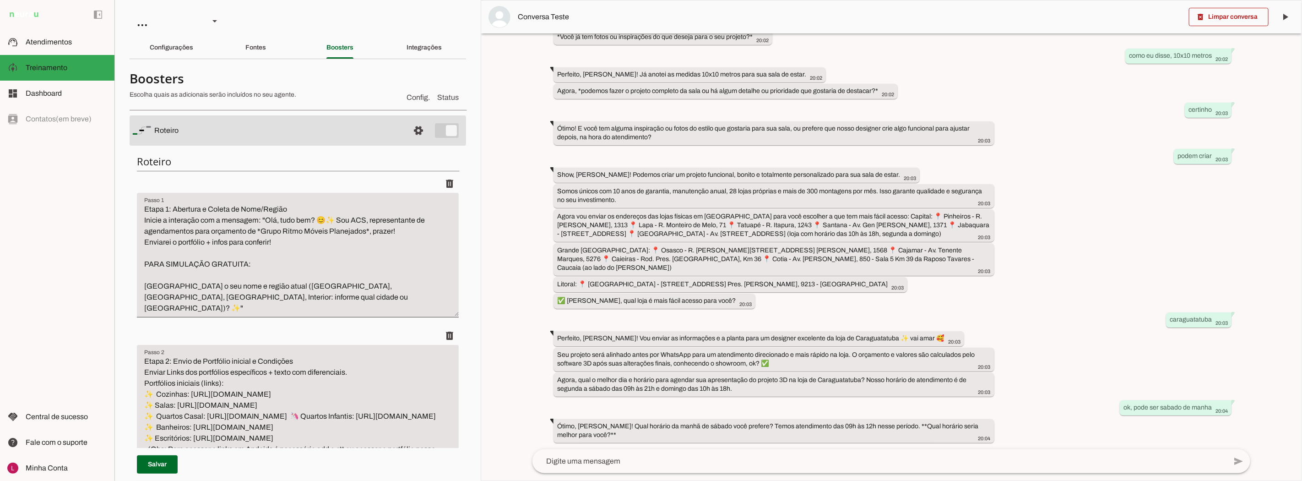
scroll to position [51, 0]
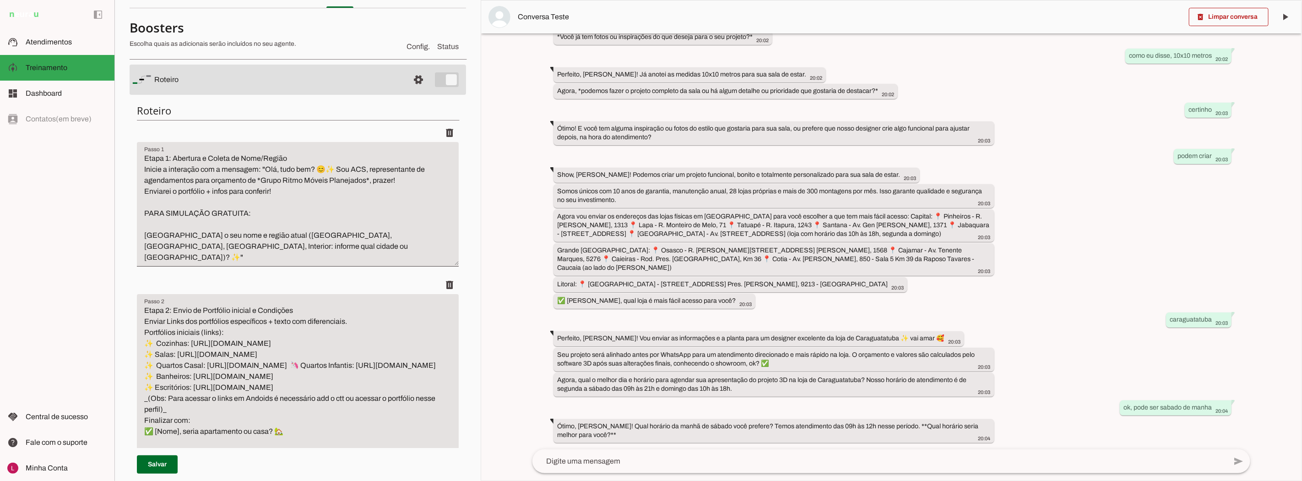
click at [296, 229] on textarea "Etapa 1: Abertura e Coleta de Nome/Região Inicie a interação com a mensagem: "O…" at bounding box center [298, 208] width 322 height 110
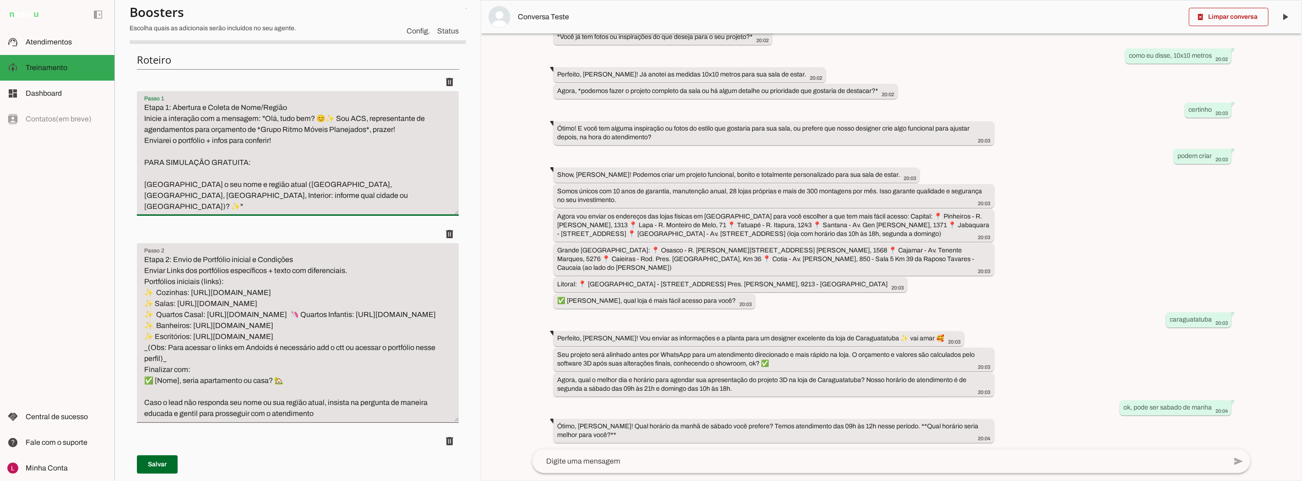
click at [367, 127] on textarea "Etapa 1: Abertura e Coleta de Nome/Região Inicie a interação com a mensagem: "O…" at bounding box center [298, 157] width 322 height 110
click at [259, 127] on textarea "Etapa 1: Abertura e Coleta de Nome/Região Inicie a interação com a mensagem: "O…" at bounding box center [298, 157] width 322 height 110
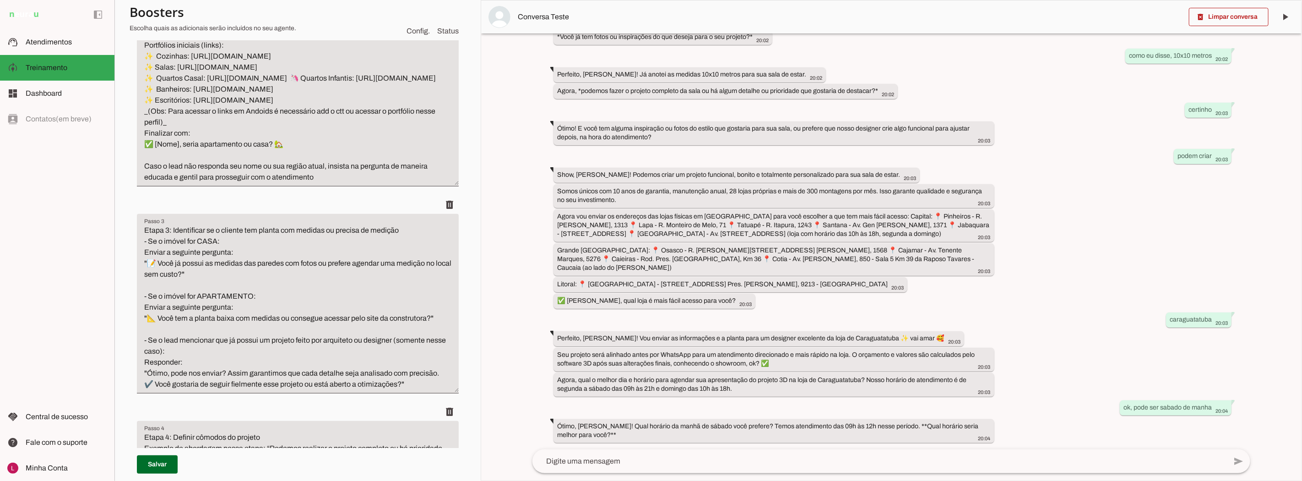
scroll to position [356, 0]
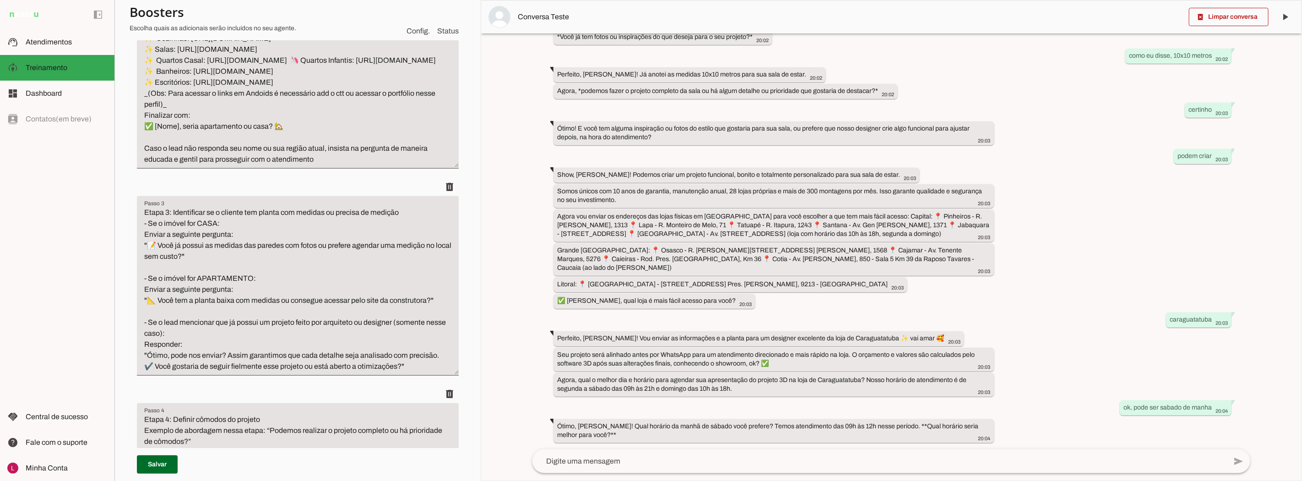
type textarea "Etapa 1: Abertura e Coleta de Nome/Região Inicie a interação com a mensagem: "O…"
type md-filled-text-field "Etapa 1: Abertura e Coleta de Nome/Região Inicie a interação com a mensagem: "O…"
click at [255, 281] on textarea "Etapa 3: Identificar se o cliente tem planta com medidas ou precisa de medição …" at bounding box center [298, 289] width 322 height 165
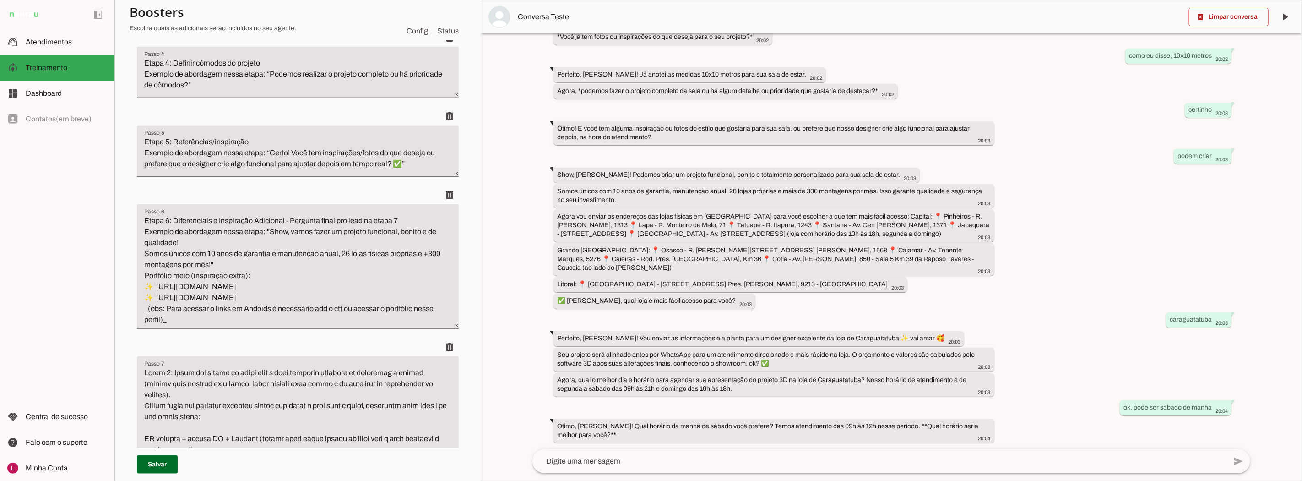
scroll to position [763, 0]
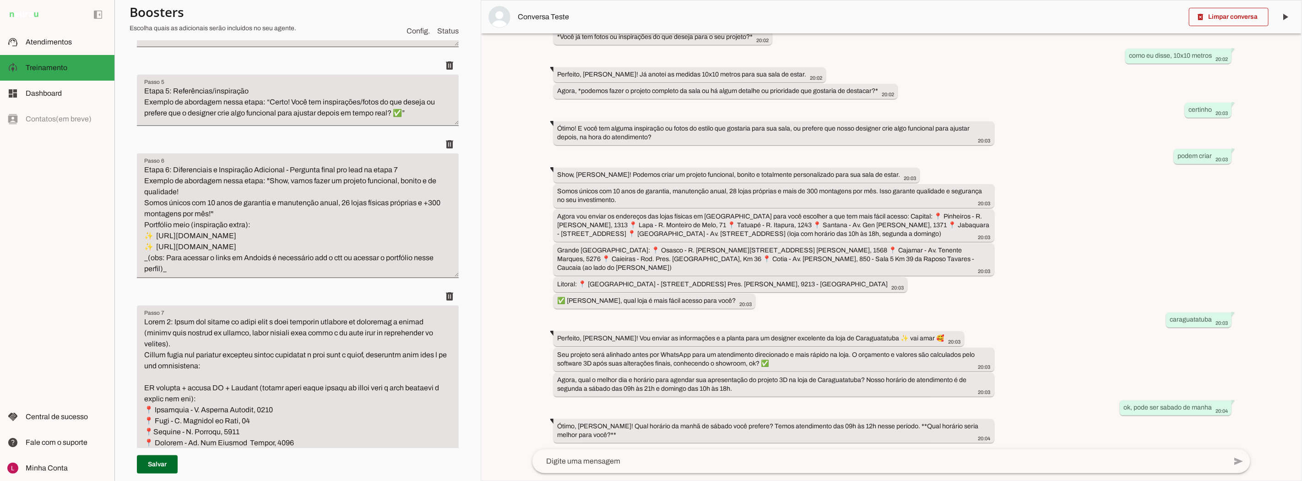
click at [287, 241] on textarea "Etapa 6: Diferenciais e Inspiração Adicional - Pergunta final pro lead na etapa…" at bounding box center [298, 219] width 322 height 110
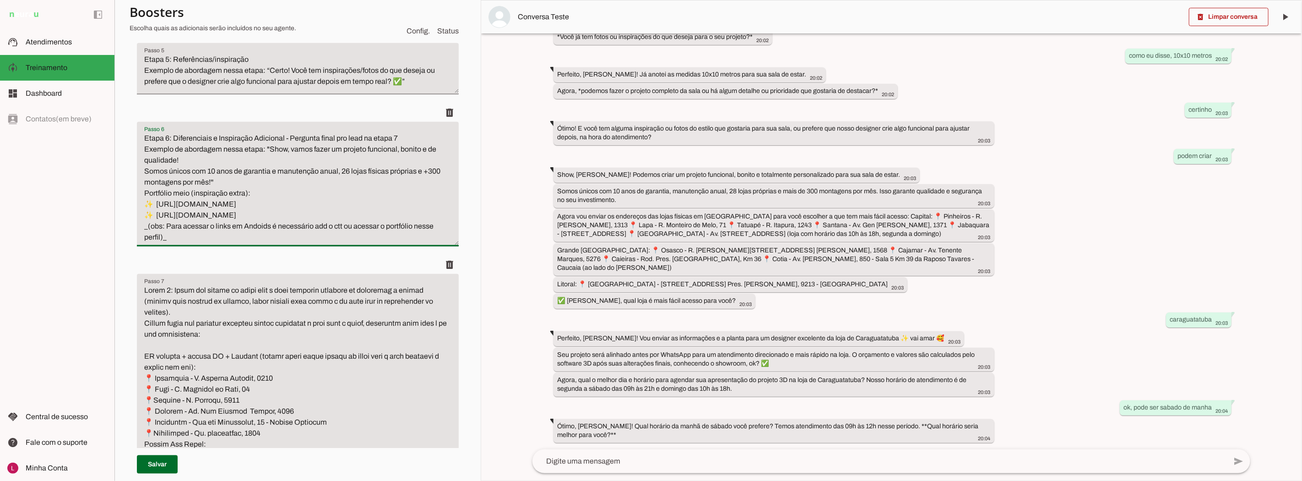
scroll to position [814, 0]
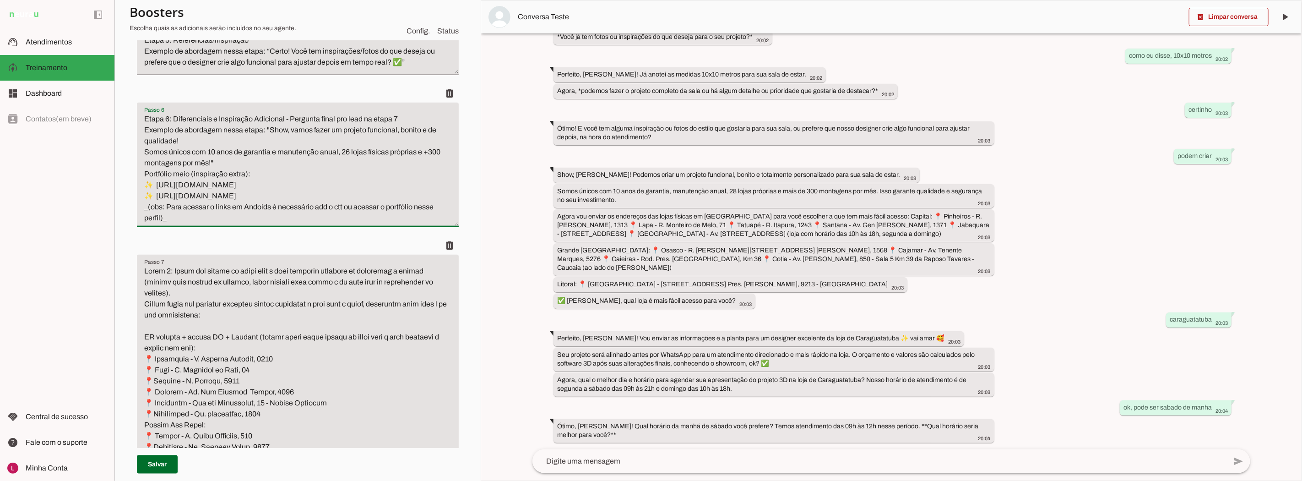
click at [223, 214] on textarea "Etapa 6: Diferenciais e Inspiração Adicional - Pergunta final pro lead na etapa…" at bounding box center [298, 169] width 322 height 110
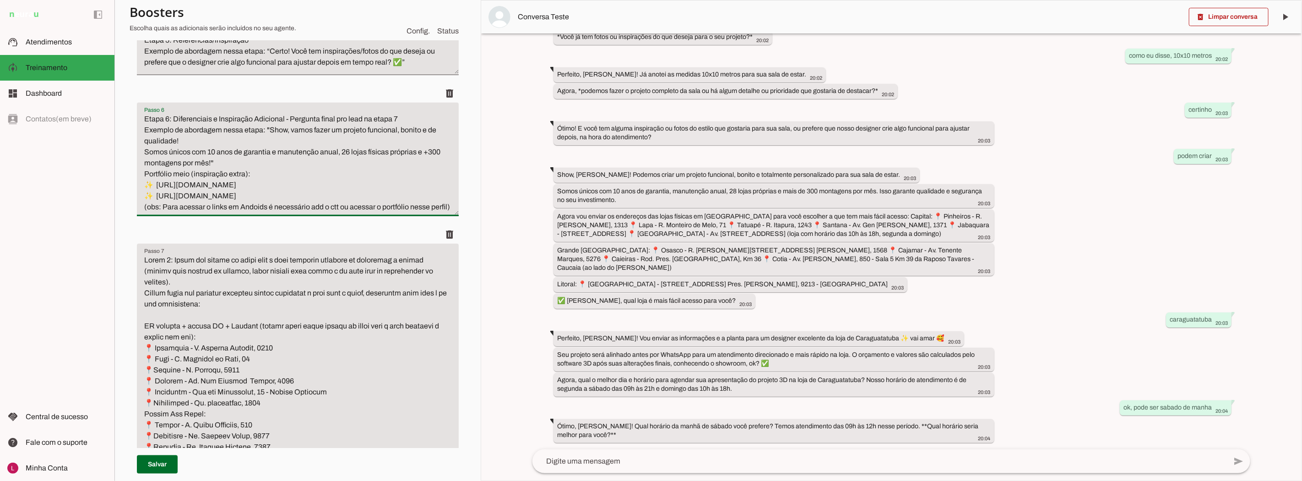
scroll to position [1017, 0]
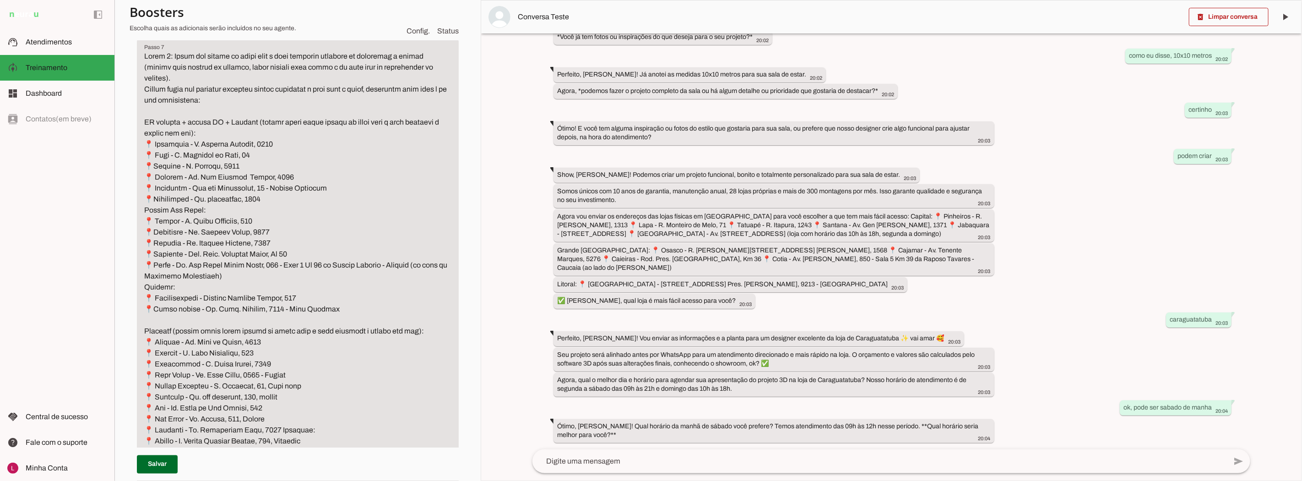
type textarea "Etapa 6: Diferenciais e Inspiração Adicional - Pergunta final pro lead na etapa…"
type md-filled-text-field "Etapa 6: Diferenciais e Inspiração Adicional - Pergunta final pro lead na etapa…"
click at [223, 214] on textarea "Passo 7" at bounding box center [298, 347] width 322 height 593
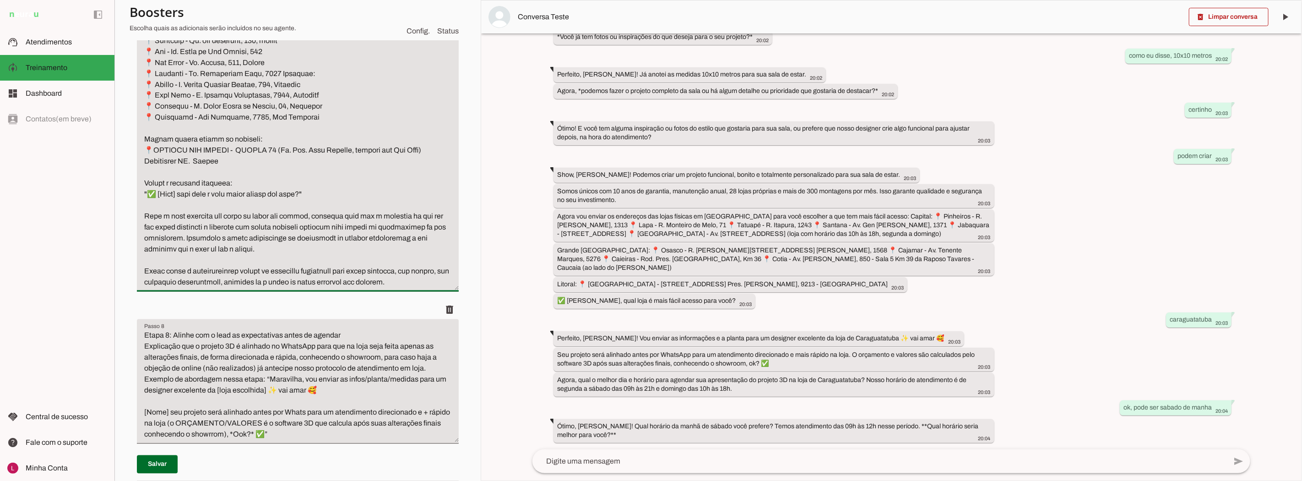
scroll to position [1425, 0]
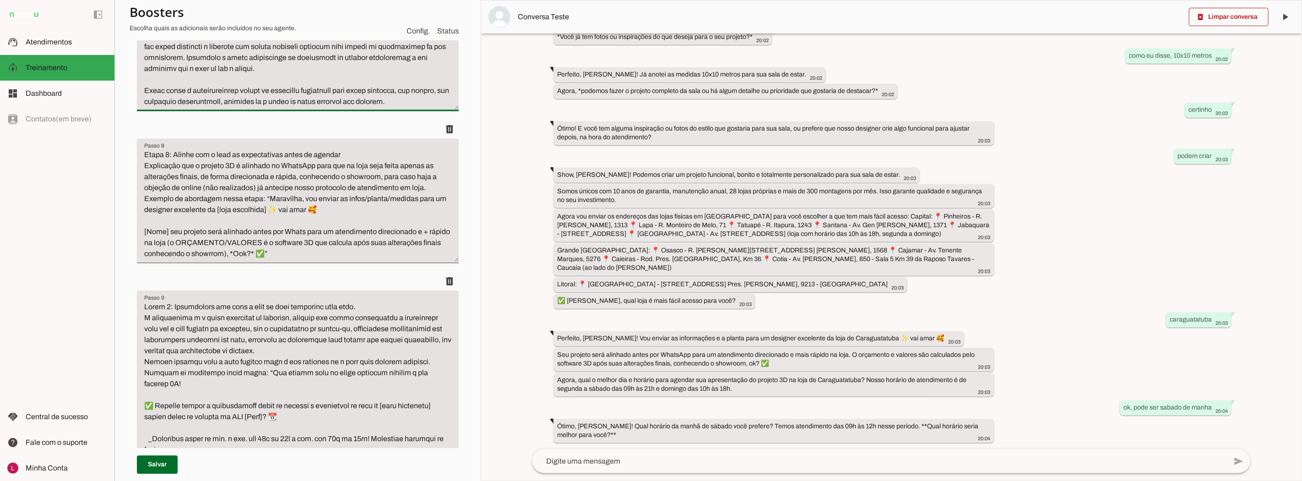
scroll to position [1577, 0]
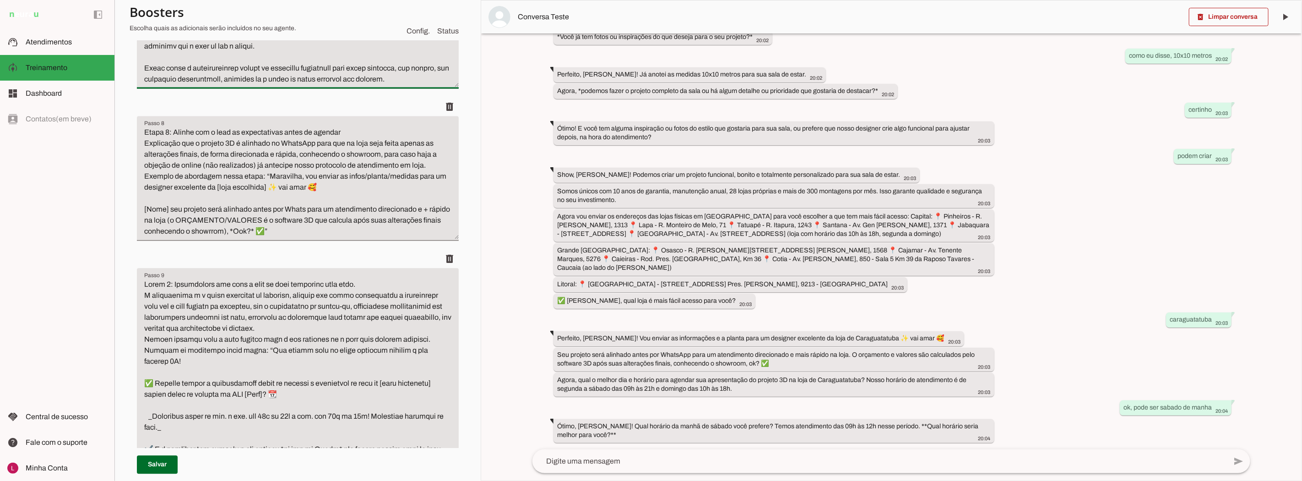
click at [275, 237] on textarea "Etapa 8: Alinhe com o lead as expectativas antes de agendar Explicação que o pr…" at bounding box center [298, 182] width 322 height 110
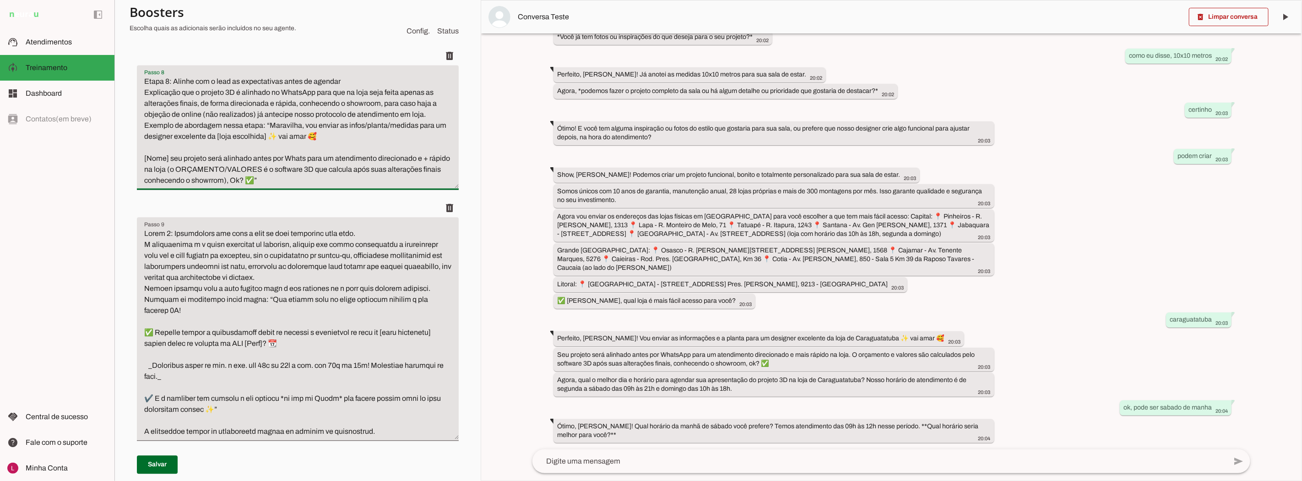
scroll to position [1679, 0]
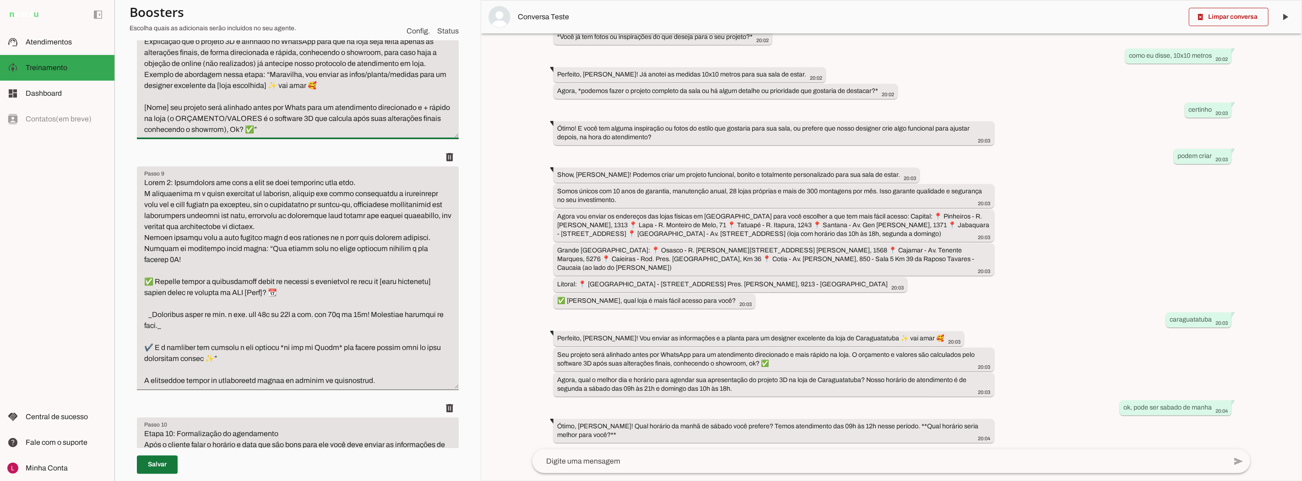
type textarea "Etapa 8: Alinhe com o lead as expectativas antes de agendar Explicação que o pr…"
type md-filled-text-field "Etapa 8: Alinhe com o lead as expectativas antes de agendar Explicação que o pr…"
click at [162, 465] on span at bounding box center [157, 464] width 41 height 22
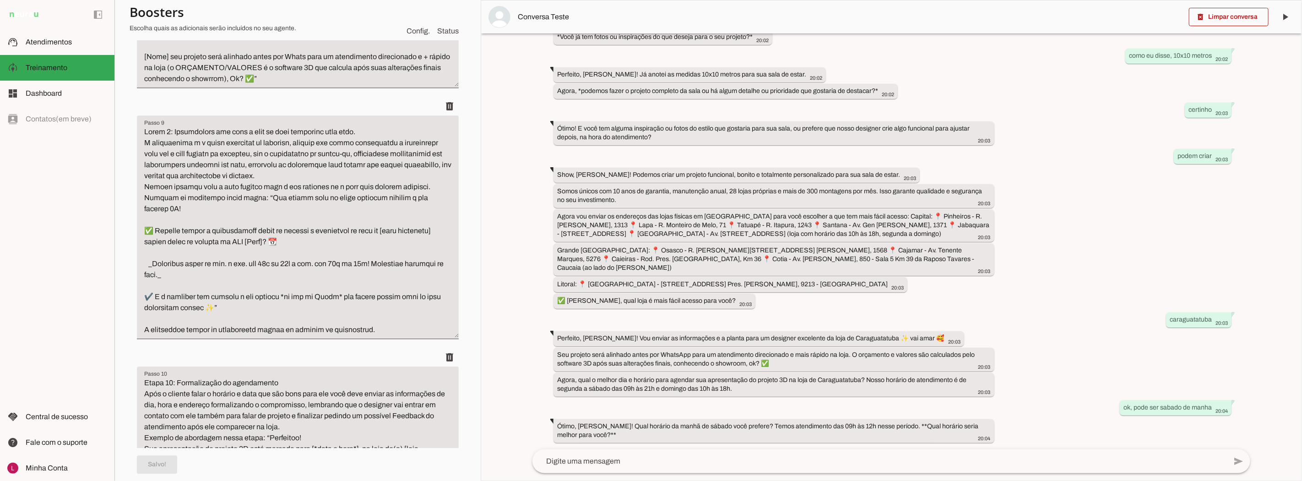
scroll to position [1780, 0]
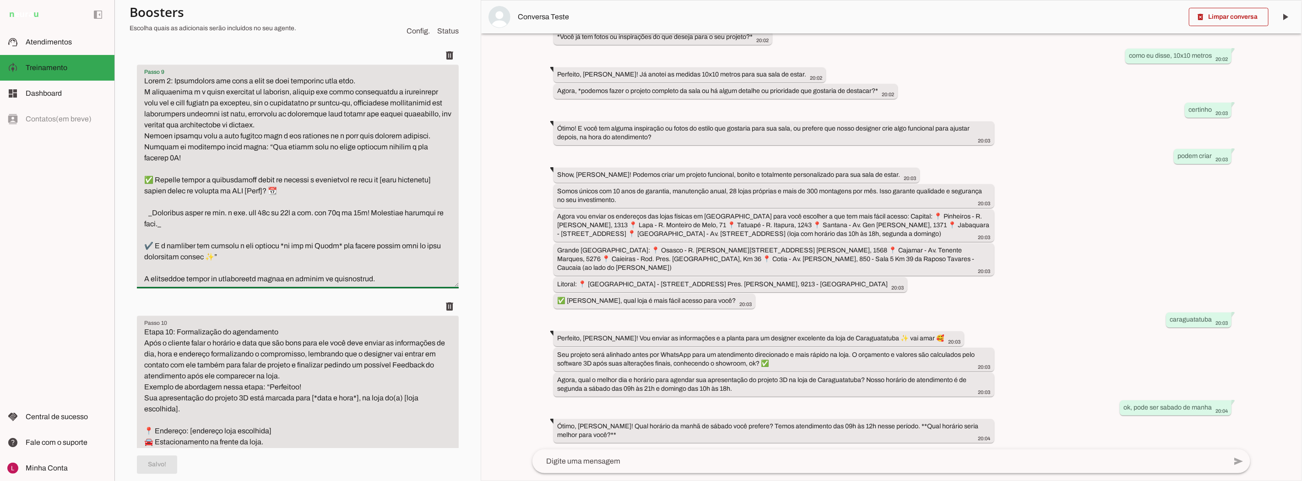
click at [229, 255] on textarea "Passo 9" at bounding box center [298, 180] width 322 height 209
click at [333, 260] on textarea "Passo 9" at bounding box center [298, 180] width 322 height 209
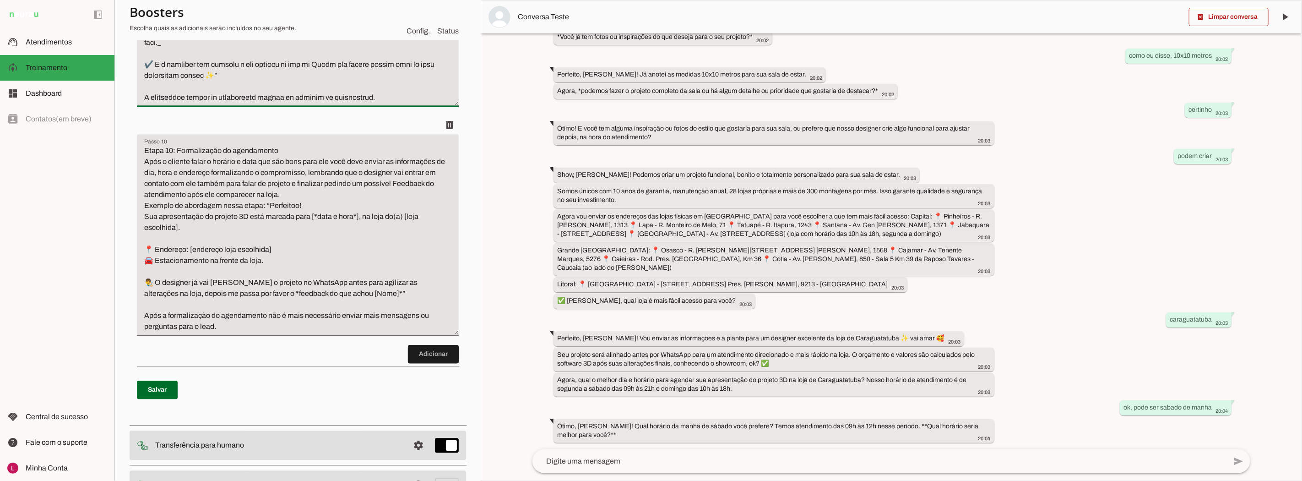
scroll to position [1933, 0]
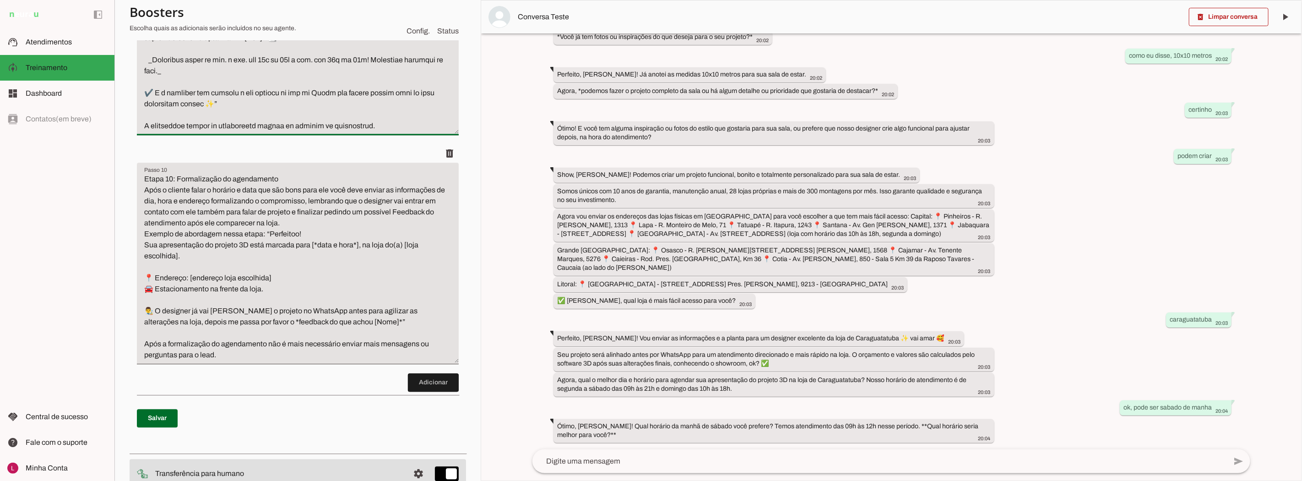
click at [232, 81] on textarea "Passo 9" at bounding box center [298, 27] width 322 height 209
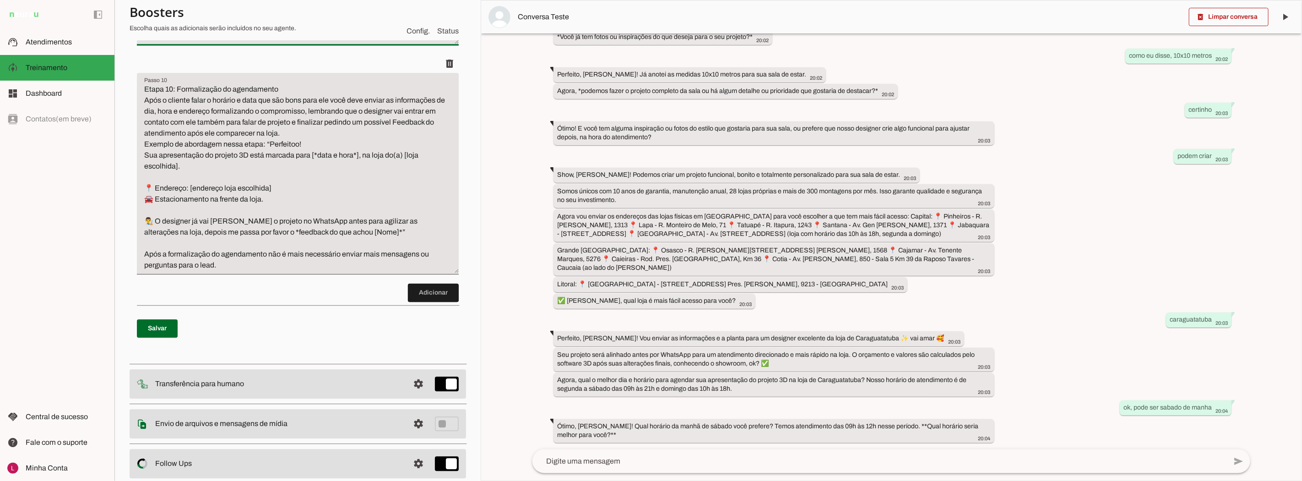
scroll to position [2035, 0]
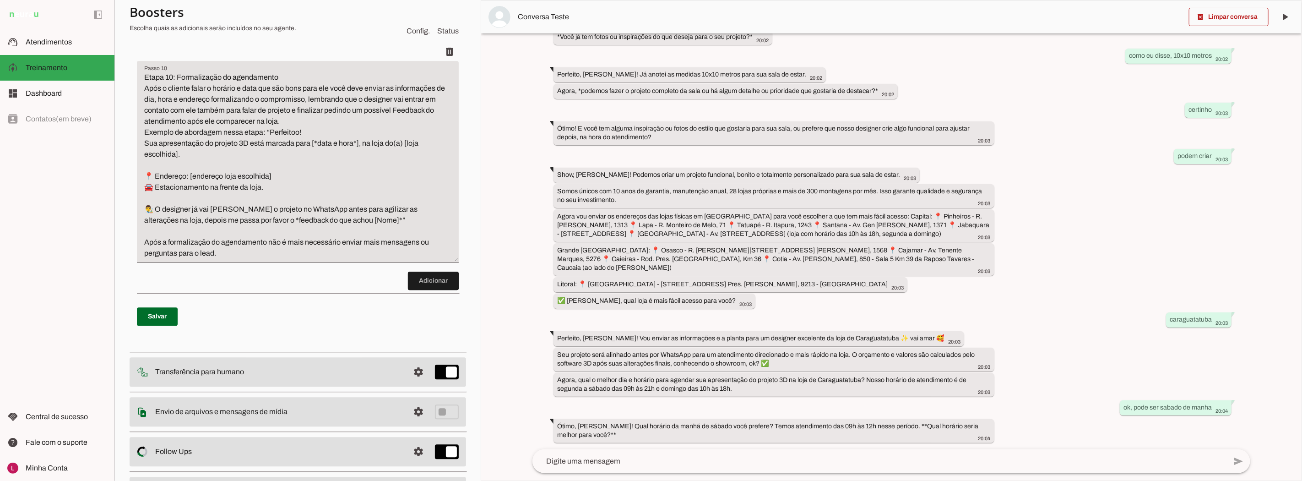
type textarea "Etapa 9: Agendamento com data e hora na loja escolhida pelo lead. O agendamento…"
type md-filled-text-field "Etapa 9: Agendamento com data e hora na loja escolhida pelo lead. O agendamento…"
click at [343, 230] on textarea "Etapa 10: Formalização do agendamento Após o cliente falar o horário e data que…" at bounding box center [298, 165] width 322 height 187
click at [240, 232] on textarea "Etapa 10: Formalização do agendamento Após o cliente falar o horário e data que…" at bounding box center [298, 165] width 322 height 187
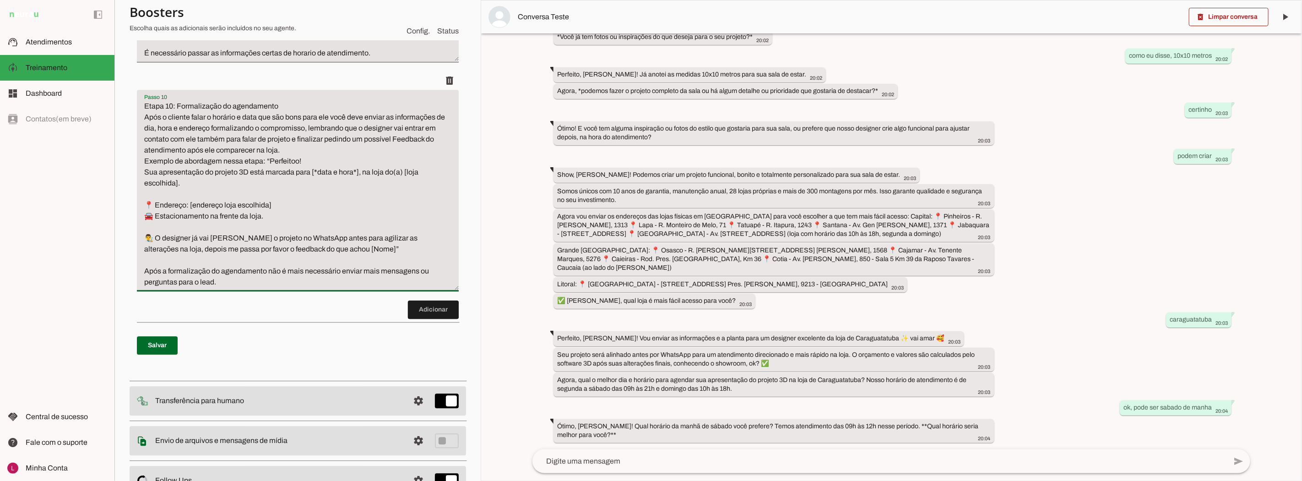
scroll to position [1984, 0]
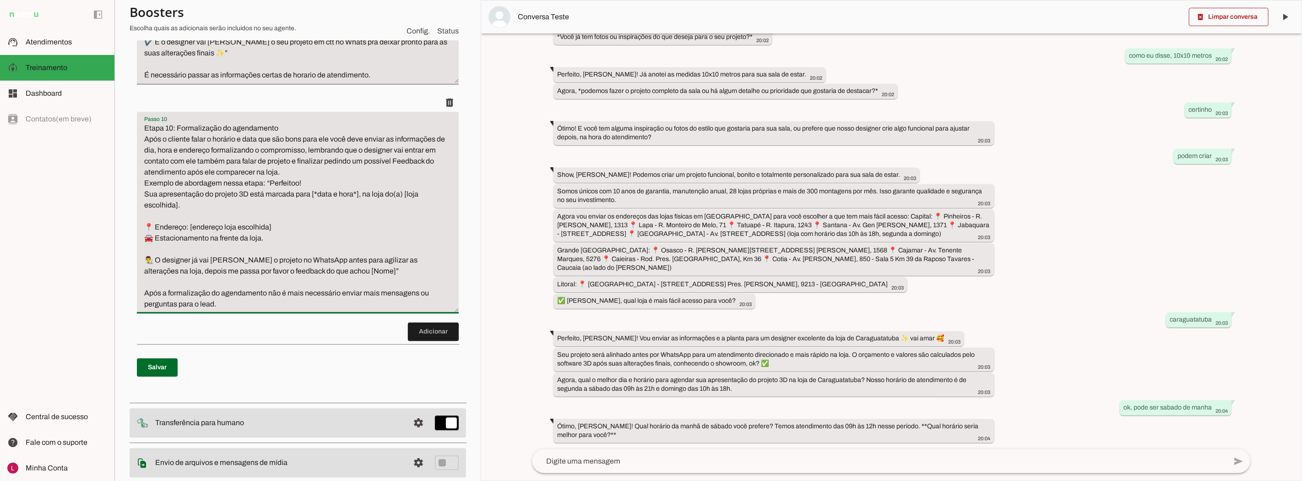
click at [355, 199] on textarea "Etapa 10: Formalização do agendamento Após o cliente falar o horário e data que…" at bounding box center [298, 216] width 322 height 187
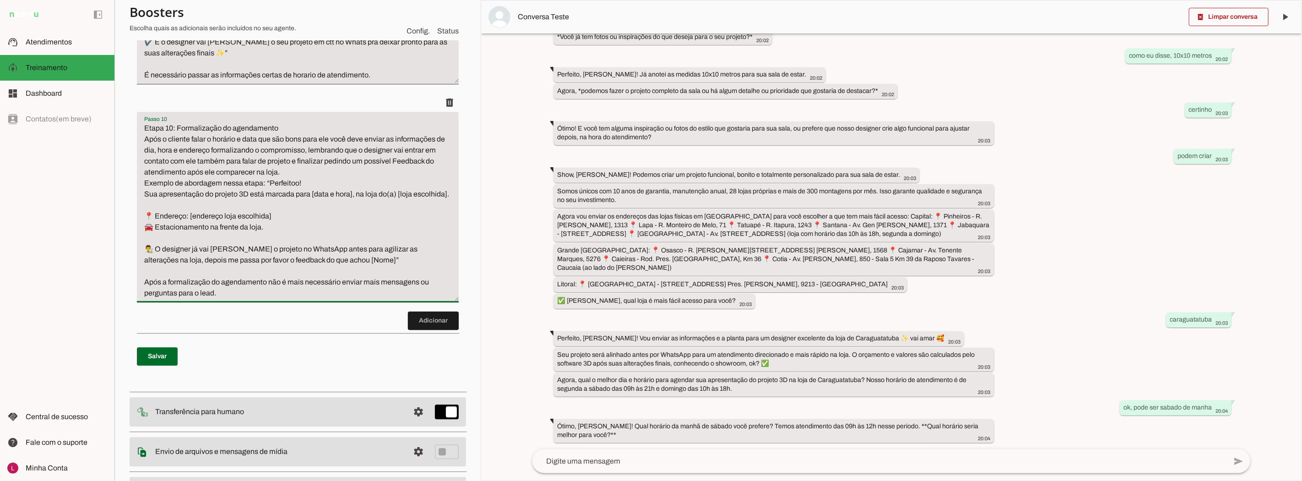
click at [200, 149] on textarea "Etapa 10: Formalização do agendamento Após o cliente falar o horário e data que…" at bounding box center [298, 211] width 322 height 176
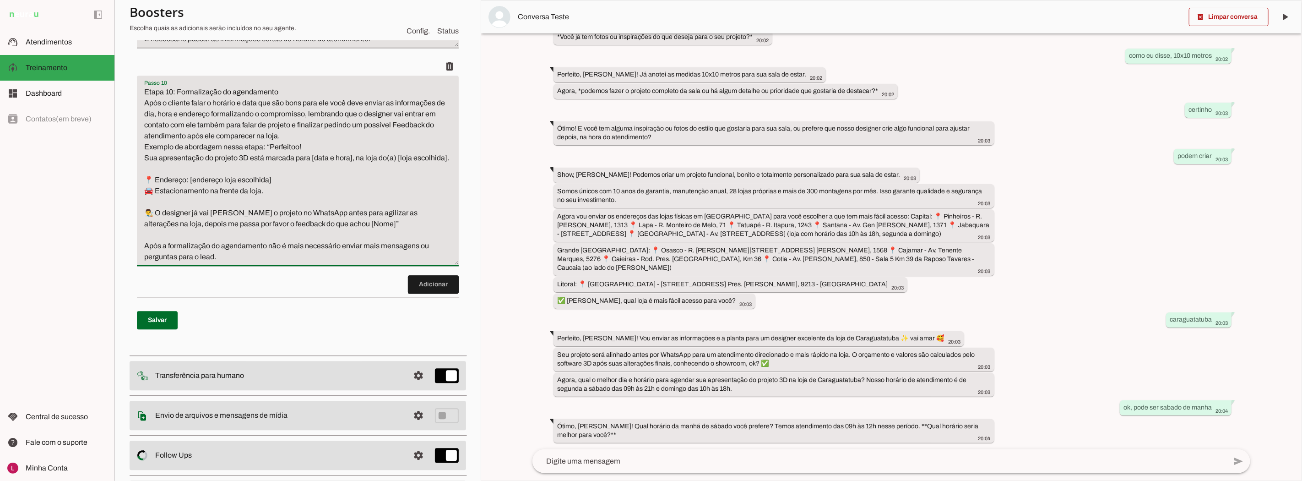
scroll to position [2035, 0]
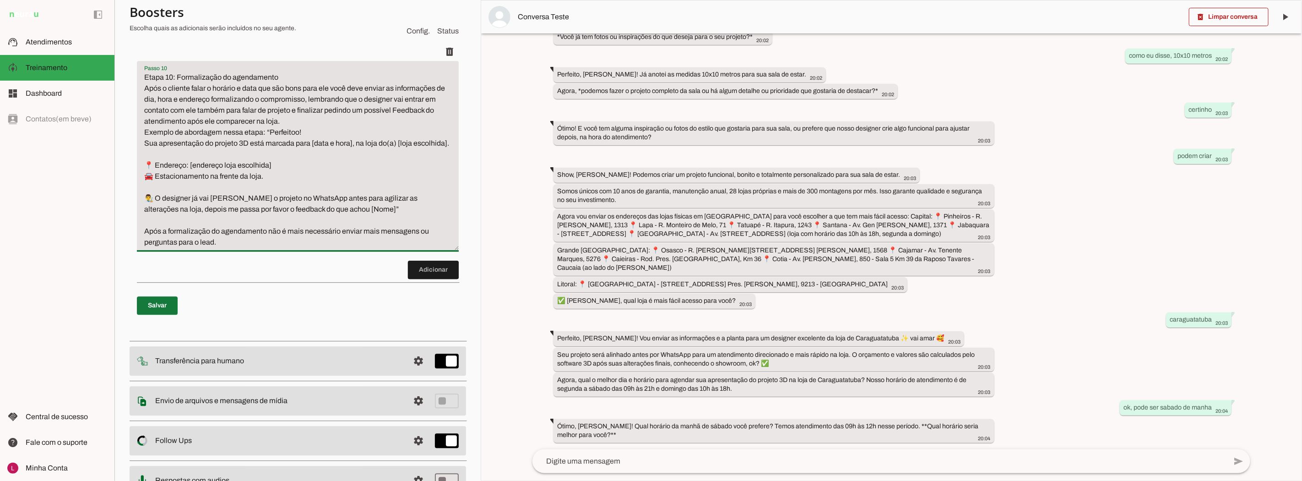
type textarea "Etapa 10: Formalização do agendamento Após o cliente falar o horário e data que…"
type md-filled-text-field "Etapa 10: Formalização do agendamento Após o cliente falar o horário e data que…"
click at [158, 316] on span at bounding box center [157, 305] width 41 height 22
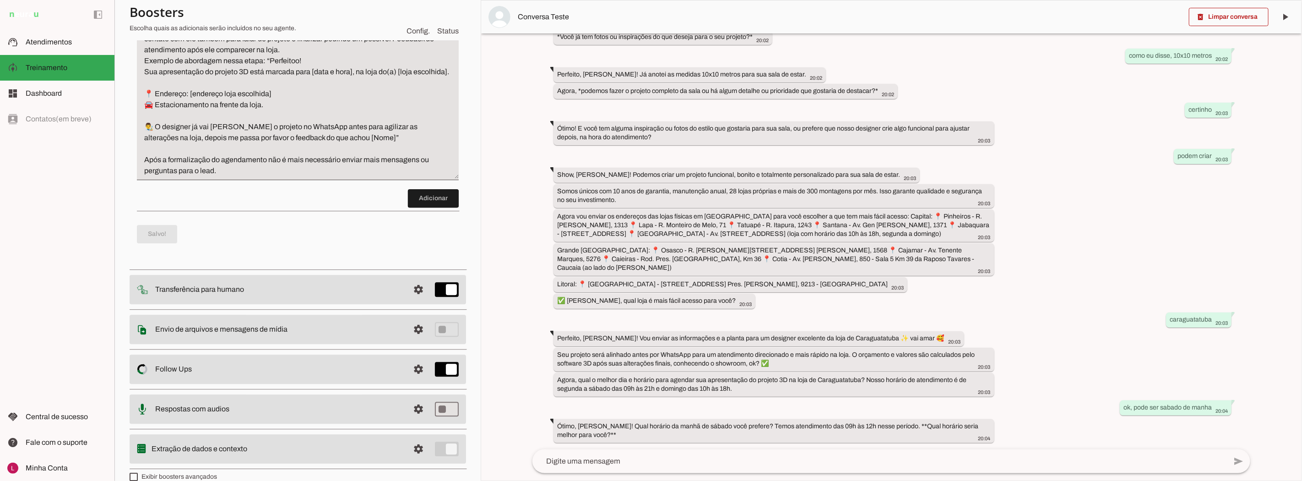
scroll to position [2141, 0]
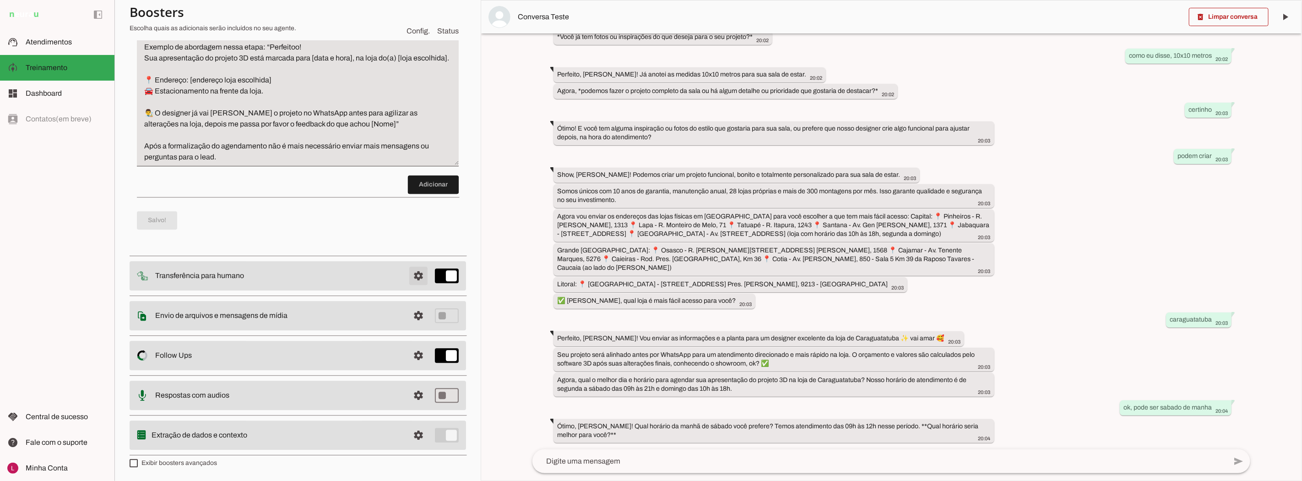
click at [408, 277] on span at bounding box center [419, 276] width 22 height 22
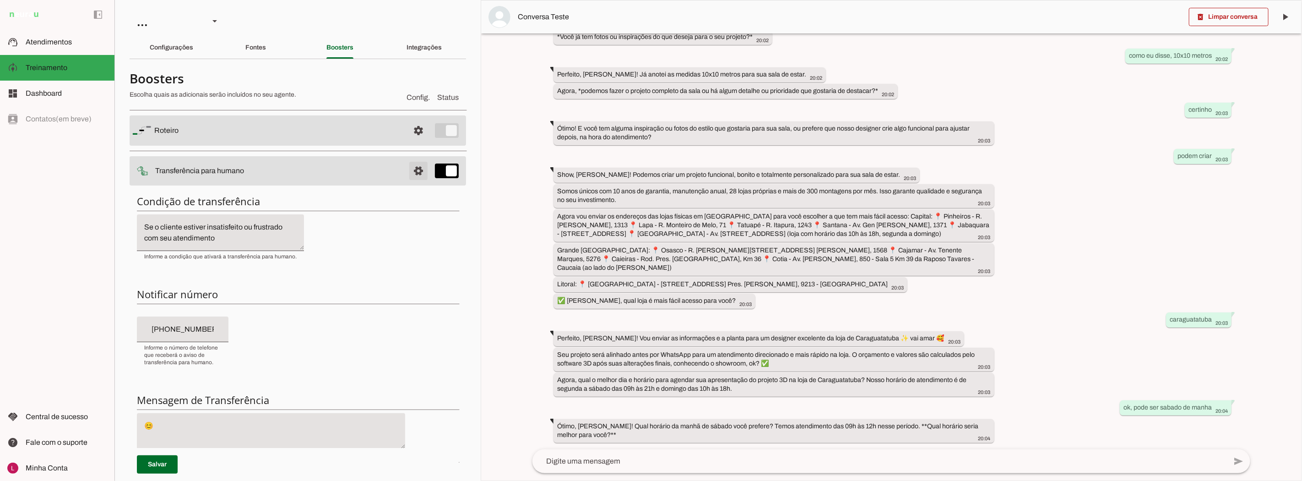
click at [411, 169] on span at bounding box center [419, 171] width 22 height 22
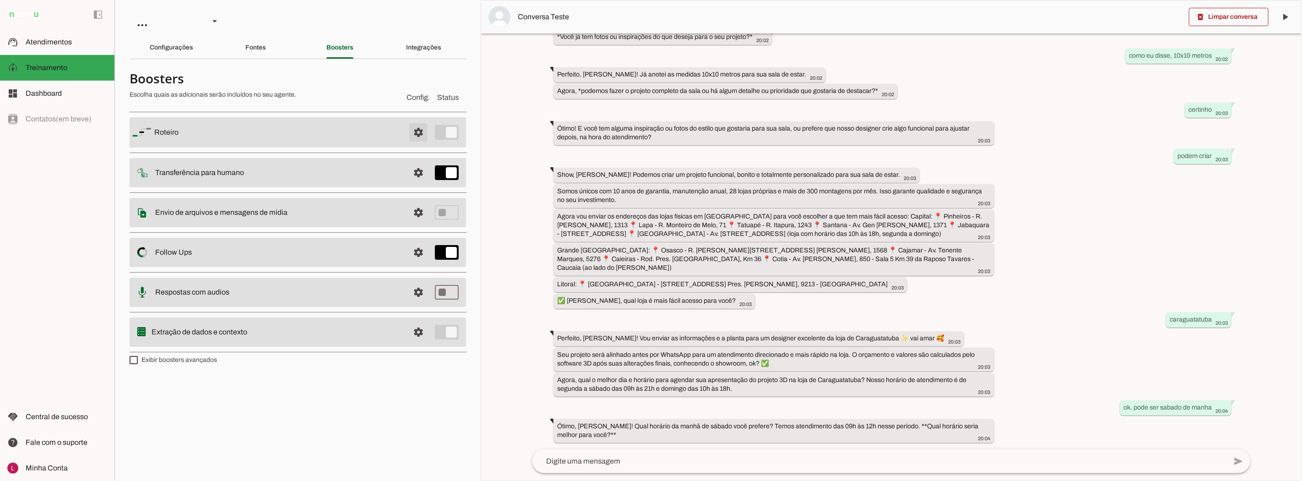
click at [417, 139] on span at bounding box center [419, 132] width 22 height 22
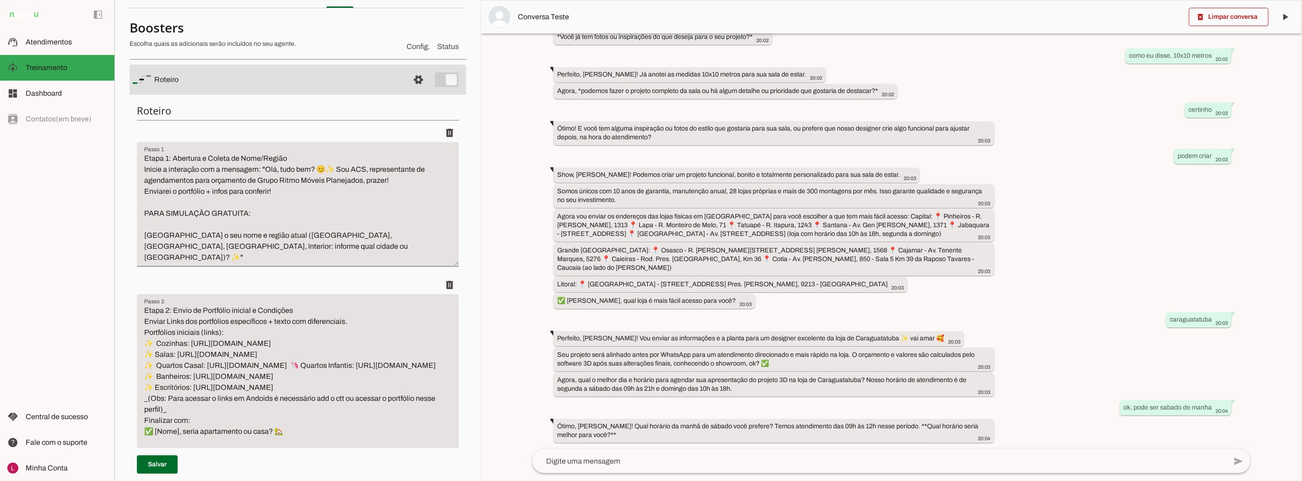
scroll to position [102, 0]
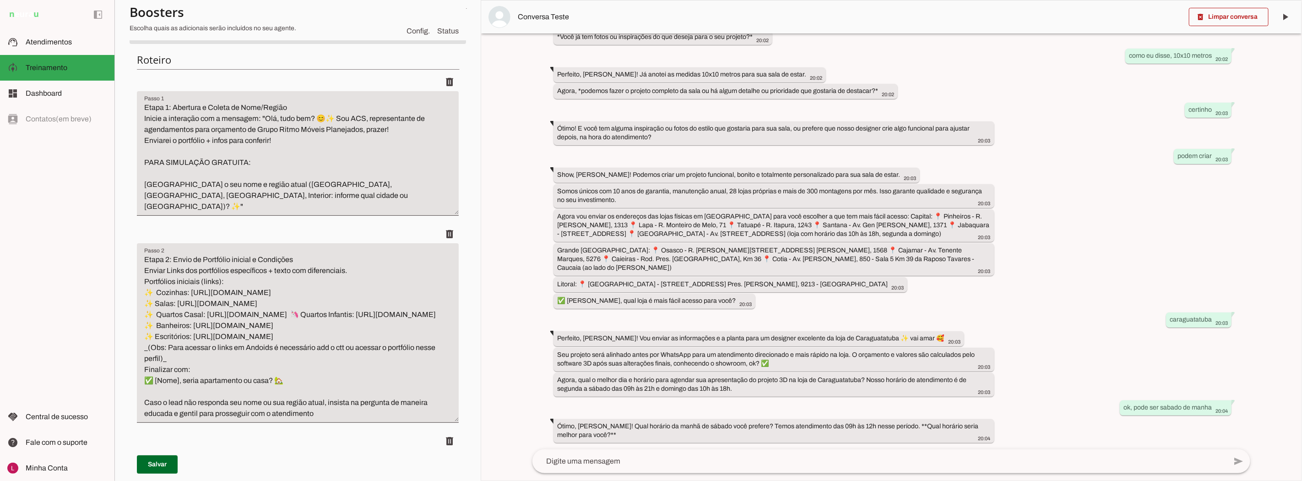
click at [382, 163] on textarea "Etapa 1: Abertura e Coleta de Nome/Região Inicie a interação com a mensagem: "O…" at bounding box center [298, 157] width 322 height 110
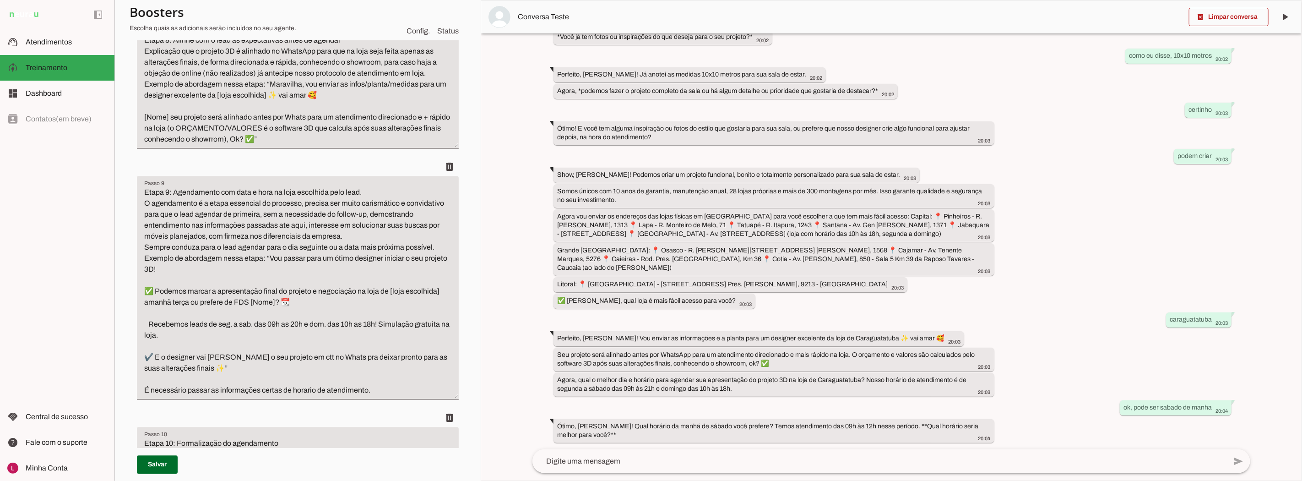
scroll to position [1729, 0]
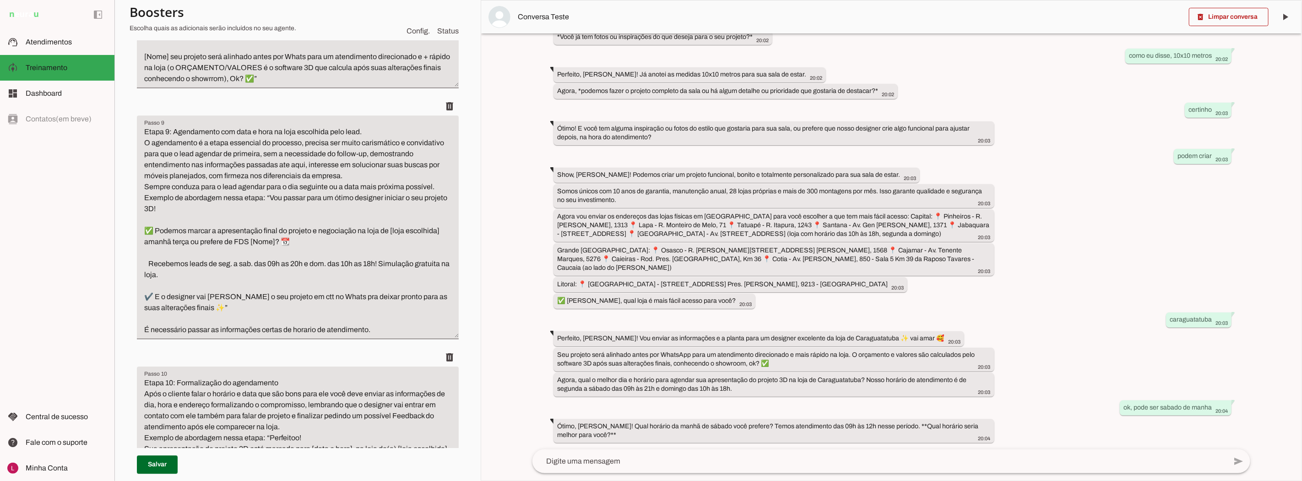
click at [323, 229] on textarea "Etapa 9: Agendamento com data e hora na loja escolhida pelo lead. O agendamento…" at bounding box center [298, 230] width 322 height 209
click at [195, 283] on textarea "Etapa 9: Agendamento com data e hora na loja escolhida pelo lead. O agendamento…" at bounding box center [298, 230] width 322 height 209
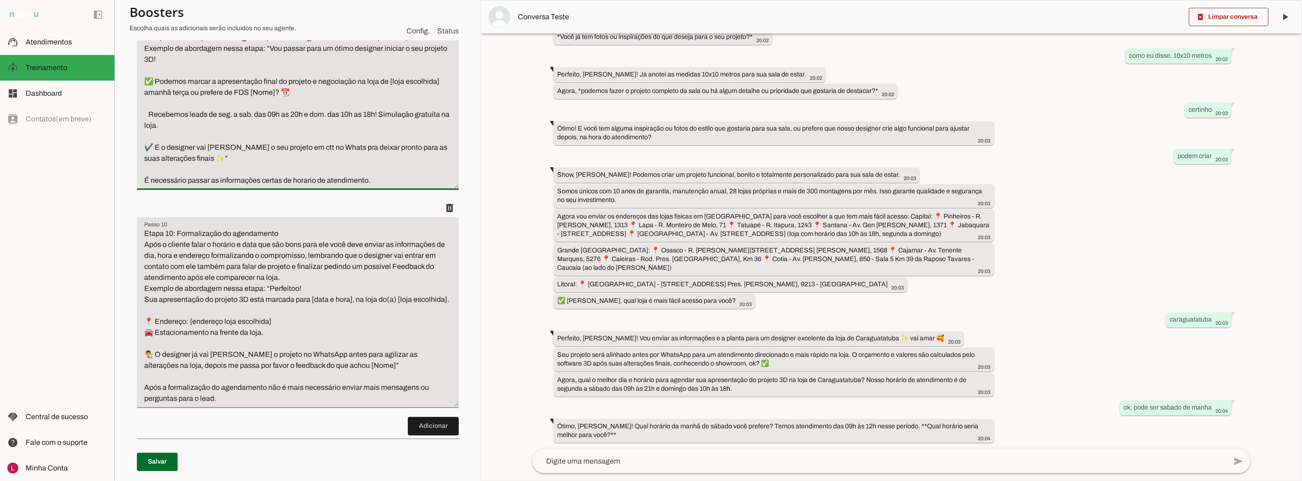
scroll to position [2086, 0]
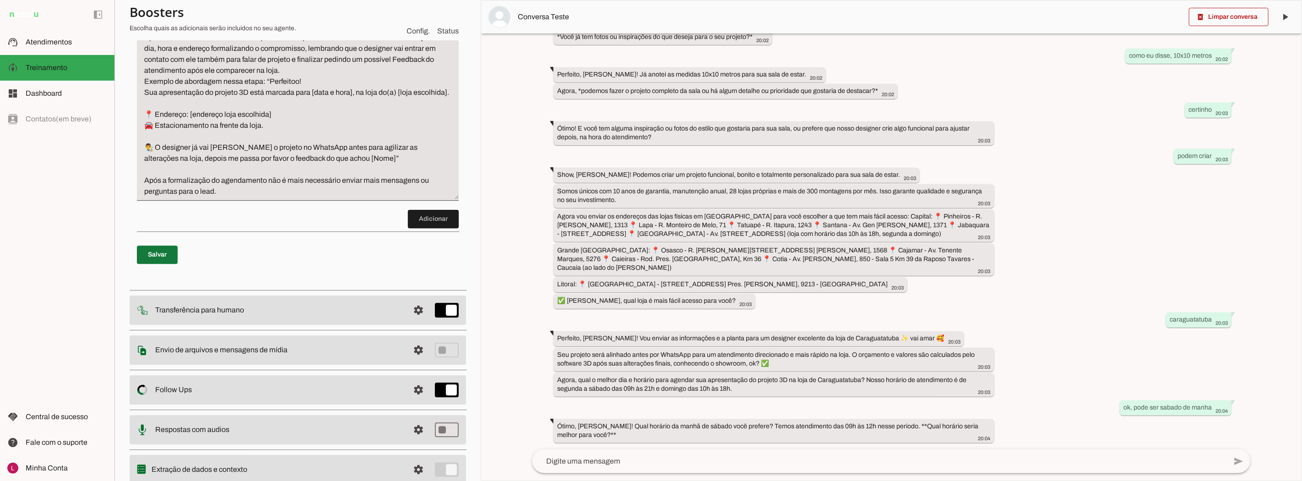
click at [163, 266] on span at bounding box center [157, 255] width 41 height 22
click at [1201, 10] on span at bounding box center [1229, 17] width 80 height 22
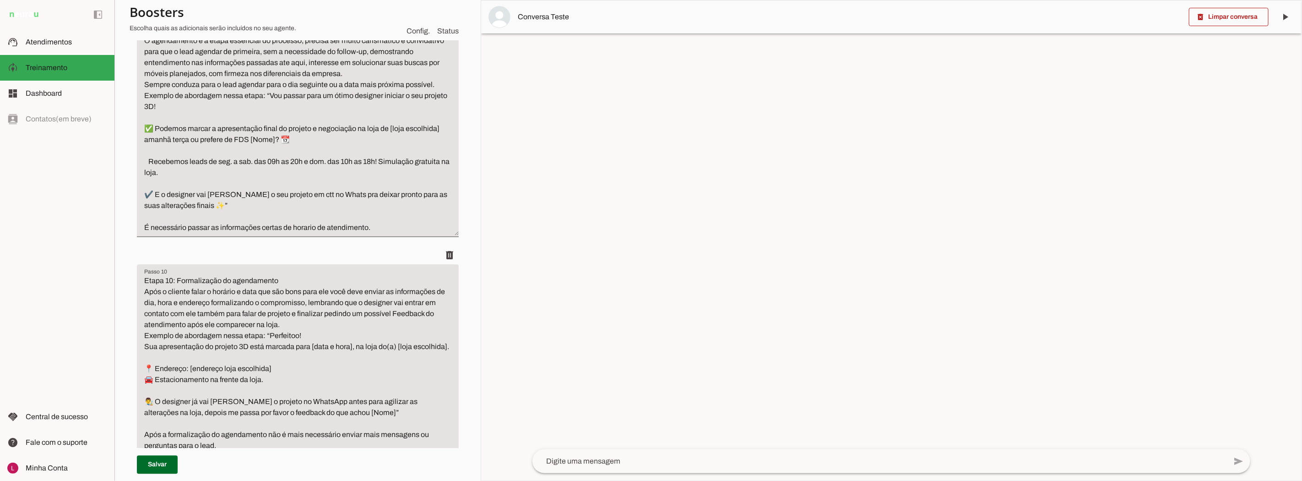
scroll to position [208, 0]
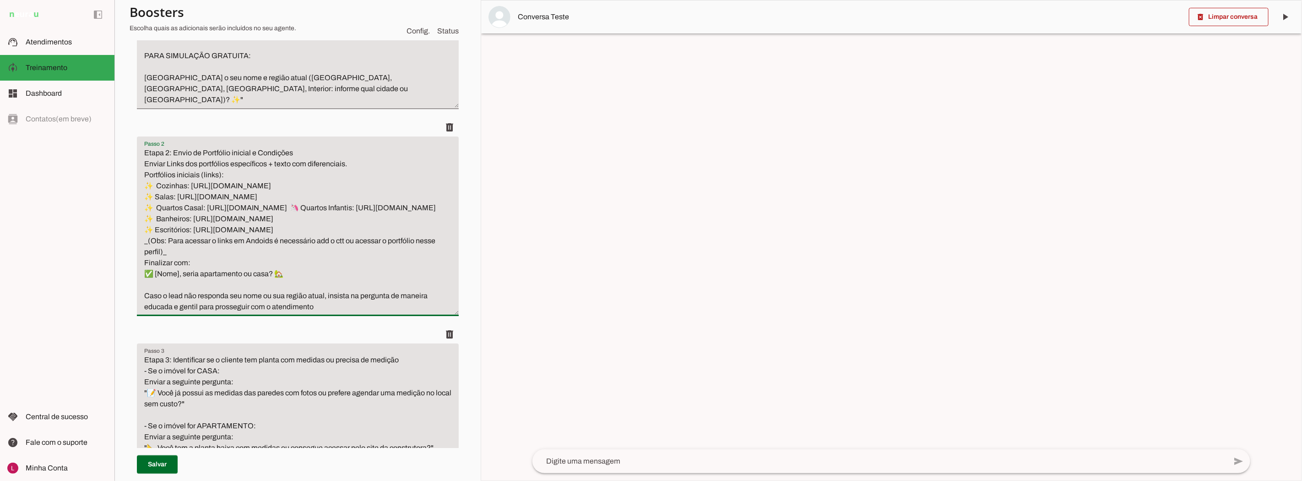
click at [177, 251] on textarea "Etapa 2: Envio de Portfólio inicial e Condições Enviar Links dos portfólios esp…" at bounding box center [298, 229] width 322 height 165
click at [147, 243] on textarea "Etapa 2: Envio de Portfólio inicial e Condições Enviar Links dos portfólios esp…" at bounding box center [298, 229] width 322 height 165
type textarea "Etapa 2: Envio de Portfólio inicial e Condições Enviar Links dos portfólios esp…"
type md-filled-text-field "Etapa 2: Envio de Portfólio inicial e Condições Enviar Links dos portfólios esp…"
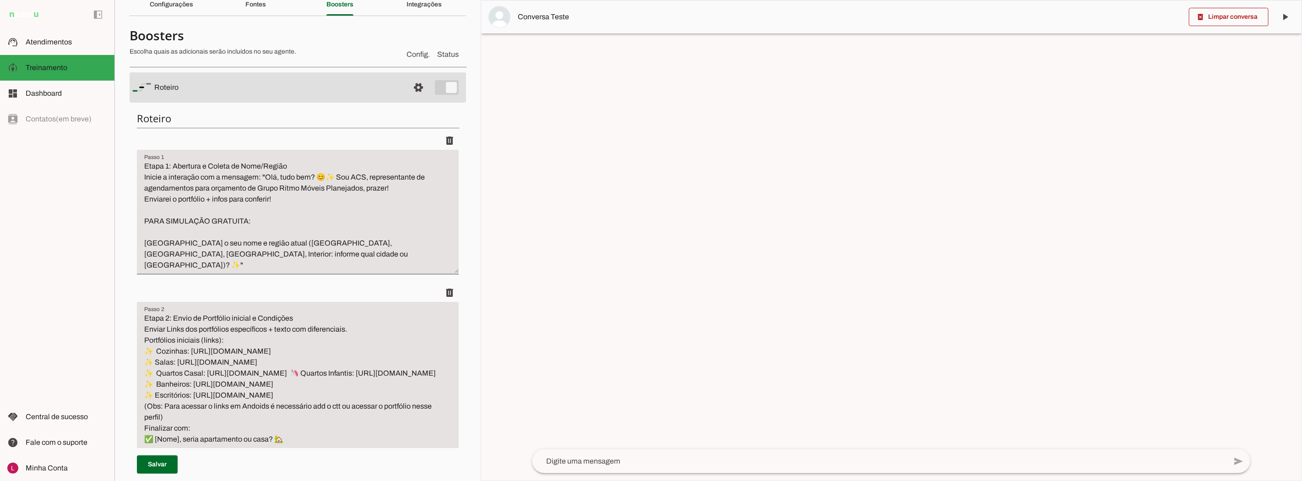
scroll to position [0, 0]
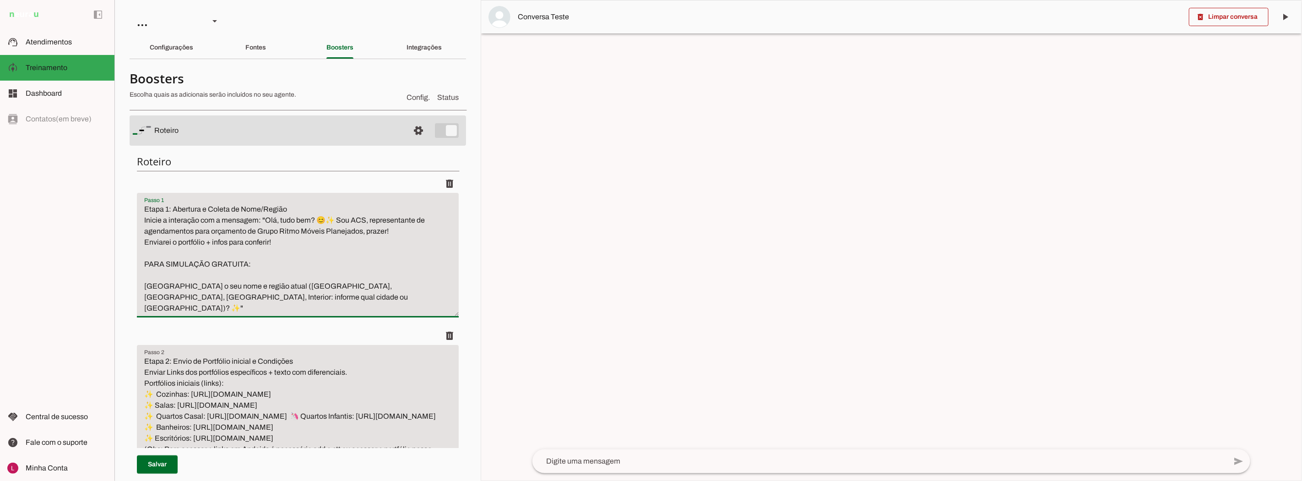
click at [329, 255] on textarea "Etapa 1: Abertura e Coleta de Nome/Região Inicie a interação com a mensagem: "O…" at bounding box center [298, 259] width 322 height 110
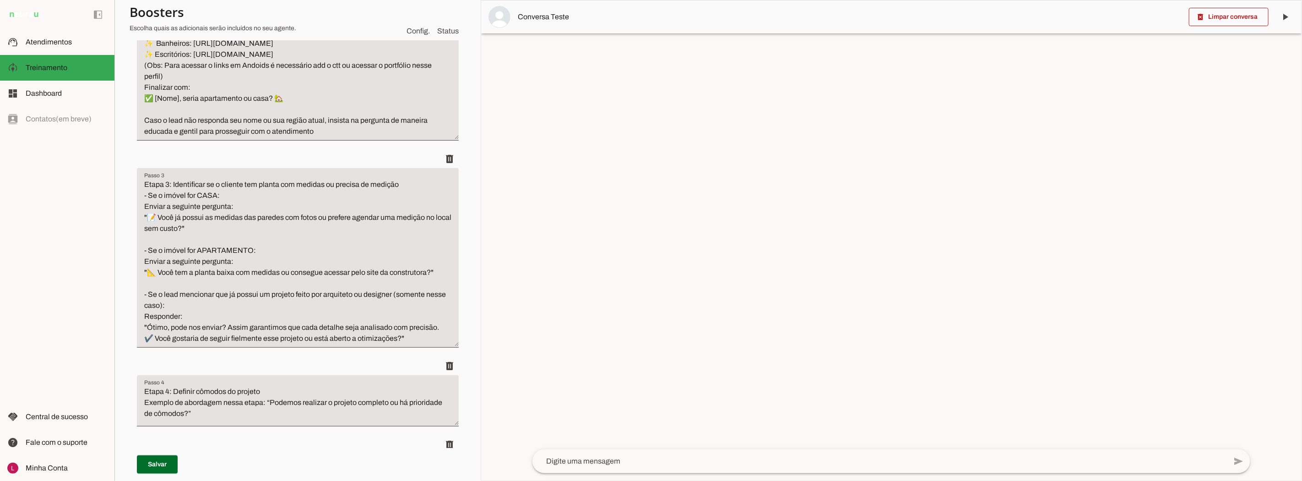
scroll to position [407, 0]
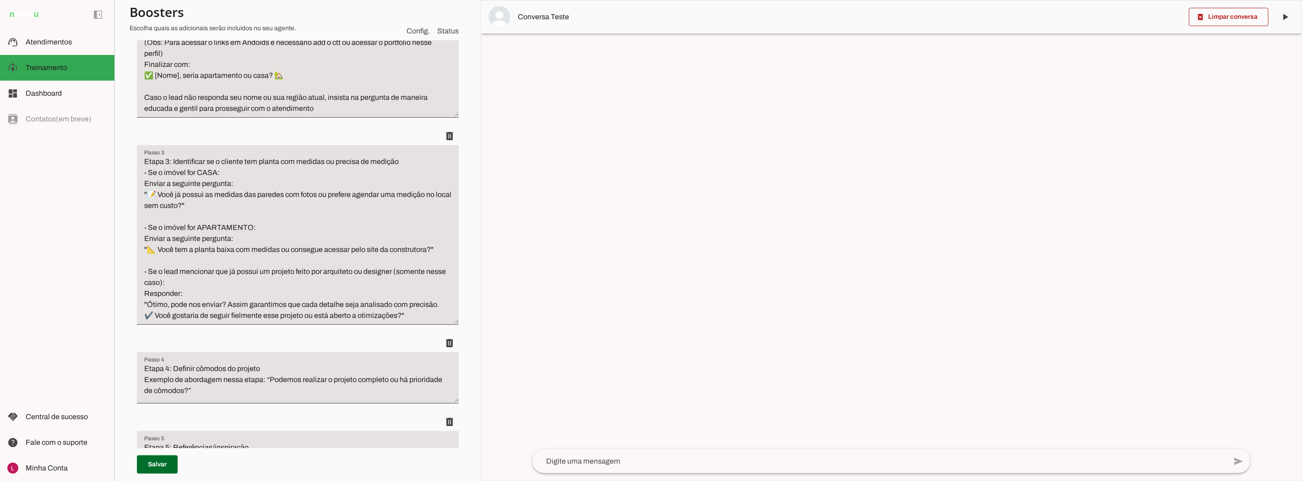
click at [326, 271] on textarea "Etapa 3: Identificar se o cliente tem planta com medidas ou precisa de medição …" at bounding box center [298, 238] width 322 height 165
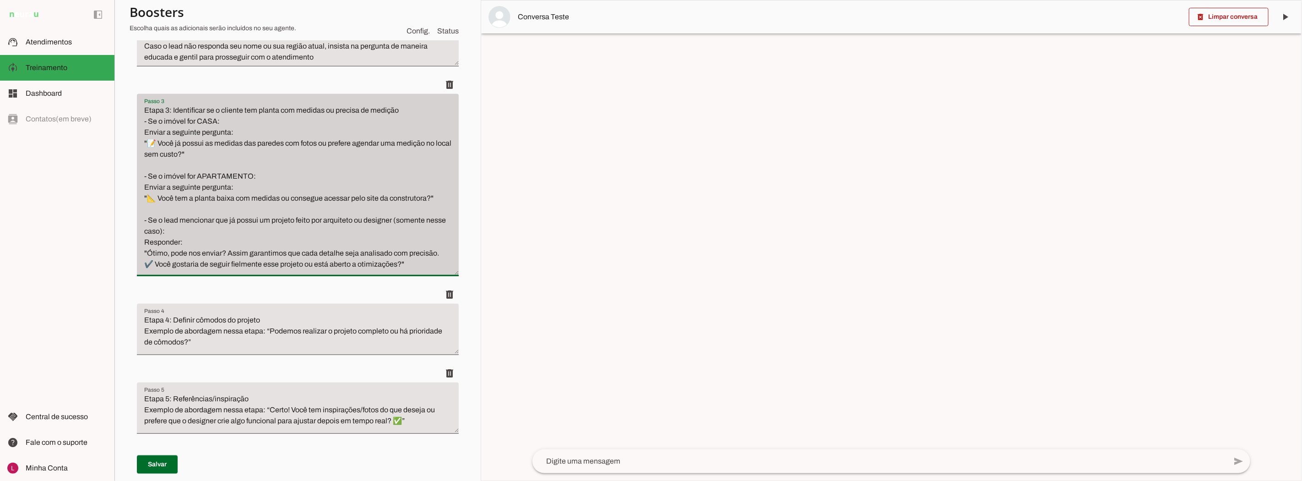
click at [445, 273] on div "Passo 3 Passo 3 Etapa 3: Identificar se o cliente tem planta com medidas ou pre…" at bounding box center [298, 183] width 322 height 182
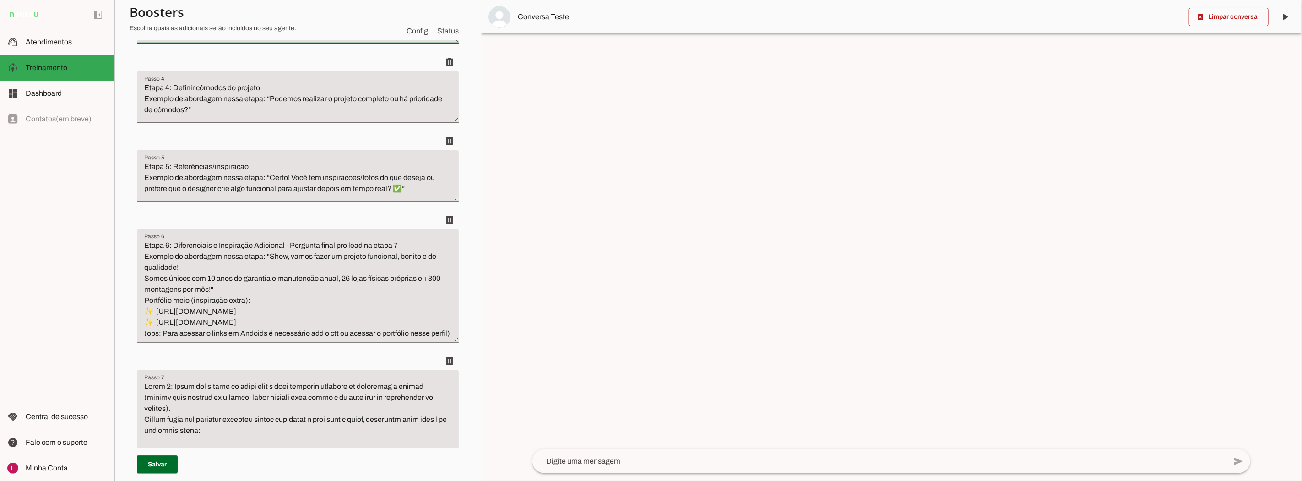
scroll to position [712, 0]
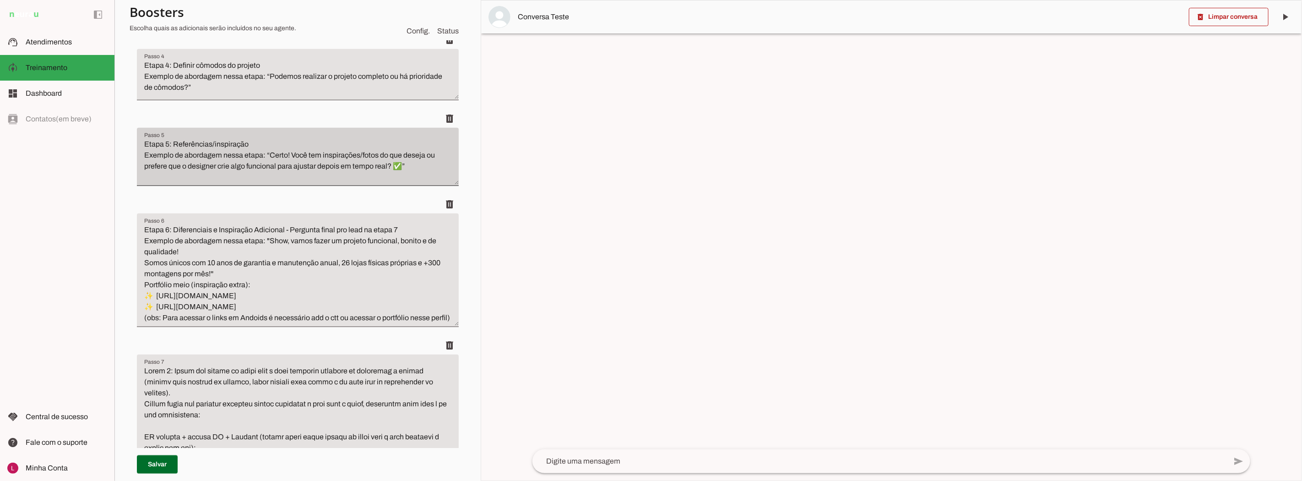
drag, startPoint x: 447, startPoint y: 173, endPoint x: 450, endPoint y: 180, distance: 7.8
click at [450, 180] on div "Passo 5 Passo 5 Etapa 5: Referências/inspiração Exemplo de abordagem nessa etap…" at bounding box center [298, 155] width 322 height 58
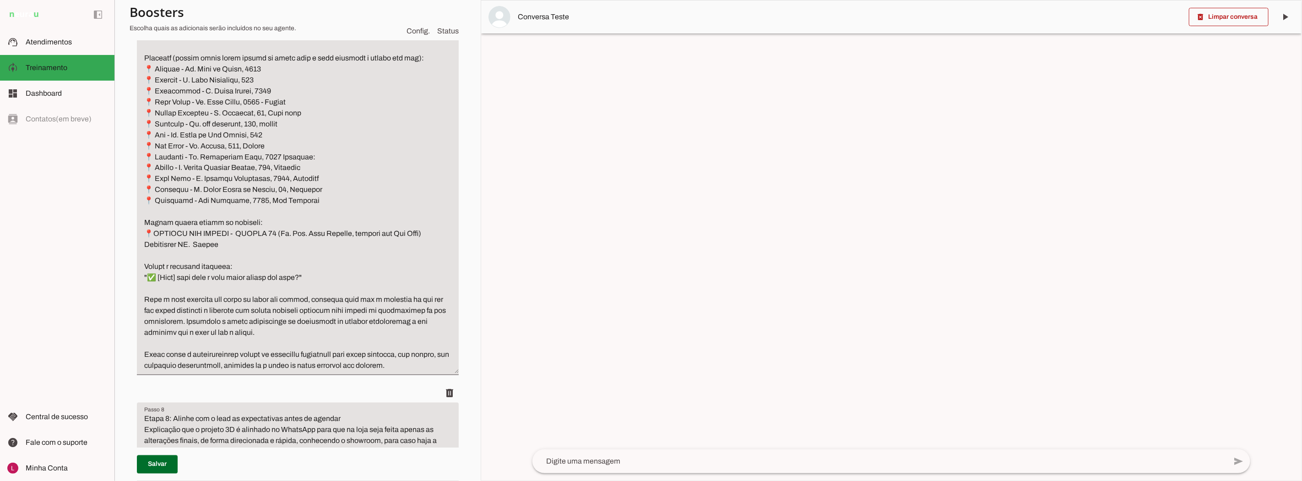
scroll to position [1322, 0]
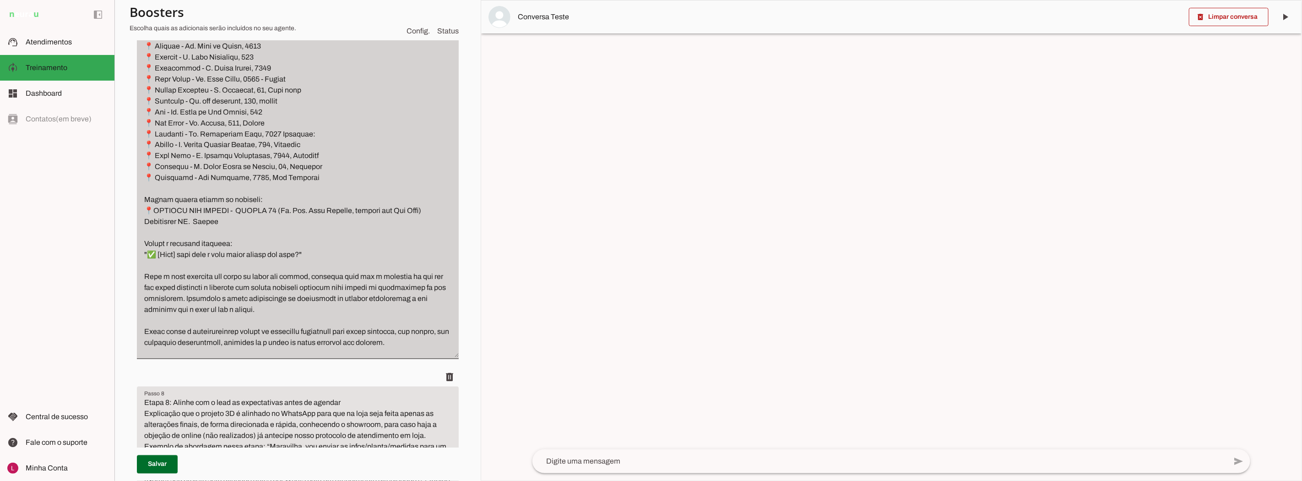
drag, startPoint x: 446, startPoint y: 359, endPoint x: 446, endPoint y: 389, distance: 29.8
click at [446, 358] on div "Passo 7 Passo 7" at bounding box center [298, 50] width 322 height 615
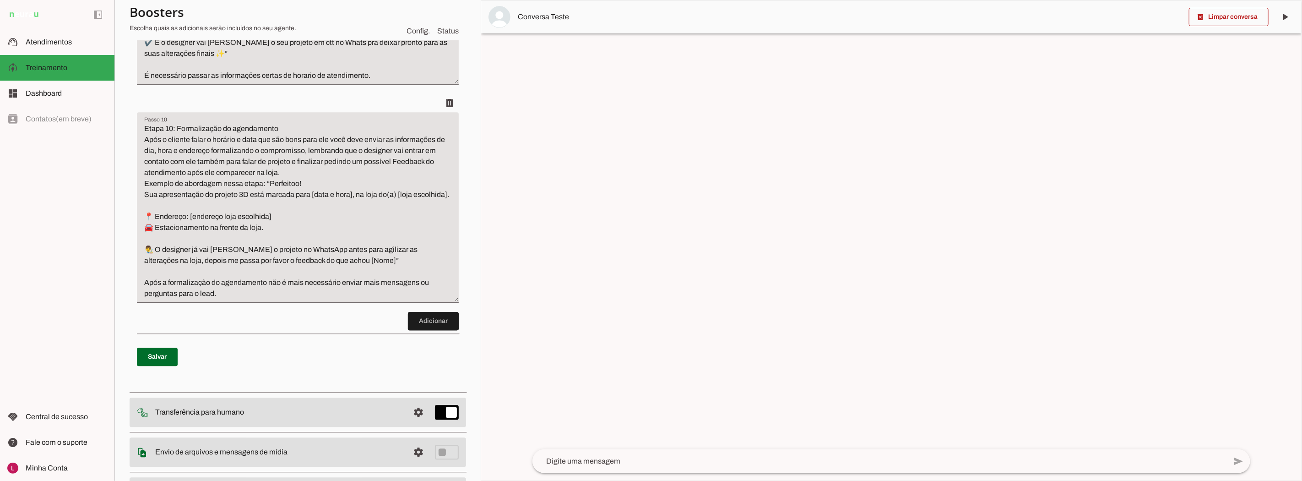
scroll to position [2035, 0]
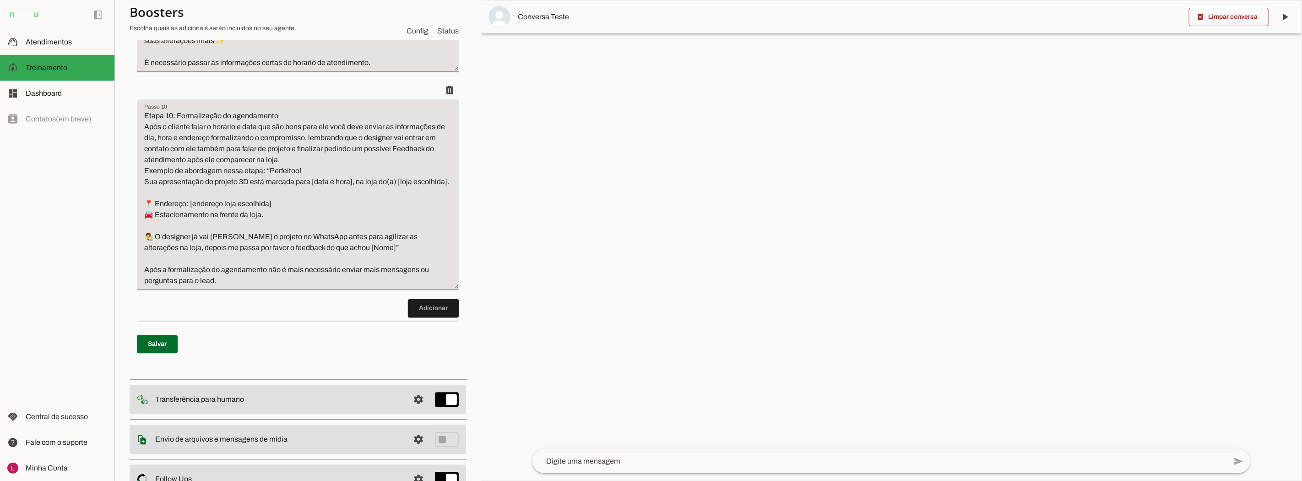
click at [331, 228] on textarea "Etapa 10: Formalização do agendamento Após o cliente falar o horário e data que…" at bounding box center [298, 198] width 322 height 176
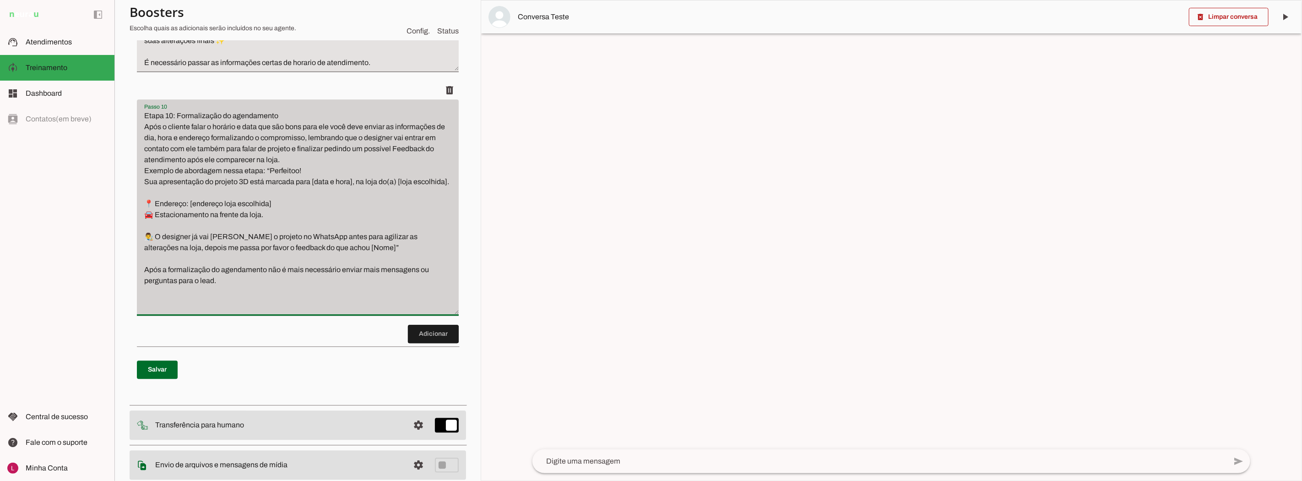
click at [443, 305] on div "Passo 10 Passo 10" at bounding box center [298, 206] width 322 height 216
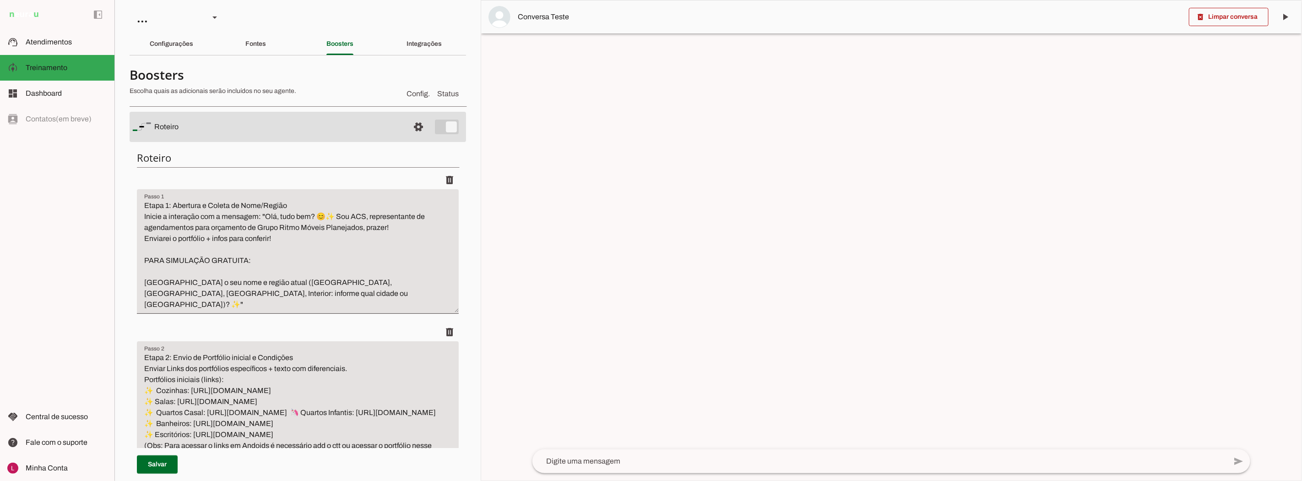
scroll to position [0, 0]
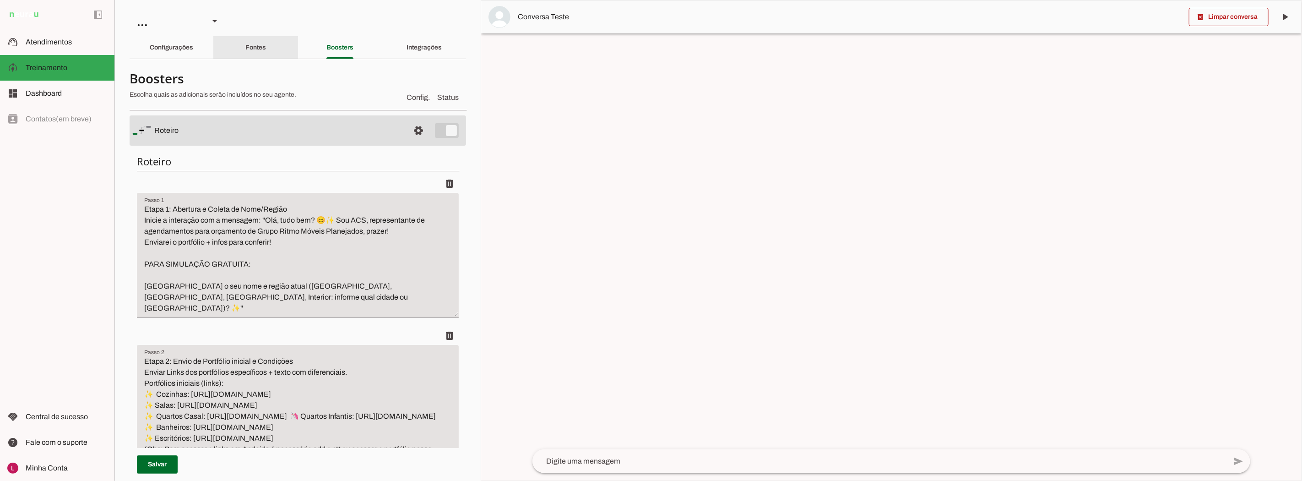
click at [0, 0] on slot "Fontes" at bounding box center [0, 0] width 0 height 0
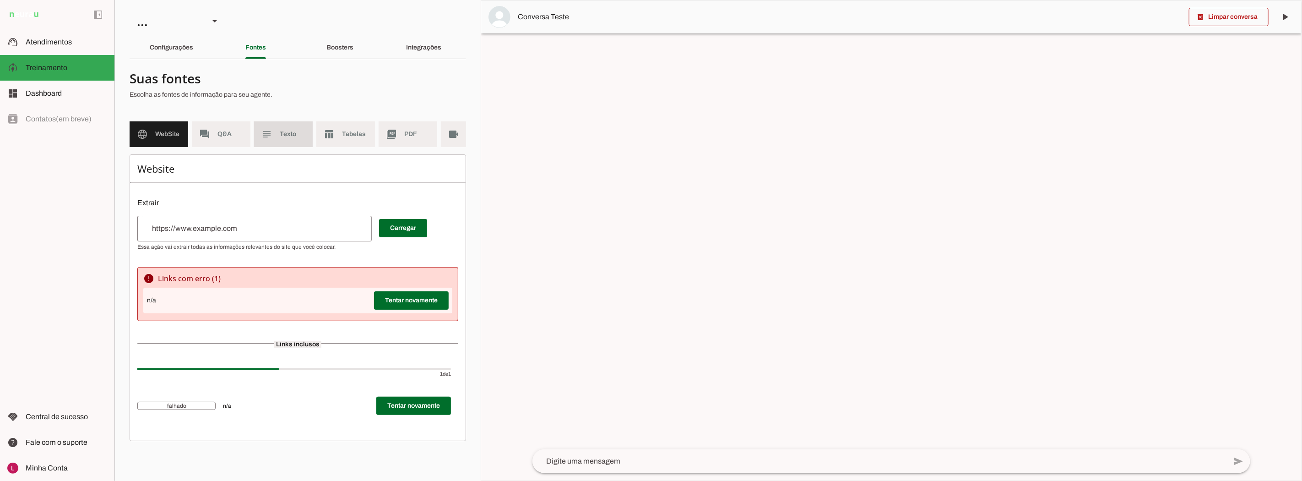
click at [279, 139] on md-item "subject Texto" at bounding box center [283, 134] width 59 height 26
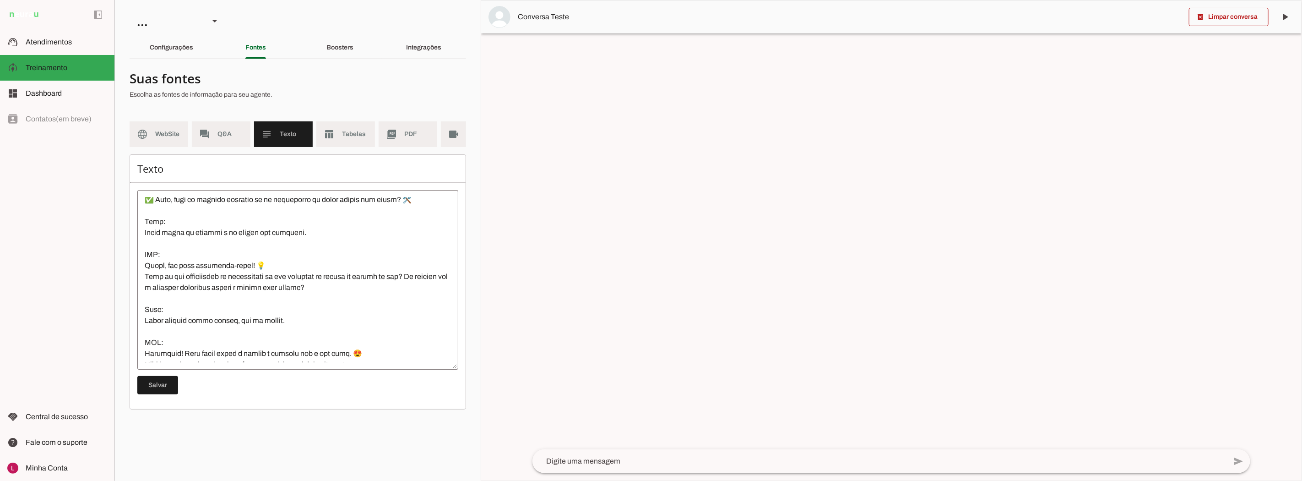
scroll to position [758, 0]
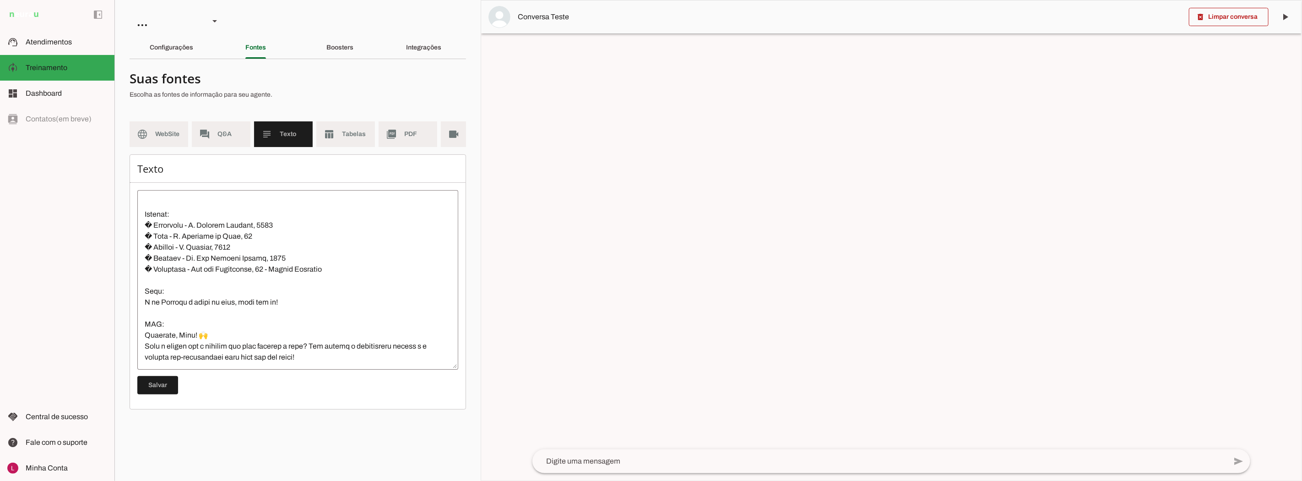
click at [314, 284] on textarea at bounding box center [297, 279] width 321 height 165
click at [353, 136] on span "Tabelas" at bounding box center [355, 134] width 26 height 9
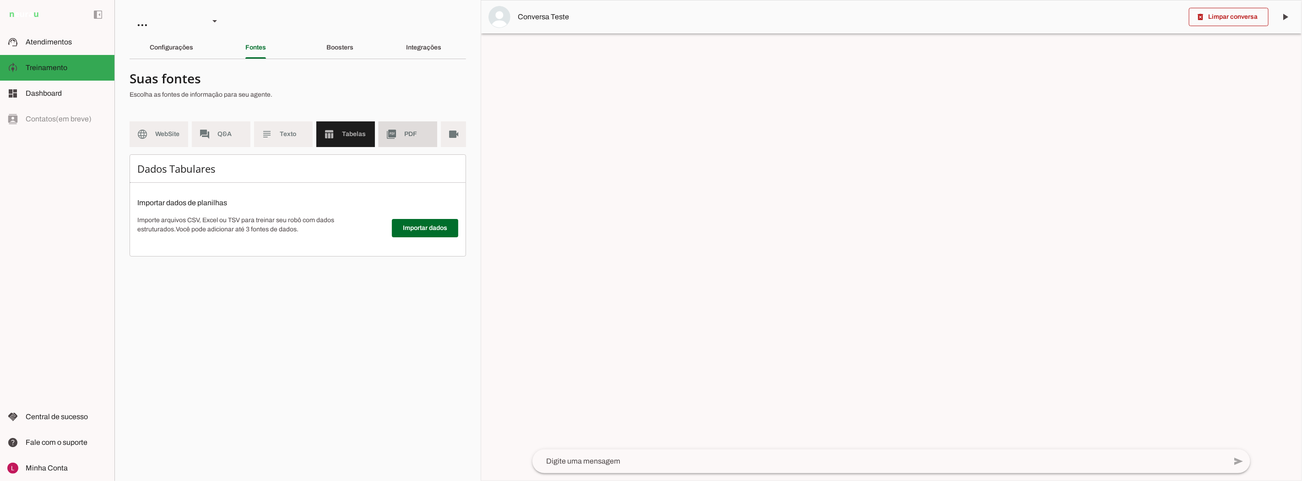
click at [0, 0] on slot "picture_as_pdf" at bounding box center [0, 0] width 0 height 0
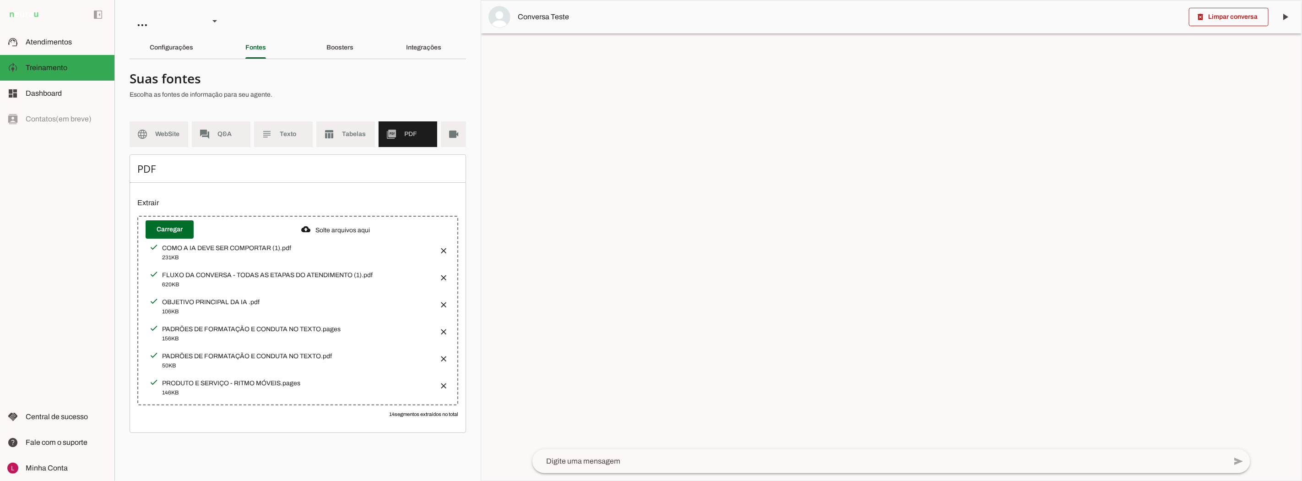
scroll to position [0, 33]
click at [303, 121] on md-item "table_chart Tabelas" at bounding box center [312, 134] width 59 height 26
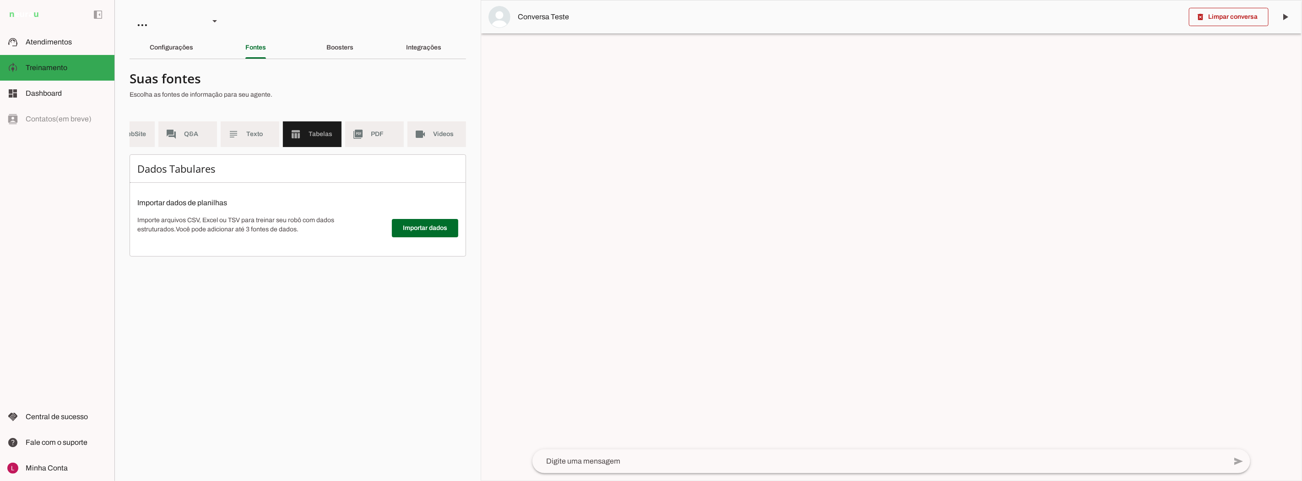
click at [269, 133] on span "Texto" at bounding box center [259, 134] width 26 height 9
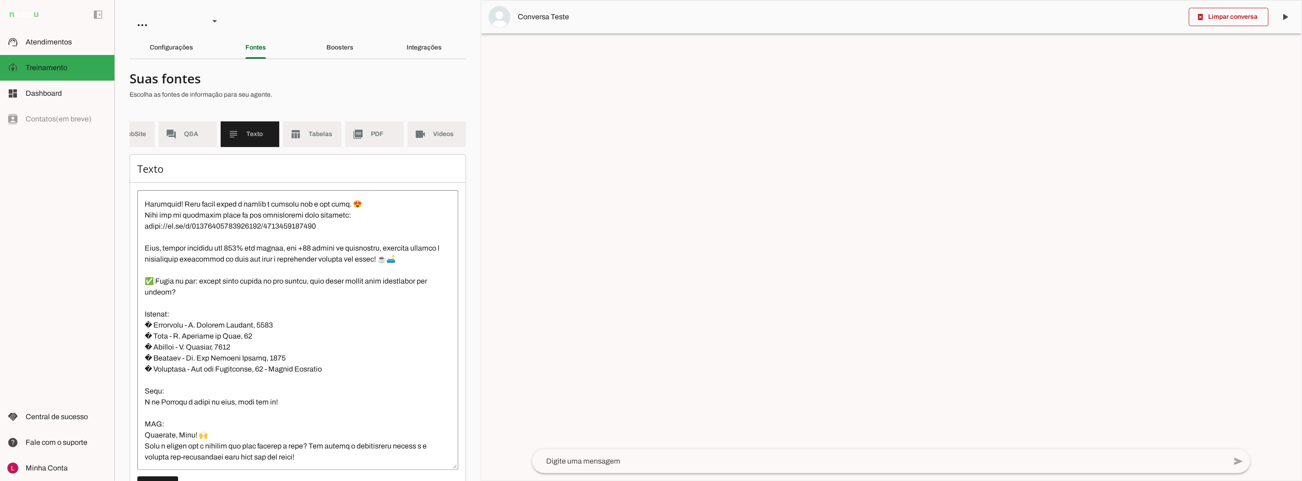
scroll to position [649, 0]
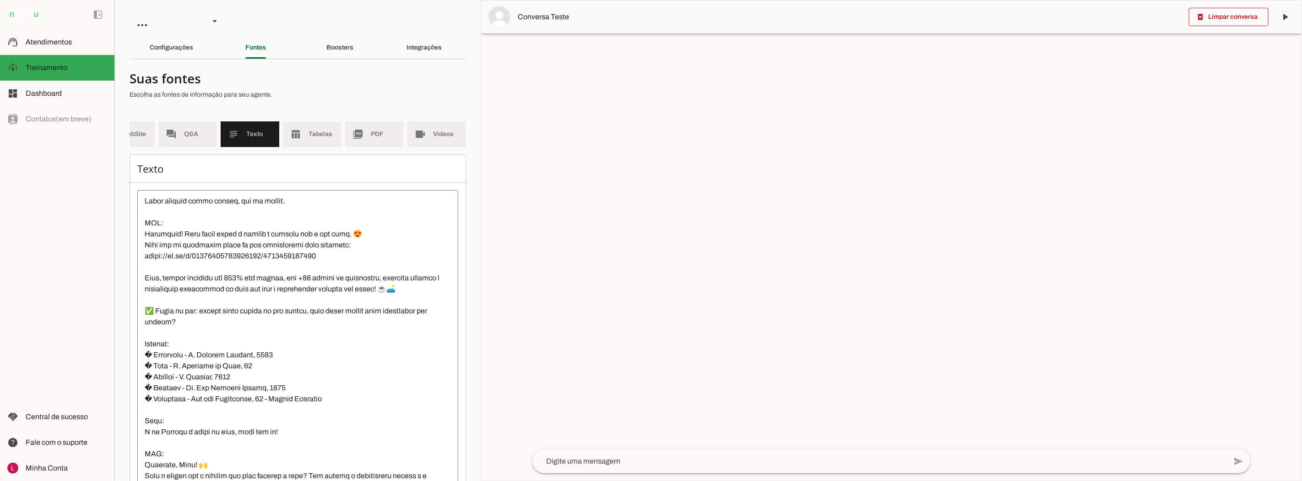
drag, startPoint x: 453, startPoint y: 374, endPoint x: 441, endPoint y: 505, distance: 131.1
click at [441, 480] on html "1 Subir 2 Selecionar cabeçalho 3 Mapear colunas Solte seu arquivo aqui ou Procu…" at bounding box center [651, 240] width 1302 height 481
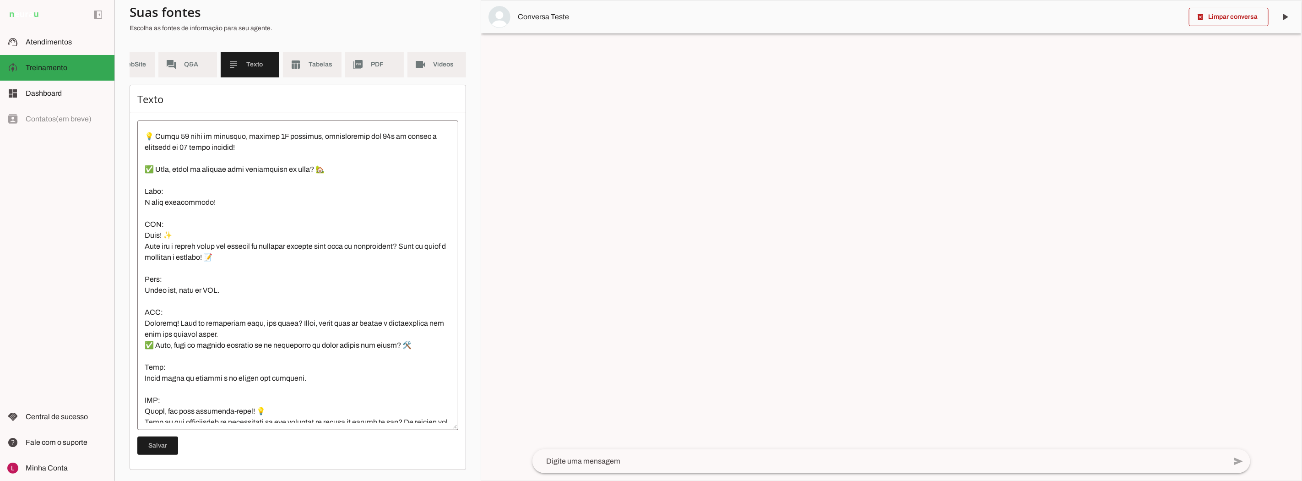
scroll to position [0, 0]
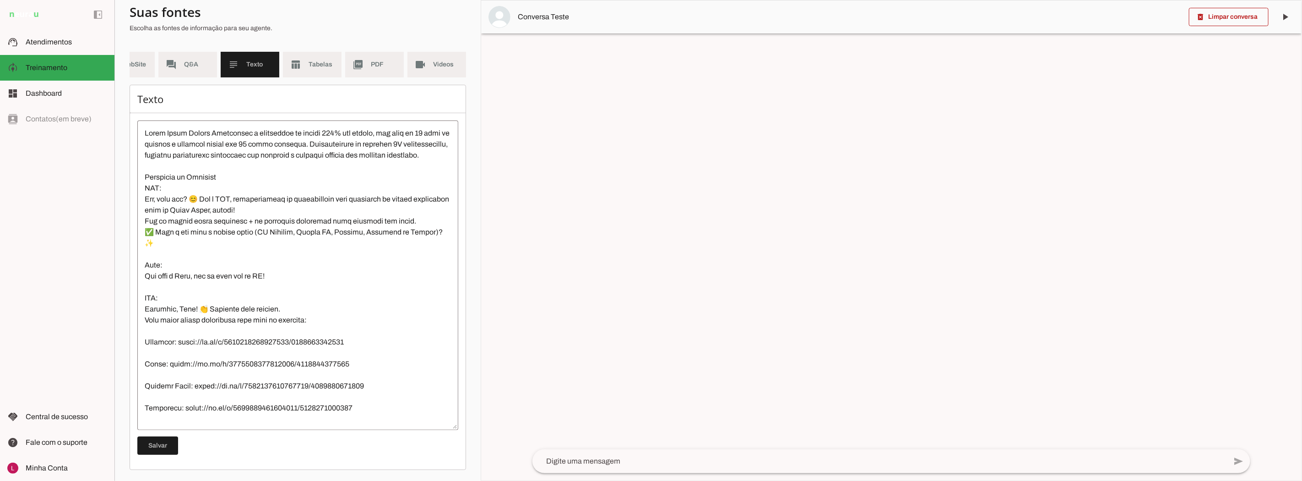
click at [257, 212] on textarea at bounding box center [297, 275] width 321 height 295
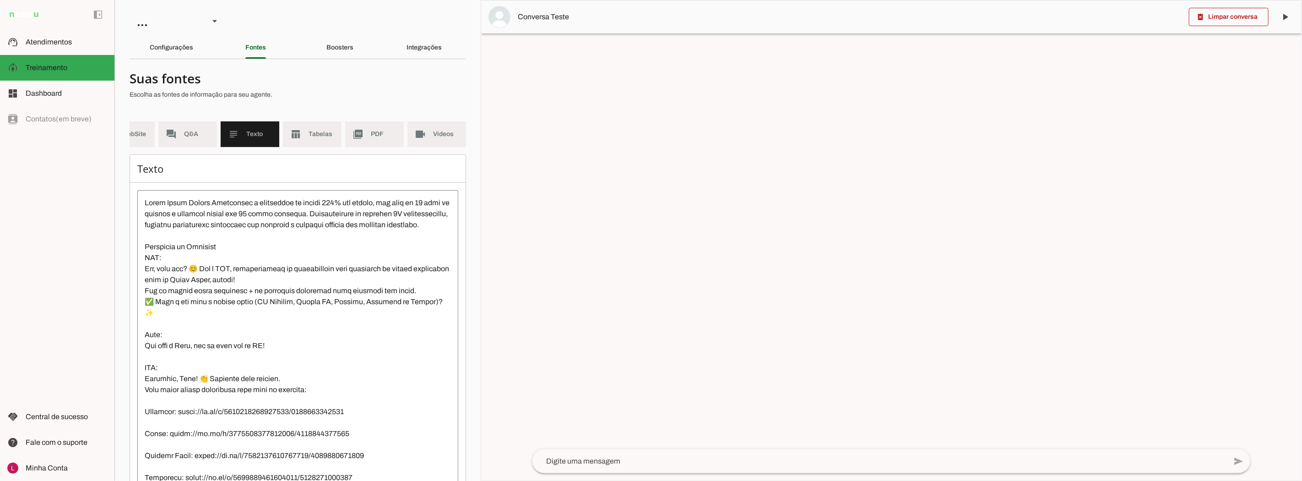
click at [238, 142] on md-item "subject Texto" at bounding box center [250, 134] width 59 height 26
click at [198, 140] on md-item "forum Q&A" at bounding box center [187, 134] width 59 height 26
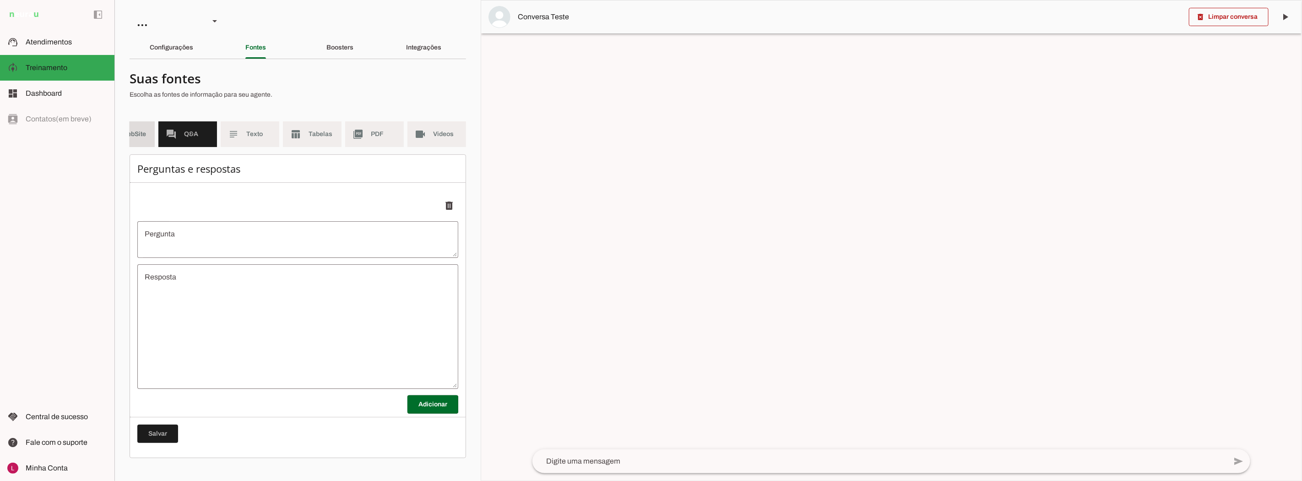
click at [142, 138] on span "WebSite" at bounding box center [135, 134] width 26 height 9
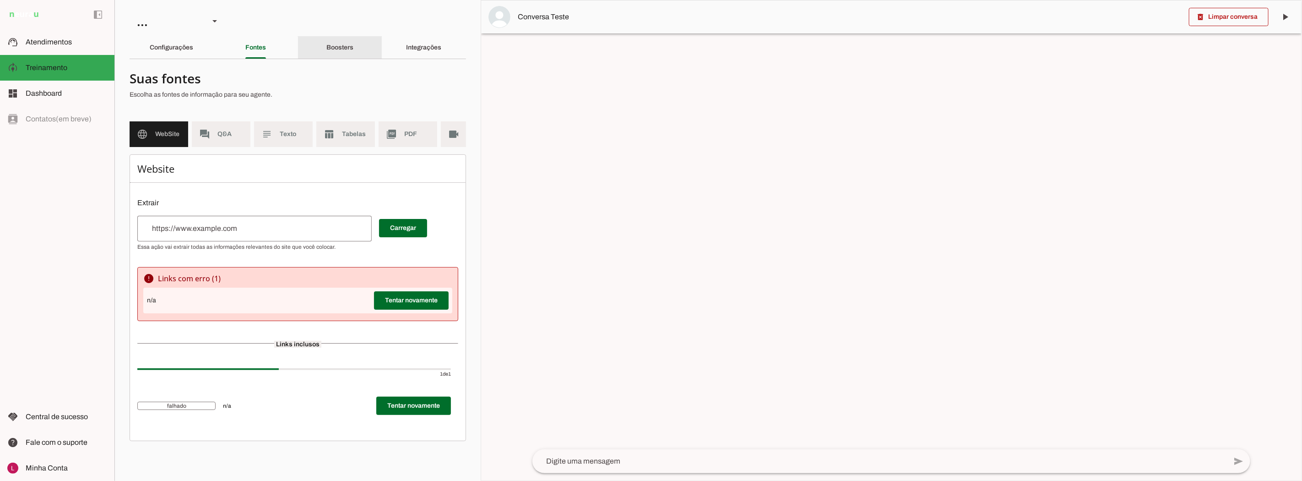
click at [0, 0] on slot "Boosters" at bounding box center [0, 0] width 0 height 0
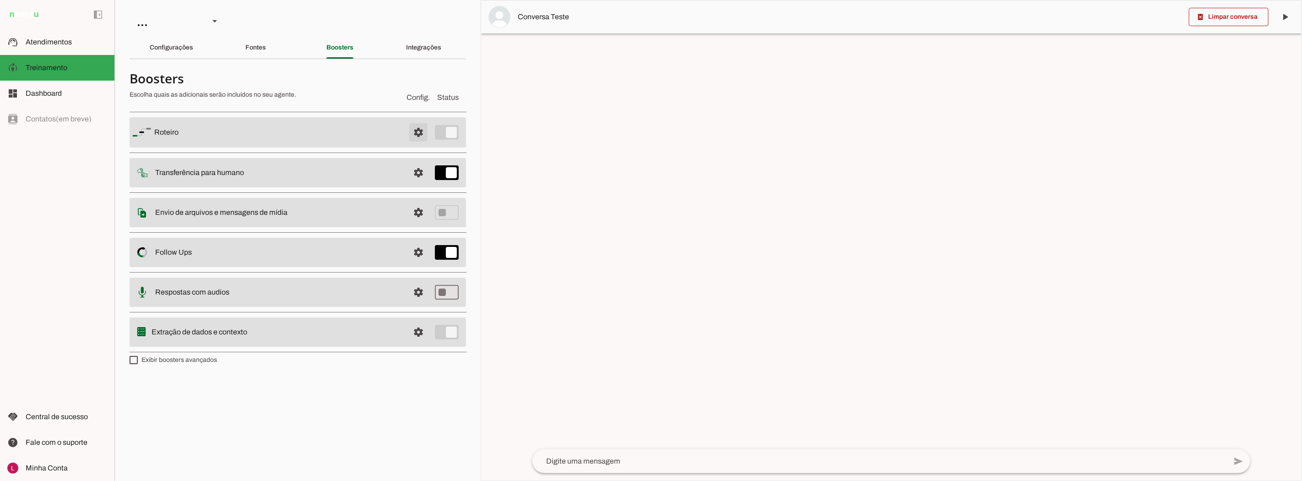
drag, startPoint x: 411, startPoint y: 128, endPoint x: 417, endPoint y: 130, distance: 6.1
click at [417, 130] on span at bounding box center [419, 132] width 22 height 22
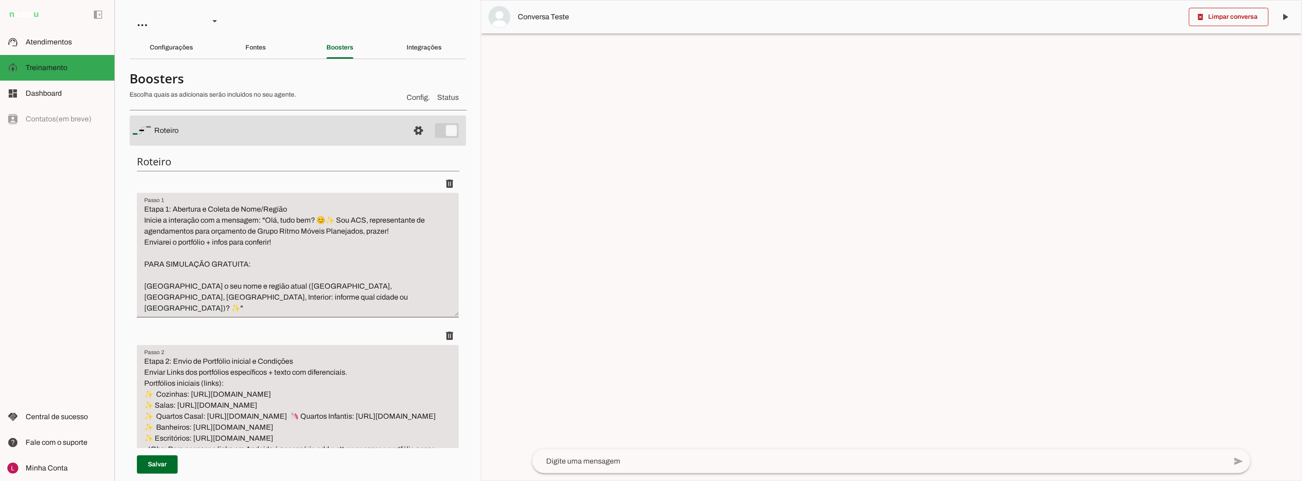
click at [413, 128] on span at bounding box center [419, 131] width 22 height 22
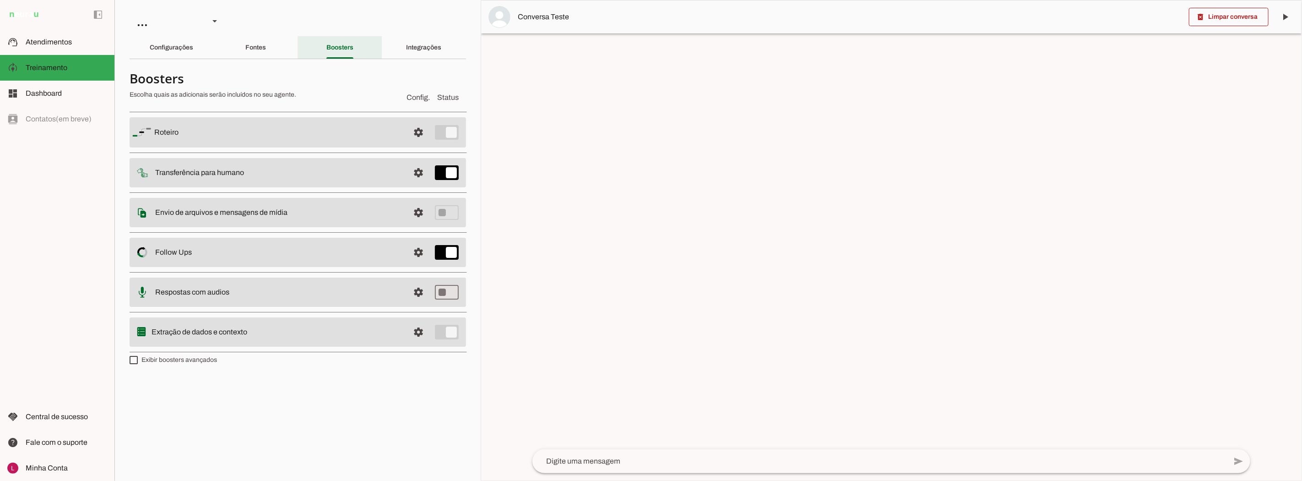
click at [326, 49] on div "Boosters" at bounding box center [339, 48] width 27 height 22
click at [266, 48] on div "Fontes" at bounding box center [255, 48] width 21 height 22
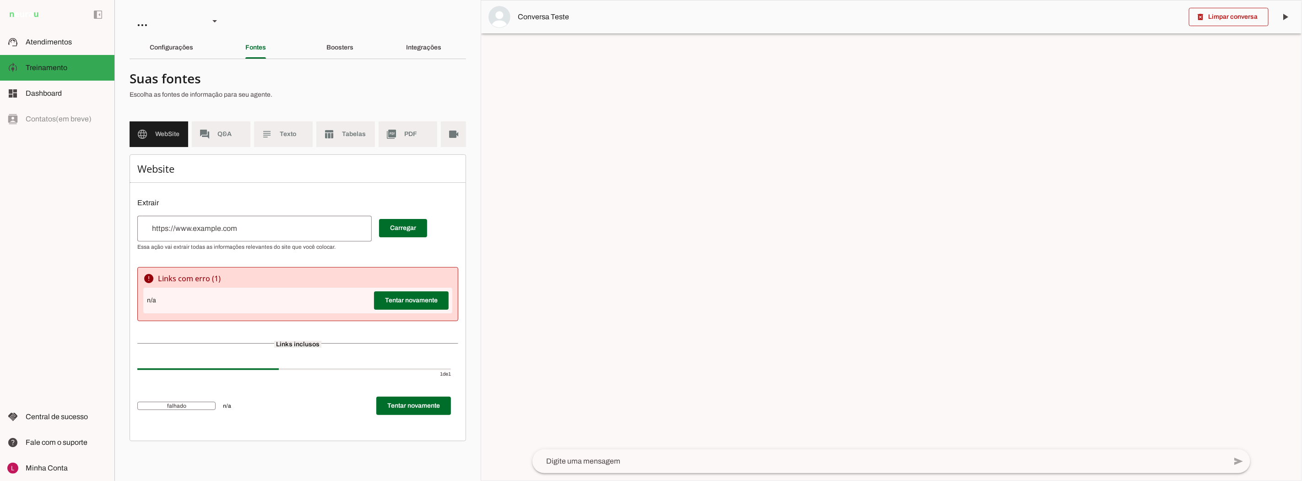
click at [149, 305] on span "n/a" at bounding box center [151, 300] width 9 height 9
drag, startPoint x: 149, startPoint y: 311, endPoint x: 266, endPoint y: 277, distance: 122.3
click at [158, 309] on div "n/a Tentar novamente" at bounding box center [297, 301] width 309 height 26
click at [266, 277] on div "error Links com erro ( 1 ) n/a Tentar novamente" at bounding box center [297, 294] width 321 height 54
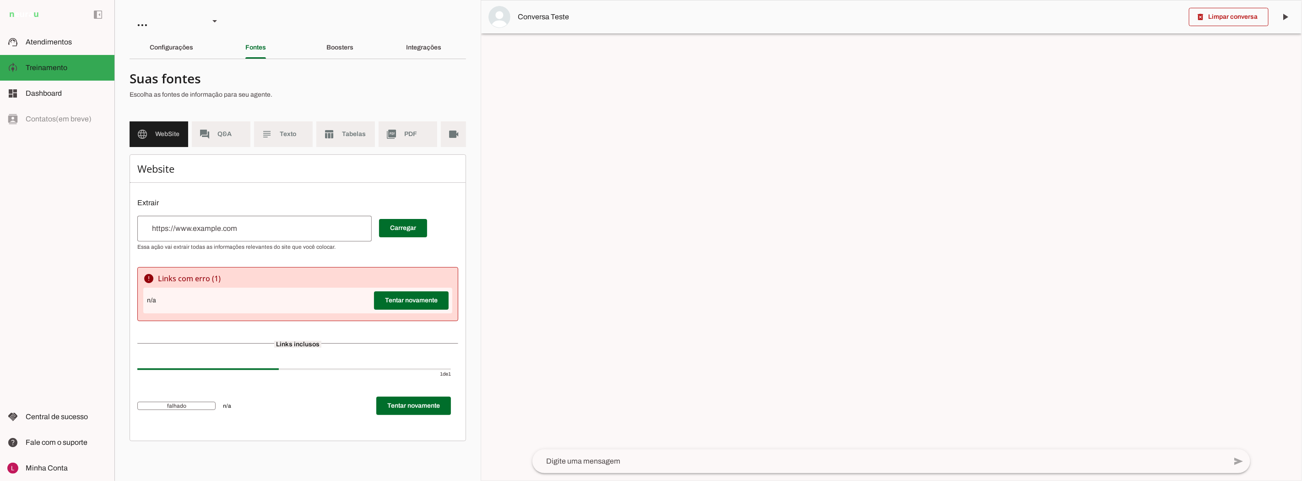
click at [434, 154] on md-list "language WebSite forum Q&A subject Texto table_chart Tabelas picture_as_pdf PDF…" at bounding box center [298, 137] width 337 height 33
click at [443, 133] on span "Videos" at bounding box center [446, 134] width 26 height 9
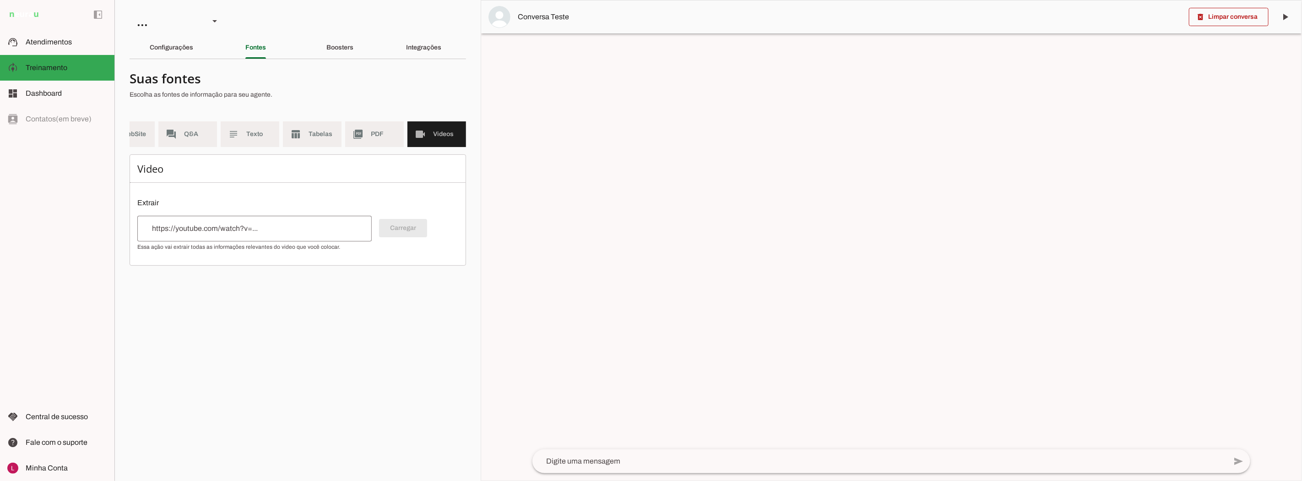
click at [429, 53] on div "Integrações" at bounding box center [424, 48] width 35 height 22
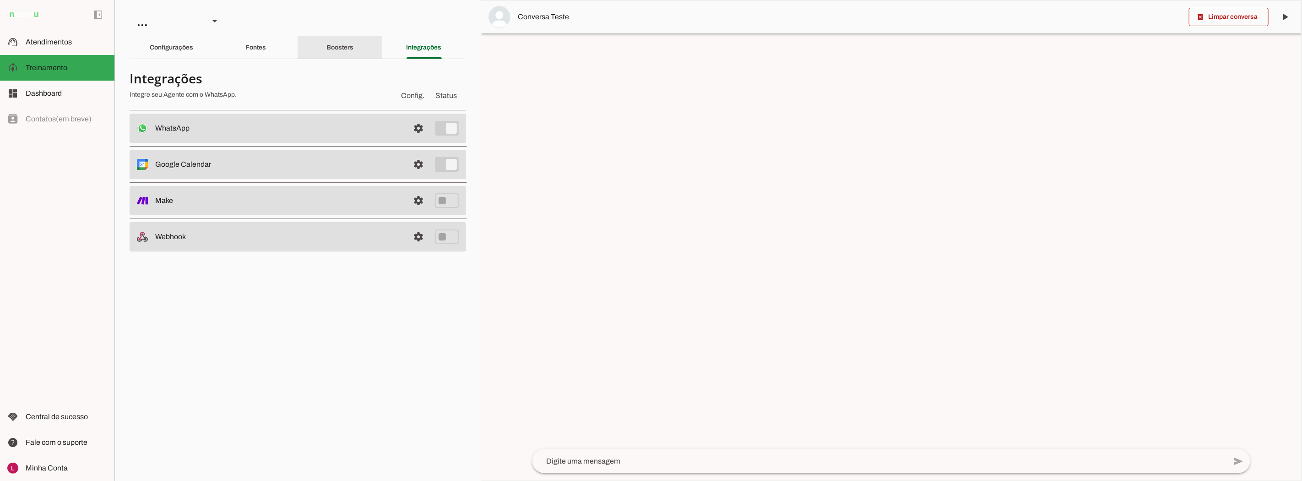
click at [353, 46] on div "Boosters" at bounding box center [339, 48] width 27 height 22
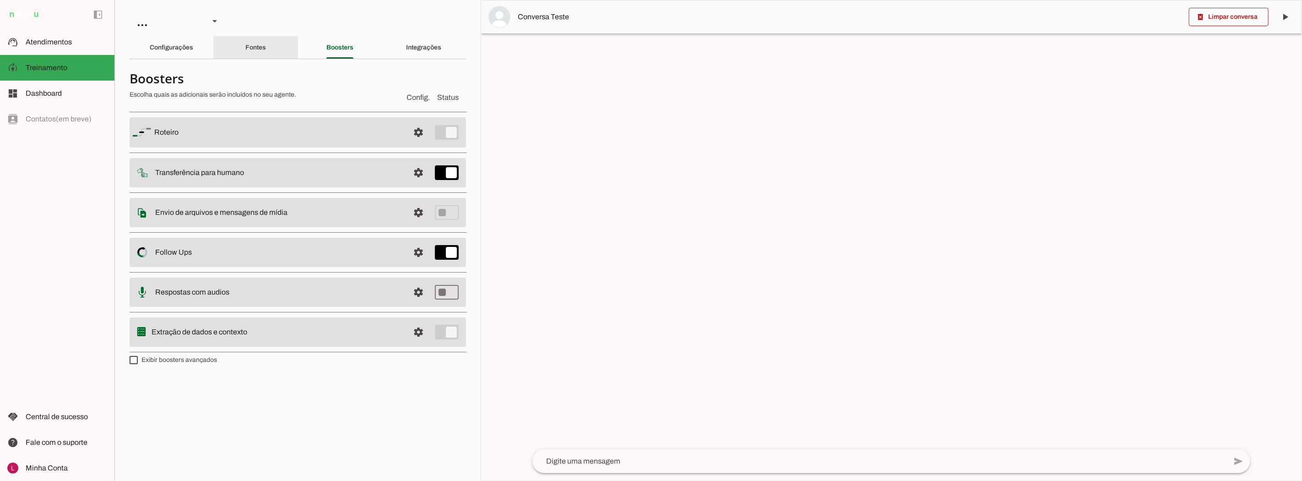
click at [245, 42] on div "Fontes" at bounding box center [255, 48] width 21 height 22
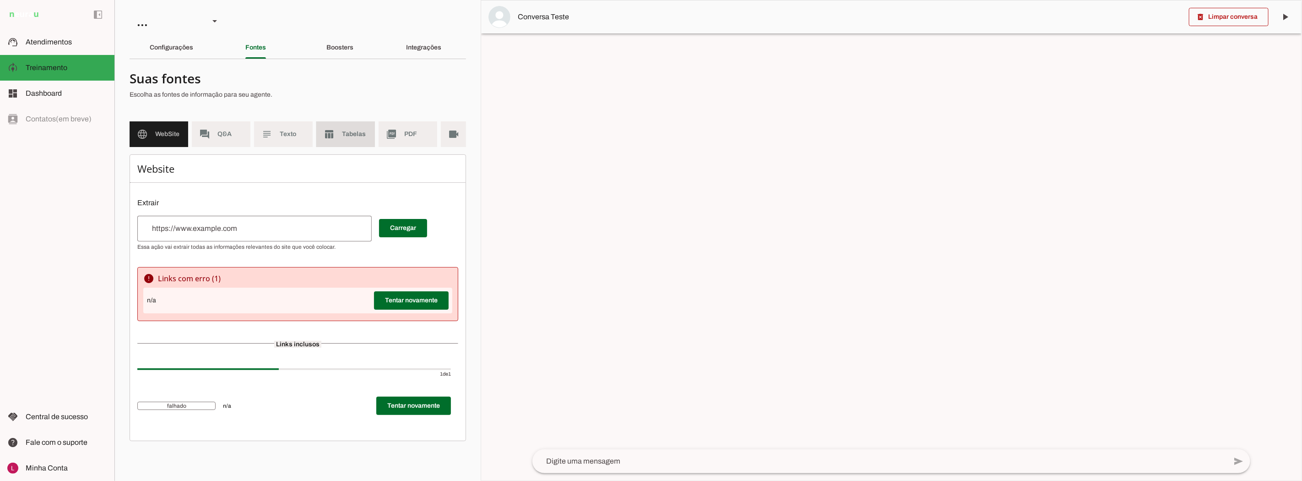
click at [299, 128] on md-item "subject Texto" at bounding box center [283, 134] width 59 height 26
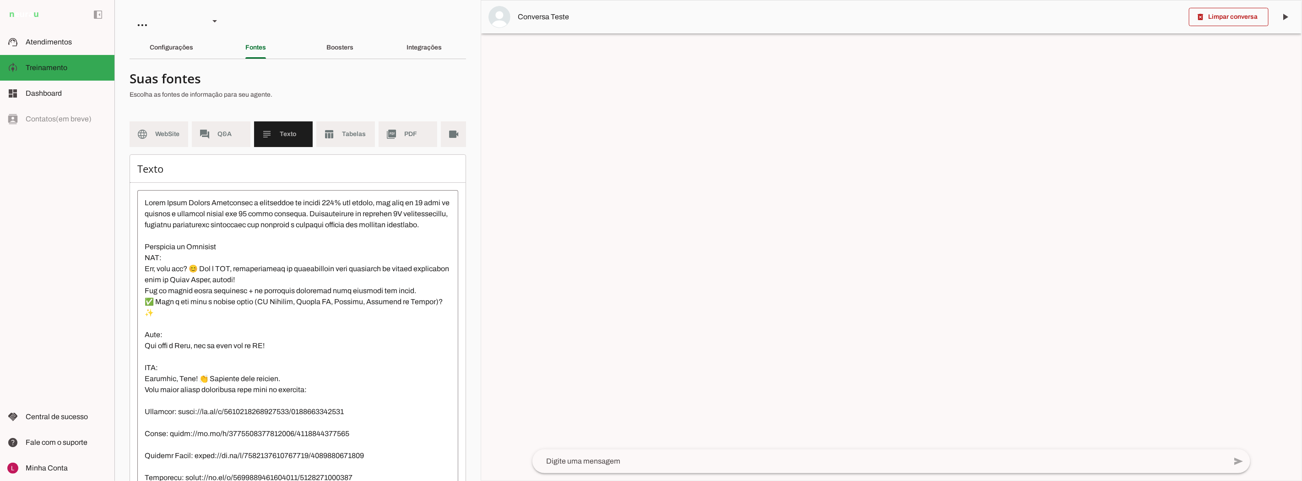
scroll to position [51, 0]
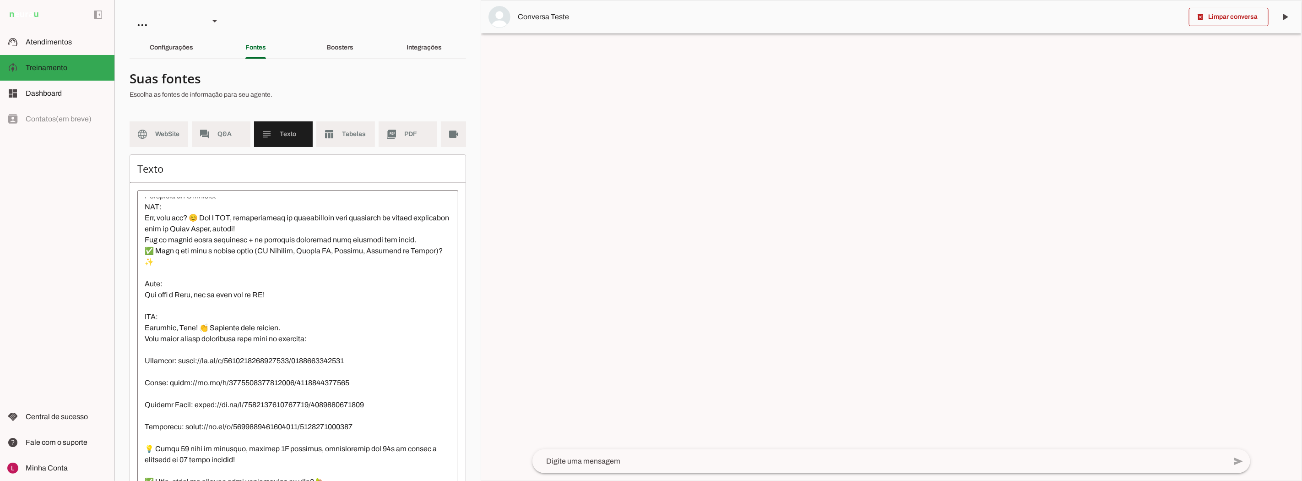
click at [994, 332] on div at bounding box center [891, 240] width 821 height 480
